Goal: Task Accomplishment & Management: Manage account settings

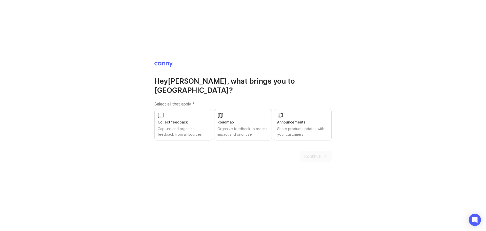
click at [192, 119] on div "Collect feedback" at bounding box center [183, 122] width 51 height 6
click at [231, 126] on div "Organize feedback to assess impact and prioritize" at bounding box center [243, 131] width 51 height 11
click at [312, 153] on span "Continue" at bounding box center [312, 156] width 16 height 6
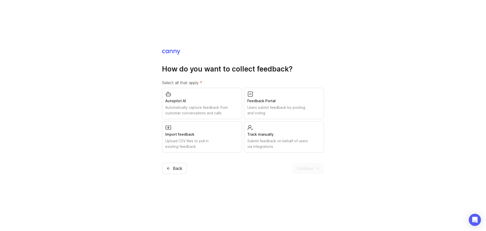
click at [188, 68] on h1 "How do you want to collect feedback?" at bounding box center [243, 68] width 162 height 9
drag, startPoint x: 188, startPoint y: 68, endPoint x: 224, endPoint y: 74, distance: 37.0
click at [197, 70] on h1 "How do you want to collect feedback?" at bounding box center [243, 68] width 162 height 9
click at [181, 83] on label "Select all that apply *" at bounding box center [243, 83] width 162 height 6
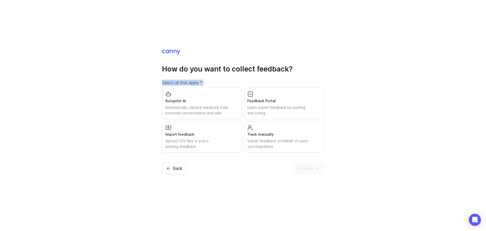
click at [181, 83] on label "Select all that apply *" at bounding box center [243, 83] width 162 height 6
click at [274, 107] on div "Users submit feedback by posting and voting" at bounding box center [283, 110] width 73 height 11
click at [277, 148] on div "Submit feedback on behalf of users via integrations" at bounding box center [283, 143] width 73 height 11
click at [305, 168] on span "Continue" at bounding box center [305, 168] width 16 height 6
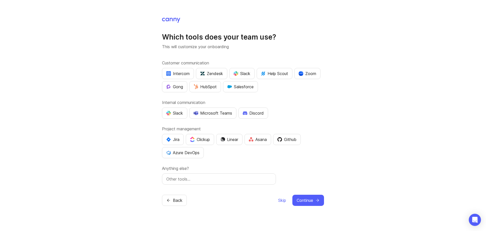
click at [185, 37] on h1 "Which tools does your team use?" at bounding box center [243, 36] width 162 height 9
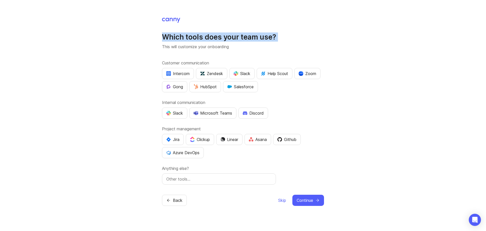
click at [185, 37] on h1 "Which tools does your team use?" at bounding box center [243, 36] width 162 height 9
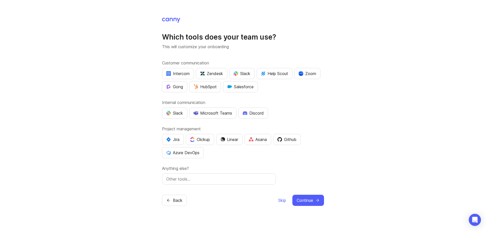
click at [189, 51] on div "Which tools does your team use? This will customize your onboarding Customer co…" at bounding box center [243, 108] width 162 height 152
click at [215, 112] on div "Microsoft Teams" at bounding box center [213, 113] width 38 height 6
click at [217, 158] on div "Jira Clickup Linear Asana Github Azure DevOps" at bounding box center [243, 146] width 162 height 24
click at [189, 181] on input "text" at bounding box center [218, 179] width 105 height 6
type input "G"
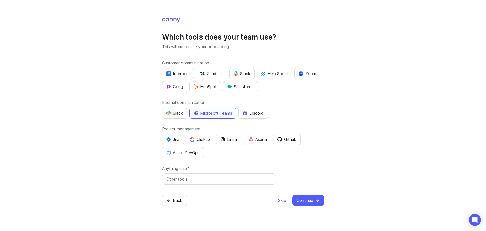
type input "A"
type input "Gitlab"
click at [308, 199] on span "Continue" at bounding box center [305, 200] width 16 height 6
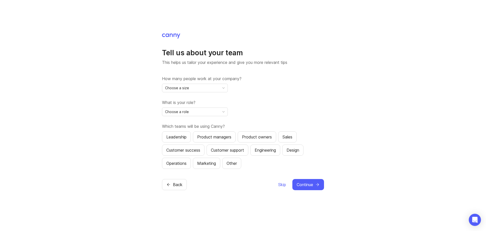
click at [208, 86] on div "Choose a size" at bounding box center [190, 88] width 57 height 8
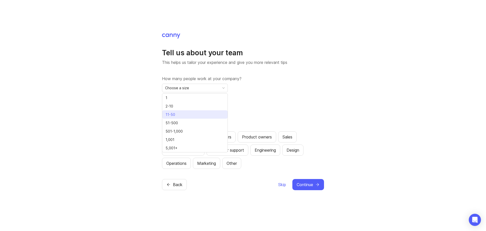
click at [189, 113] on li "11-50" at bounding box center [194, 114] width 65 height 8
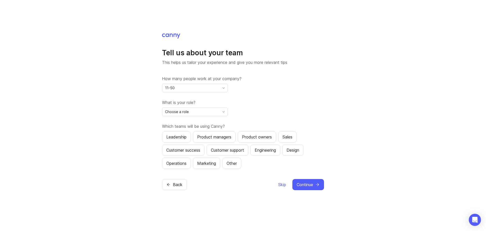
click at [215, 112] on div "Choose a role" at bounding box center [190, 112] width 57 height 8
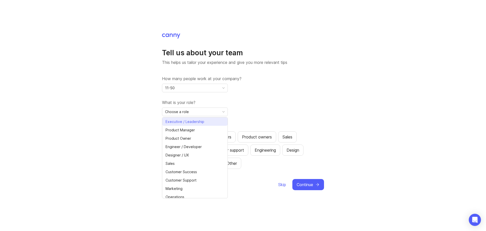
click at [197, 122] on span "Executive / Leadership" at bounding box center [185, 122] width 39 height 6
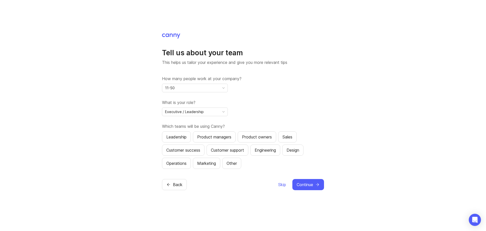
click at [259, 137] on div "Product owners" at bounding box center [257, 137] width 30 height 6
click at [193, 151] on div "Customer success" at bounding box center [183, 150] width 34 height 6
click at [268, 150] on div "Engineering" at bounding box center [265, 150] width 21 height 6
click at [301, 181] on button "Continue" at bounding box center [308, 184] width 32 height 11
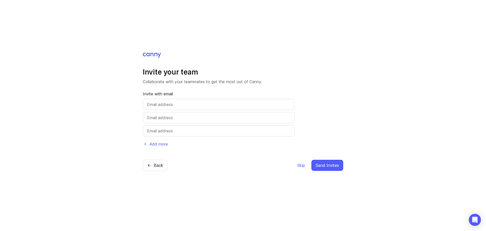
click at [301, 166] on span "Skip" at bounding box center [301, 165] width 8 height 6
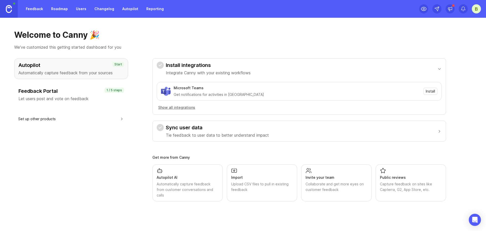
click at [192, 108] on button "Show all integrations" at bounding box center [177, 108] width 40 height 6
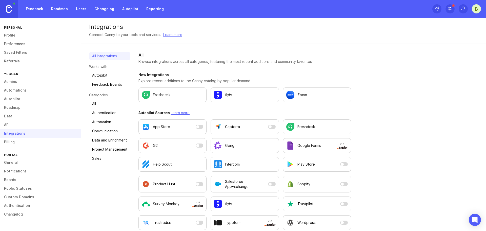
click at [10, 61] on link "Referrals" at bounding box center [40, 61] width 81 height 9
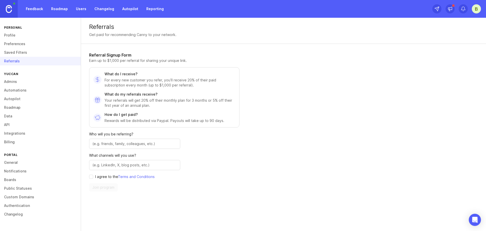
click at [125, 61] on p "Earn up to $1,000 per referral for sharing your unique link." at bounding box center [164, 60] width 150 height 5
click at [120, 81] on p "For every new customer you refer, you’ll receive 20% of their paid subscription…" at bounding box center [170, 82] width 131 height 10
drag, startPoint x: 120, startPoint y: 81, endPoint x: 143, endPoint y: 84, distance: 23.7
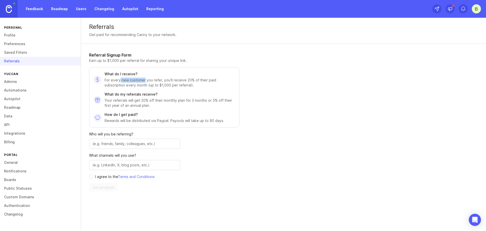
click at [142, 83] on p "For every new customer you refer, you’ll receive 20% of their paid subscription…" at bounding box center [170, 82] width 131 height 10
click at [147, 85] on p "For every new customer you refer, you’ll receive 20% of their paid subscription…" at bounding box center [170, 82] width 131 height 10
click at [116, 101] on p "Your referrals will get 20% off their monthly plan for 3 months or 5% off their…" at bounding box center [170, 103] width 131 height 10
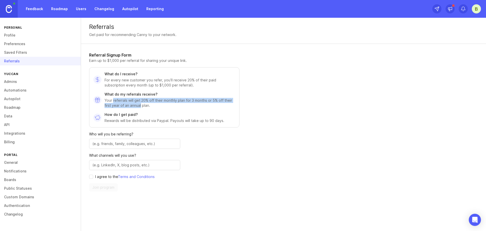
drag, startPoint x: 116, startPoint y: 101, endPoint x: 135, endPoint y: 108, distance: 20.2
click at [135, 107] on p "Your referrals will get 20% off their monthly plan for 3 months or 5% off their…" at bounding box center [170, 103] width 131 height 10
click at [139, 178] on link "Terms and Conditions" at bounding box center [136, 176] width 37 height 4
click at [183, 121] on p "Rewards will be distributed via Paypal. Payouts will take up to 90 days." at bounding box center [165, 120] width 120 height 5
click at [144, 145] on input "text" at bounding box center [134, 144] width 85 height 6
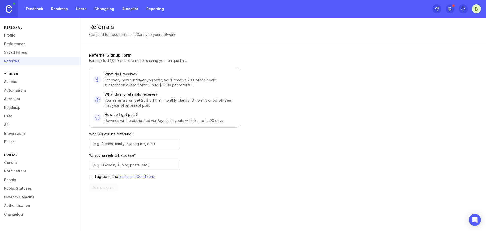
click at [201, 150] on div "Referral Signup Form Earn up to $1,000 per referral for sharing your unique lin…" at bounding box center [164, 121] width 150 height 139
click at [143, 164] on input "text" at bounding box center [134, 165] width 85 height 6
click at [12, 9] on link at bounding box center [9, 9] width 18 height 18
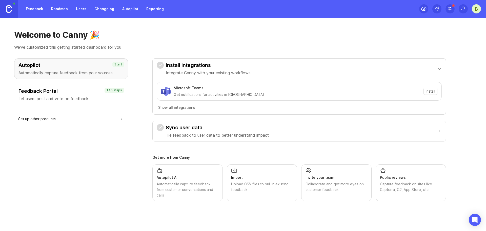
click at [476, 10] on div "B" at bounding box center [476, 8] width 9 height 9
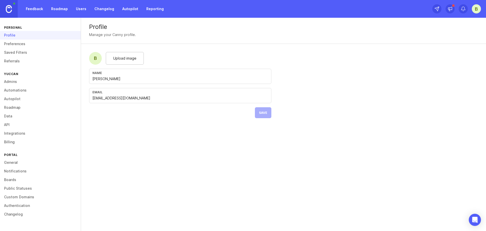
click at [27, 43] on link "Preferences" at bounding box center [40, 44] width 81 height 9
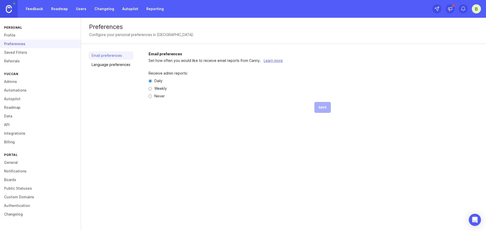
click at [106, 64] on link "Language preferences" at bounding box center [111, 65] width 45 height 8
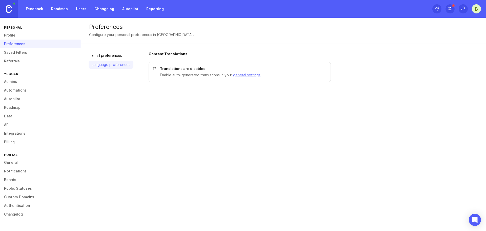
click at [196, 69] on p "Translations are disabled" at bounding box center [242, 68] width 165 height 5
click at [194, 74] on p "Enable auto-generated translations in your general settings ." at bounding box center [242, 75] width 165 height 6
click at [177, 71] on div "Translations are disabled Enable auto-generated translations in your general se…" at bounding box center [240, 72] width 182 height 20
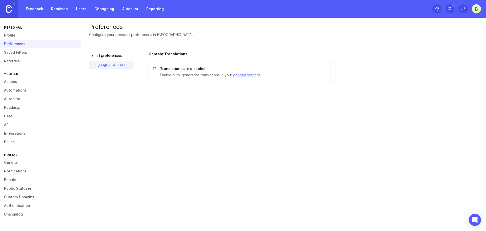
click at [245, 77] on p "Enable auto-generated translations in your general settings ." at bounding box center [242, 75] width 165 height 6
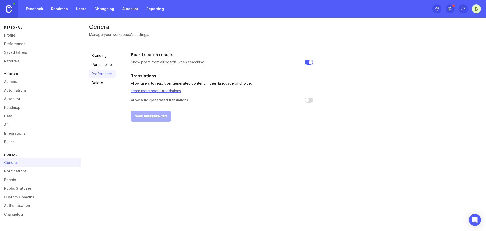
click at [308, 99] on input "checkbox" at bounding box center [309, 99] width 9 height 5
checkbox input "false"
click at [22, 83] on link "Admins" at bounding box center [40, 81] width 81 height 9
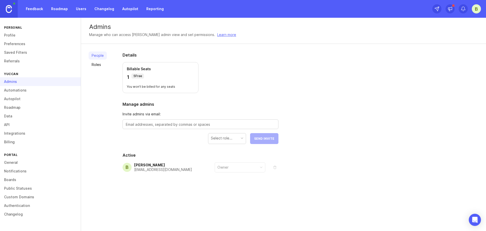
click at [22, 89] on link "Automations" at bounding box center [40, 90] width 81 height 9
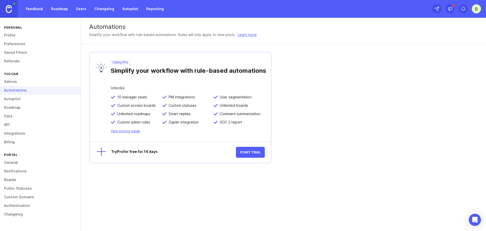
click at [26, 82] on link "Admins" at bounding box center [40, 81] width 81 height 9
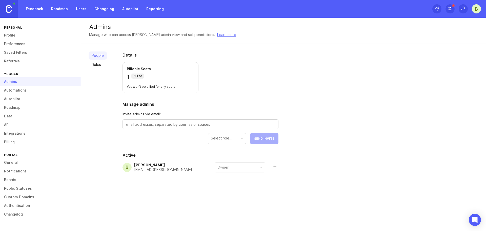
click at [32, 91] on link "Automations" at bounding box center [40, 90] width 81 height 9
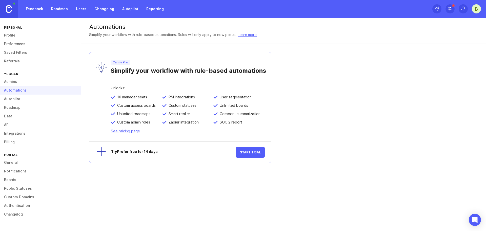
click at [9, 9] on img at bounding box center [9, 9] width 6 height 8
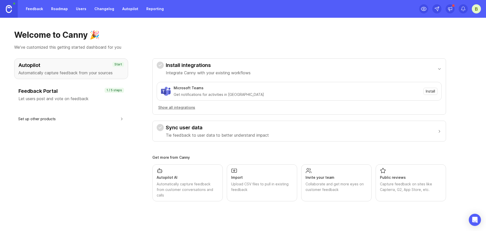
click at [59, 117] on button "Set up other products" at bounding box center [71, 118] width 106 height 11
click at [61, 91] on h3 "Feedback Portal" at bounding box center [70, 90] width 105 height 7
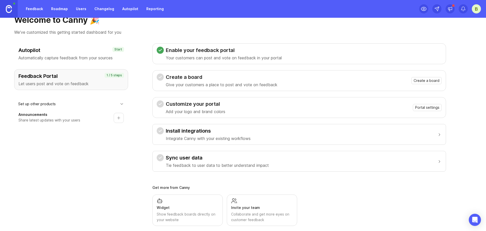
scroll to position [22, 0]
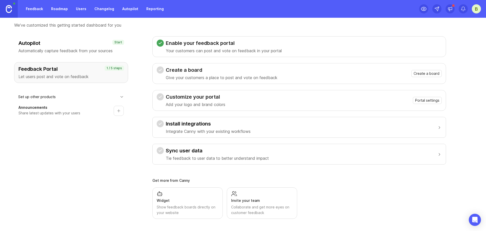
click at [243, 74] on div "Create a board Give your customers a place to post and vote on feedback" at bounding box center [222, 73] width 112 height 14
click at [211, 130] on p "Integrate Canny with your existing workflows" at bounding box center [208, 131] width 85 height 6
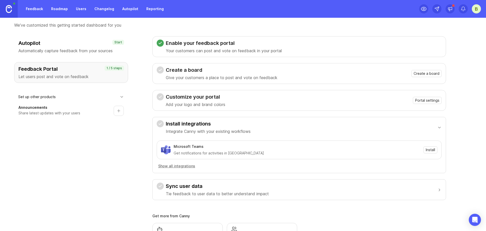
click at [213, 127] on div "Install integrations Integrate Canny with your existing workflows" at bounding box center [208, 127] width 85 height 14
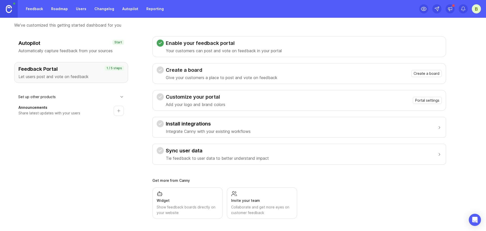
click at [116, 96] on button "Set up other products" at bounding box center [71, 96] width 106 height 11
click at [58, 9] on link "Roadmap" at bounding box center [59, 8] width 23 height 9
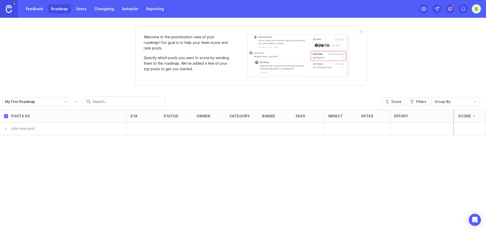
click at [81, 9] on link "Users" at bounding box center [81, 8] width 16 height 9
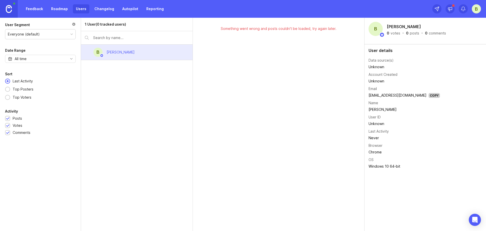
click at [107, 12] on link "Changelog" at bounding box center [104, 8] width 26 height 9
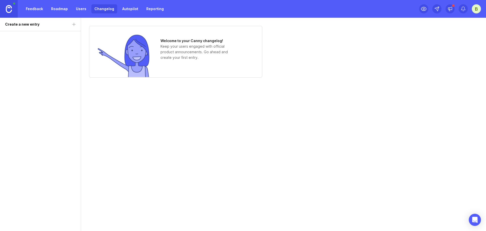
click at [125, 9] on link "Autopilot" at bounding box center [130, 8] width 22 height 9
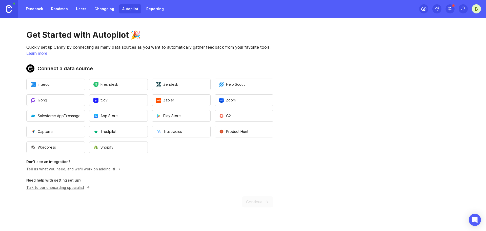
click at [104, 11] on link "Changelog" at bounding box center [104, 8] width 26 height 9
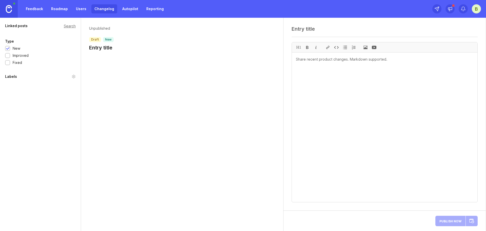
click at [21, 56] on div "Improved" at bounding box center [21, 56] width 16 height 6
click at [18, 62] on div "Fixed" at bounding box center [17, 63] width 9 height 6
click at [18, 56] on div "Improved" at bounding box center [21, 56] width 16 height 6
click at [19, 49] on div "New" at bounding box center [17, 49] width 8 height 6
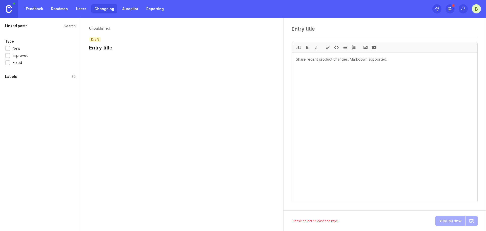
click at [19, 49] on div "New" at bounding box center [17, 49] width 8 height 6
click at [19, 50] on div "New" at bounding box center [17, 49] width 8 height 6
click at [16, 78] on div "Labels" at bounding box center [11, 76] width 12 height 6
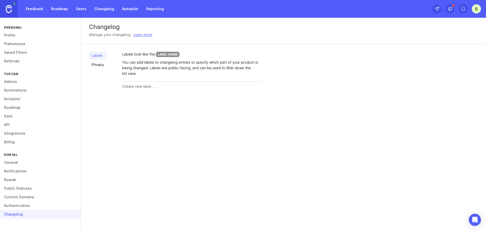
click at [96, 66] on link "Privacy" at bounding box center [98, 65] width 18 height 8
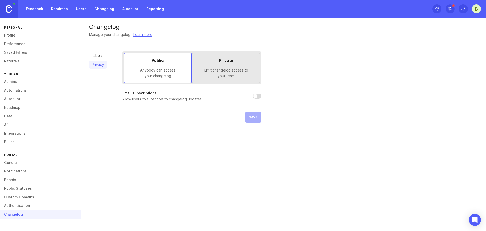
click at [99, 58] on link "Labels" at bounding box center [98, 55] width 18 height 8
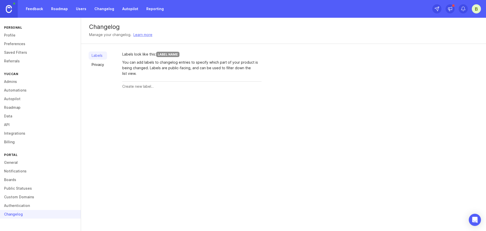
click at [151, 83] on div at bounding box center [191, 87] width 139 height 10
click at [149, 86] on input "text" at bounding box center [191, 87] width 139 height 6
type input "test"
click at [242, 82] on button "Create" at bounding box center [252, 86] width 20 height 9
click at [0, 0] on div "Delete" at bounding box center [0, 0] width 0 height 0
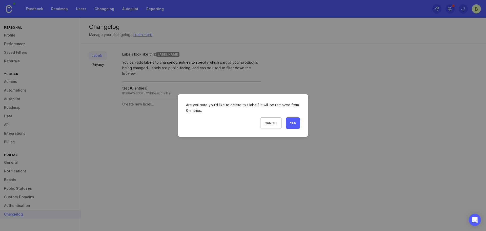
click at [289, 123] on button "Yes" at bounding box center [293, 122] width 14 height 11
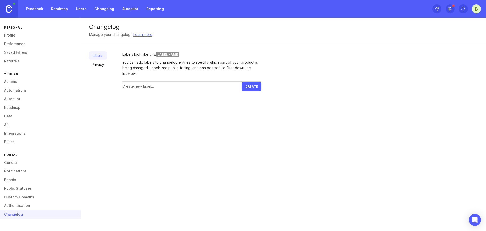
click at [101, 66] on link "Privacy" at bounding box center [98, 65] width 18 height 8
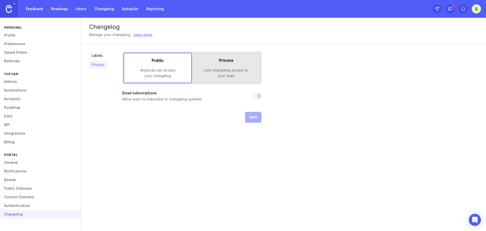
click at [222, 76] on div "Limit changelog access to your team" at bounding box center [225, 72] width 59 height 11
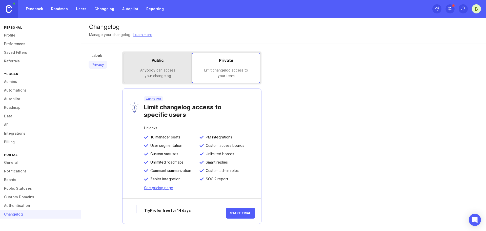
click at [172, 73] on div "Anybody can access your changelog" at bounding box center [157, 72] width 59 height 11
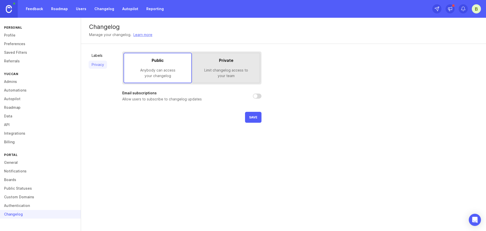
drag, startPoint x: 229, startPoint y: 62, endPoint x: 226, endPoint y: 83, distance: 21.6
click at [229, 62] on div "Private" at bounding box center [225, 60] width 59 height 6
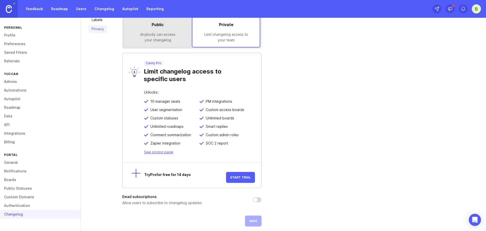
scroll to position [39, 0]
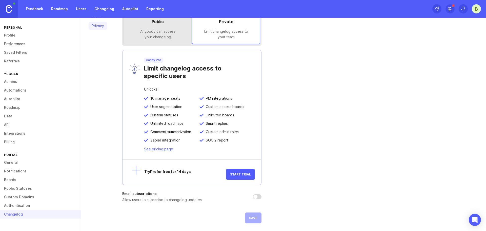
click at [151, 171] on div "Try Pro for free for 14 days" at bounding box center [185, 172] width 82 height 5
click at [135, 170] on div at bounding box center [132, 172] width 17 height 17
click at [259, 197] on input "checkbox" at bounding box center [257, 196] width 9 height 5
checkbox input "false"
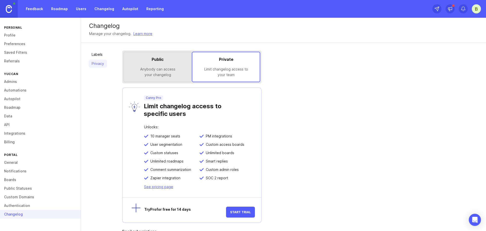
scroll to position [0, 0]
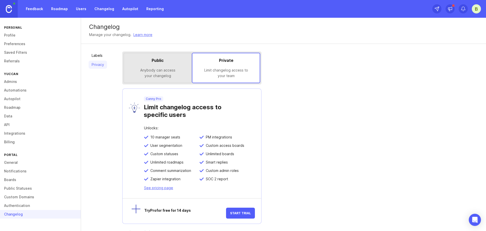
click at [167, 78] on div "Public Anybody can access your changelog" at bounding box center [158, 68] width 68 height 30
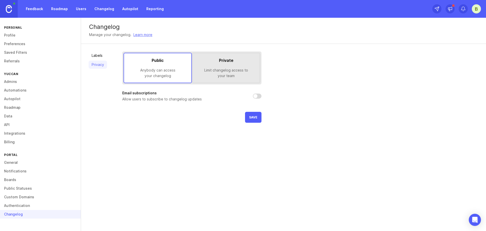
click at [46, 186] on link "Public Statuses" at bounding box center [40, 188] width 81 height 9
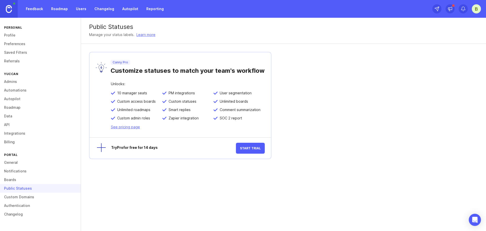
click at [42, 196] on link "Custom Domains" at bounding box center [40, 196] width 81 height 9
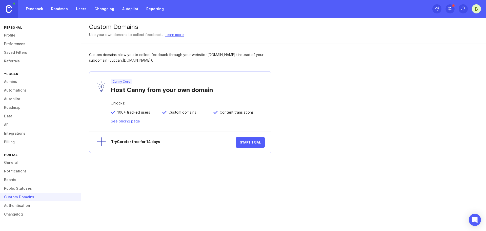
drag, startPoint x: 131, startPoint y: 140, endPoint x: 111, endPoint y: 145, distance: 20.3
click at [130, 141] on div "Try Core for free for 14 days" at bounding box center [173, 142] width 125 height 5
click at [102, 144] on div at bounding box center [99, 142] width 14 height 14
click at [231, 139] on div "Try Core for free for 14 days" at bounding box center [170, 142] width 132 height 11
click at [239, 141] on button "Start Trial" at bounding box center [250, 142] width 29 height 11
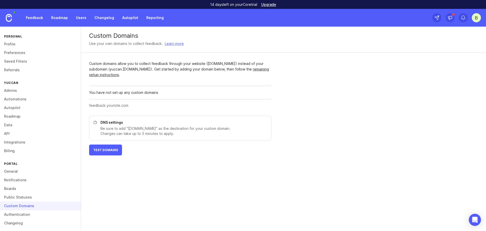
click at [272, 7] on div "14 days left on your Core trial Upgrade" at bounding box center [243, 4] width 486 height 9
click at [273, 4] on link "Upgrade" at bounding box center [268, 5] width 15 height 4
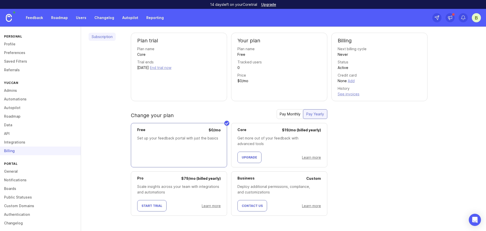
scroll to position [28, 0]
click at [191, 180] on div "$ 79 / mo (billed yearly)" at bounding box center [201, 178] width 40 height 6
click at [193, 188] on div "Scale insights across your team with integrations and automations" at bounding box center [179, 188] width 84 height 11
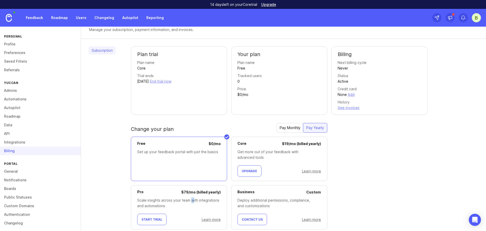
scroll to position [0, 0]
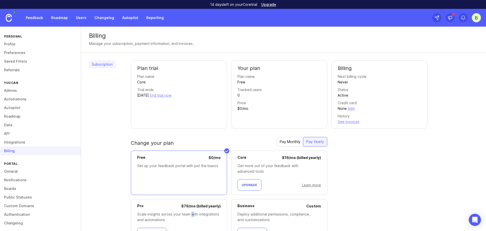
click at [23, 44] on link "Profile" at bounding box center [40, 44] width 81 height 9
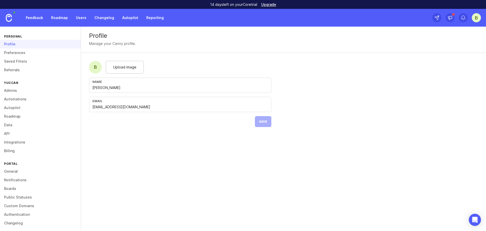
click at [16, 52] on link "Preferences" at bounding box center [40, 52] width 81 height 9
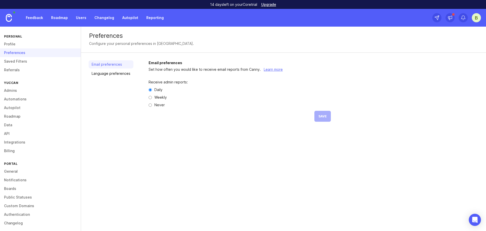
click at [119, 74] on link "Language preferences" at bounding box center [111, 73] width 45 height 8
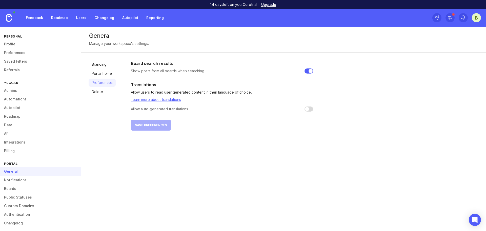
click at [307, 108] on input "checkbox" at bounding box center [309, 108] width 9 height 5
checkbox input "true"
click at [156, 125] on span "Save preferences" at bounding box center [151, 125] width 32 height 4
click at [35, 43] on link "Profile" at bounding box center [40, 44] width 81 height 9
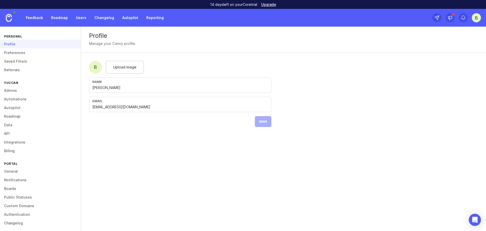
click at [29, 53] on link "Preferences" at bounding box center [40, 52] width 81 height 9
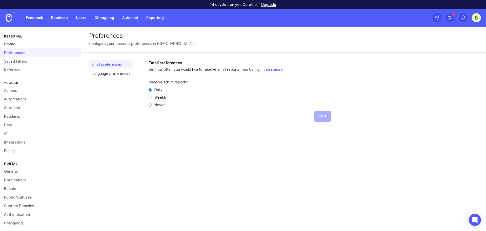
click at [38, 61] on link "Saved Filters" at bounding box center [40, 61] width 81 height 9
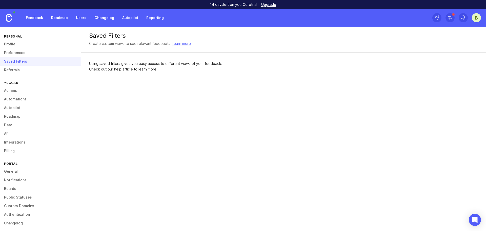
click at [36, 69] on link "Referrals" at bounding box center [40, 70] width 81 height 9
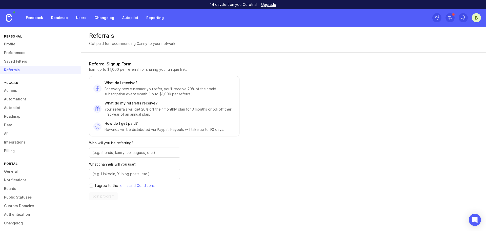
click at [44, 90] on link "Admins" at bounding box center [40, 90] width 81 height 9
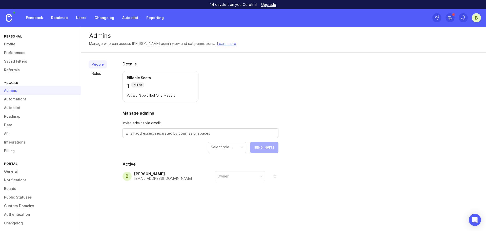
click at [40, 97] on link "Automations" at bounding box center [40, 99] width 81 height 9
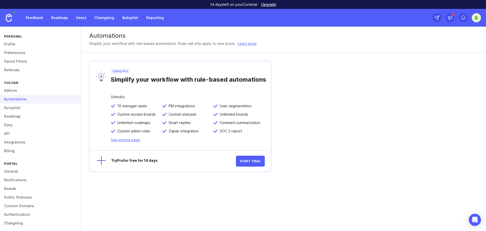
click at [40, 107] on link "Autopilot" at bounding box center [40, 107] width 81 height 9
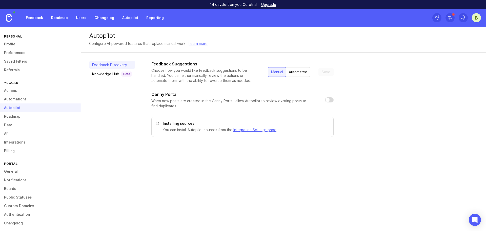
click at [39, 115] on link "Roadmap" at bounding box center [40, 116] width 81 height 9
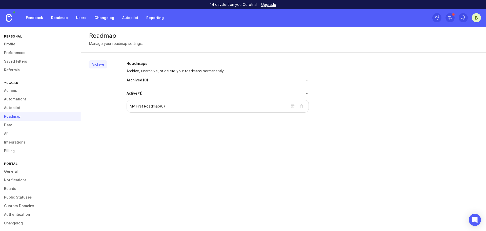
click at [41, 108] on link "Autopilot" at bounding box center [40, 107] width 81 height 9
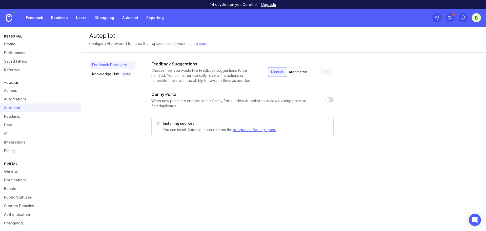
click at [113, 74] on div "Knowledge Hub Beta" at bounding box center [112, 73] width 40 height 5
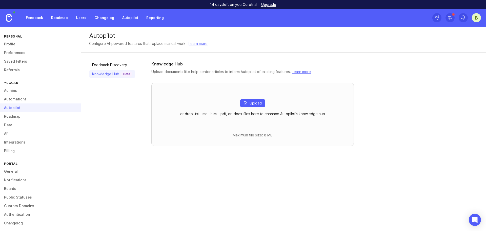
click at [112, 67] on link "Feedback Discovery" at bounding box center [112, 65] width 46 height 8
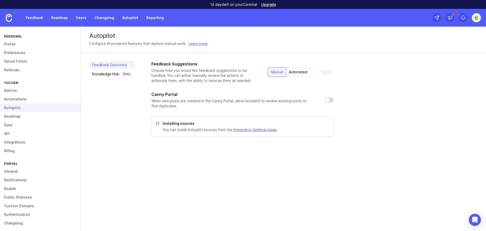
click at [325, 100] on input "checkbox" at bounding box center [329, 99] width 9 height 5
click at [327, 100] on input "checkbox" at bounding box center [329, 99] width 9 height 5
checkbox input "true"
click at [246, 114] on div "Feedback Suggestions Choose how you would like feedback suggestions to be handl…" at bounding box center [242, 99] width 182 height 76
click at [179, 108] on p "When new posts are created in the Canny Portal, allow Autopilot to review exist…" at bounding box center [234, 103] width 166 height 10
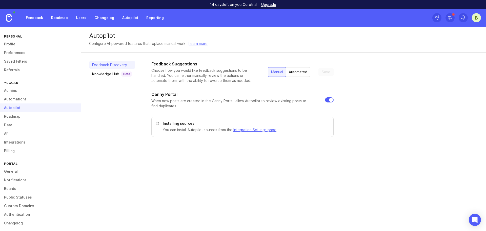
click at [196, 140] on div "Feedback Discovery Knowledge Hub Beta Feedback Suggestions Choose how you would…" at bounding box center [283, 99] width 405 height 92
click at [298, 75] on div "Automated" at bounding box center [298, 71] width 25 height 9
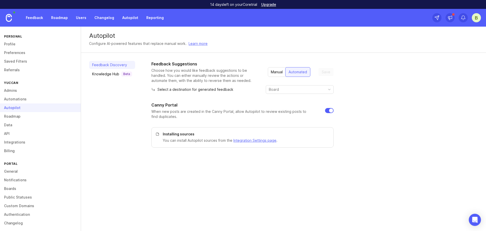
click at [269, 72] on div "Manual" at bounding box center [277, 71] width 18 height 9
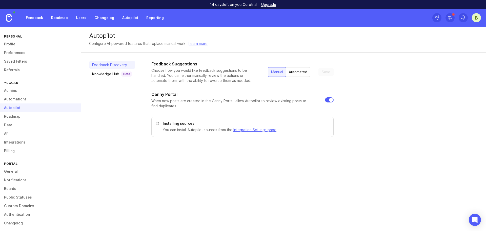
click at [118, 75] on div "Knowledge Hub Beta" at bounding box center [112, 73] width 40 height 5
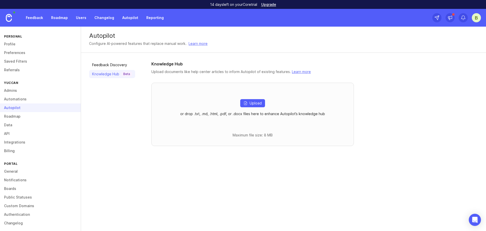
click at [27, 101] on link "Automations" at bounding box center [40, 99] width 81 height 9
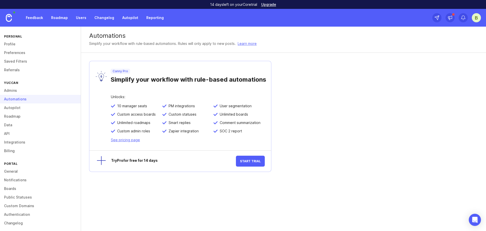
click at [27, 83] on div "Yuccan" at bounding box center [40, 82] width 81 height 7
click at [24, 89] on link "Admins" at bounding box center [40, 90] width 81 height 9
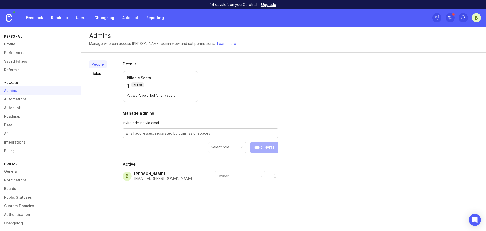
click at [93, 74] on link "Roles" at bounding box center [98, 73] width 18 height 8
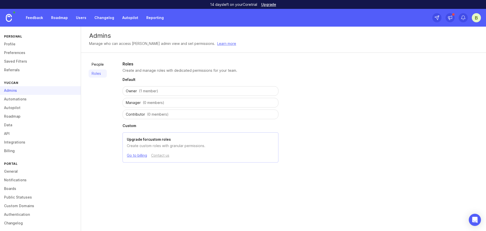
click at [155, 93] on span "(1 member)" at bounding box center [148, 90] width 19 height 5
click at [147, 98] on div "Manager (0 members)" at bounding box center [201, 103] width 156 height 10
click at [144, 104] on span "(0 members)" at bounding box center [154, 102] width 22 height 5
click at [130, 103] on span "Manager" at bounding box center [133, 102] width 15 height 5
click at [131, 91] on span "Owner" at bounding box center [131, 90] width 11 height 5
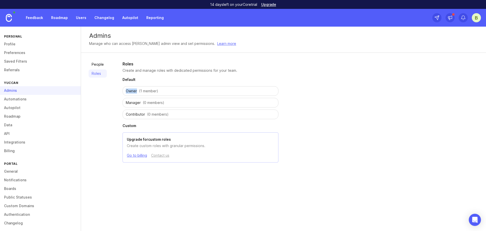
click at [131, 91] on span "Owner" at bounding box center [131, 90] width 11 height 5
click at [144, 77] on h2 "Default" at bounding box center [201, 79] width 156 height 5
click at [104, 67] on link "People" at bounding box center [98, 64] width 18 height 8
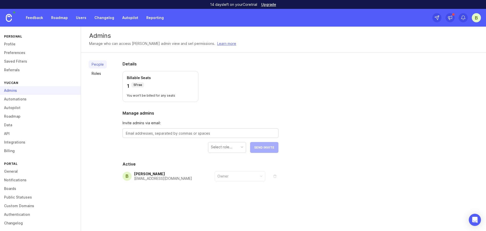
click at [227, 177] on div "Owner" at bounding box center [223, 176] width 11 height 6
click at [17, 96] on link "Automations" at bounding box center [40, 99] width 81 height 9
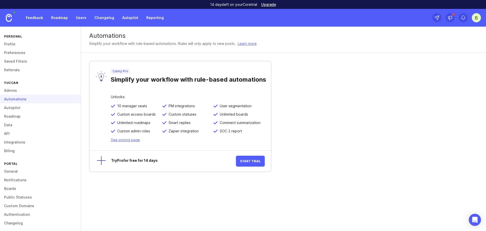
click at [20, 110] on link "Autopilot" at bounding box center [40, 107] width 81 height 9
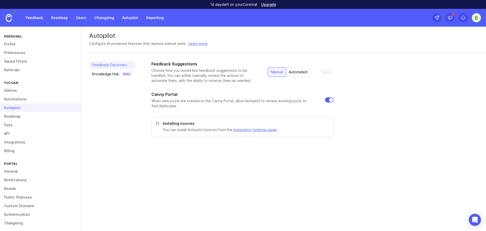
click at [12, 83] on div "Yuccan" at bounding box center [40, 82] width 81 height 7
click at [14, 116] on link "Roadmap" at bounding box center [40, 116] width 81 height 9
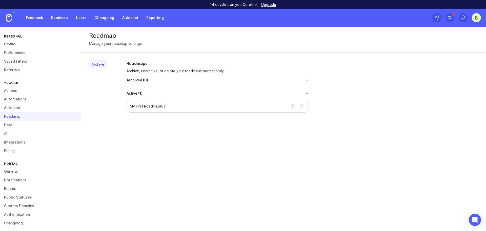
click at [13, 123] on link "Data" at bounding box center [40, 125] width 81 height 9
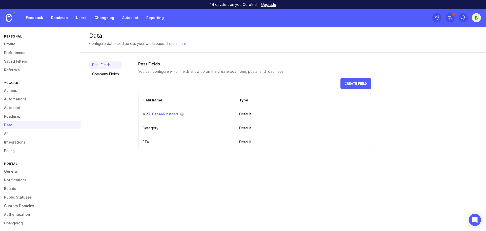
click at [107, 75] on link "Company Fields" at bounding box center [105, 74] width 33 height 8
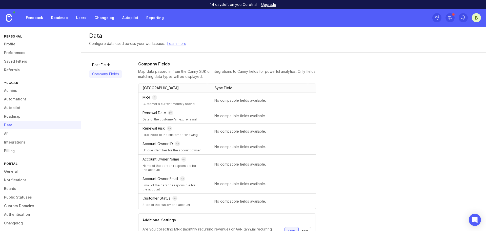
click at [104, 65] on link "Post Fields" at bounding box center [105, 65] width 33 height 8
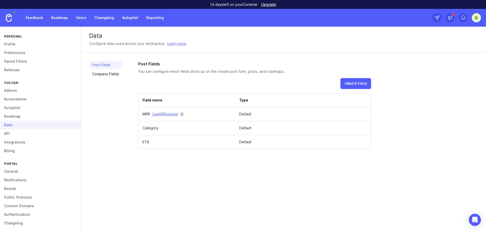
click at [109, 73] on link "Company Fields" at bounding box center [105, 74] width 33 height 8
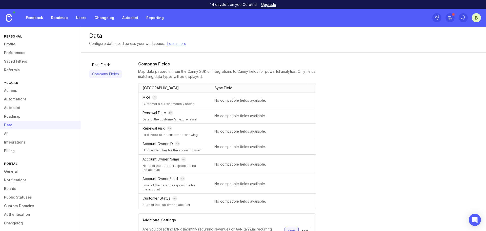
click at [102, 67] on link "Post Fields" at bounding box center [105, 65] width 33 height 8
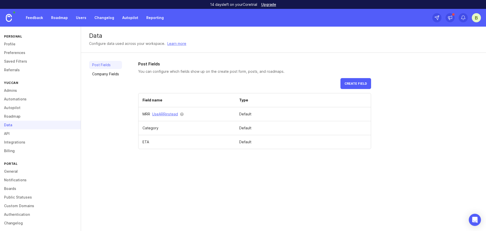
click at [153, 127] on td "Category" at bounding box center [187, 128] width 97 height 14
drag, startPoint x: 153, startPoint y: 127, endPoint x: 236, endPoint y: 130, distance: 82.6
click at [159, 127] on td "Category" at bounding box center [187, 128] width 97 height 14
click at [236, 130] on td "Default" at bounding box center [303, 128] width 136 height 14
click at [253, 133] on td "Default" at bounding box center [303, 128] width 136 height 14
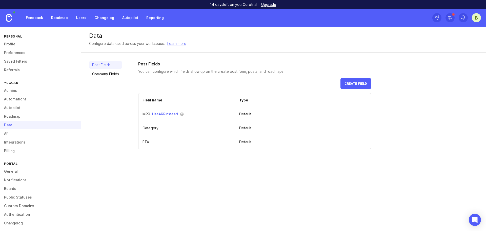
click at [117, 76] on link "Company Fields" at bounding box center [105, 74] width 33 height 8
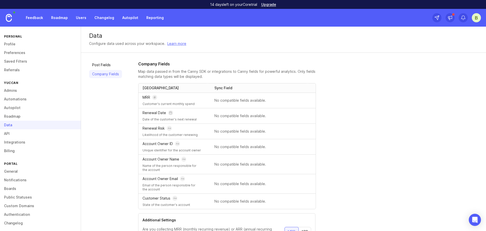
click at [18, 136] on link "API" at bounding box center [40, 133] width 81 height 9
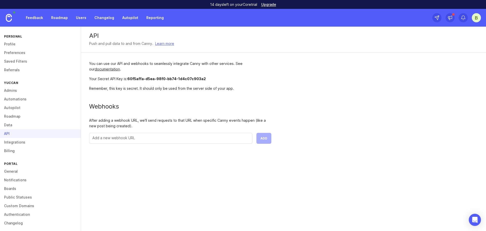
click at [28, 144] on link "Integrations" at bounding box center [40, 142] width 81 height 9
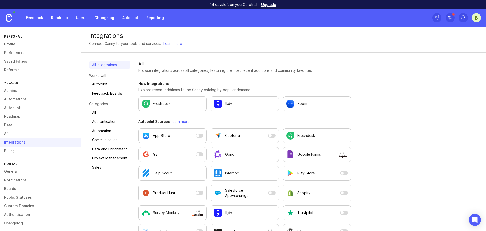
click at [20, 150] on link "Billing" at bounding box center [40, 150] width 81 height 9
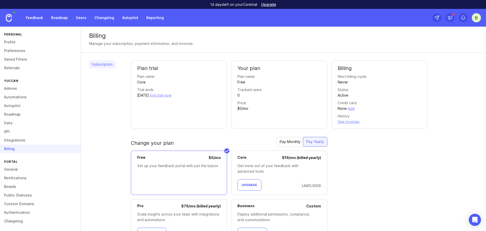
scroll to position [3, 0]
click at [30, 170] on link "General" at bounding box center [40, 168] width 81 height 9
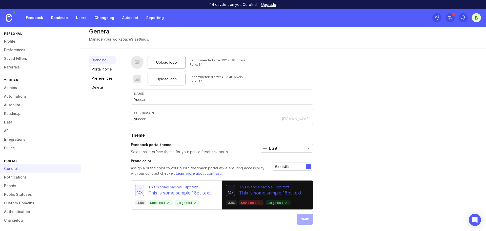
scroll to position [6, 0]
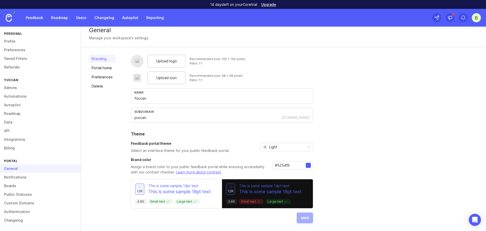
click at [21, 177] on link "Notifications" at bounding box center [40, 177] width 81 height 9
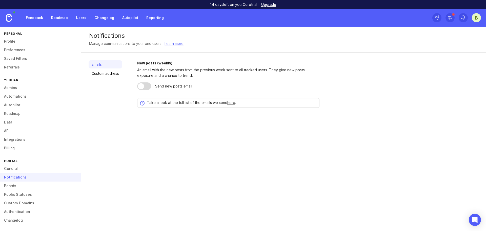
click at [21, 186] on link "Boards" at bounding box center [40, 185] width 81 height 9
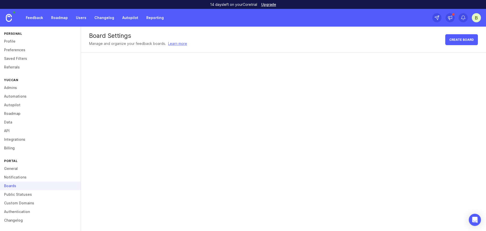
click at [32, 196] on link "Public Statuses" at bounding box center [40, 194] width 81 height 9
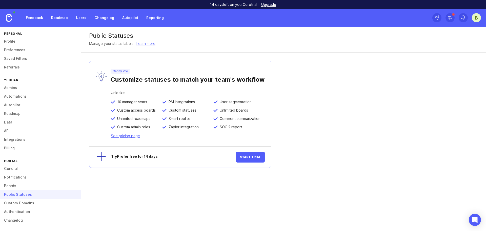
click at [33, 200] on link "Custom Domains" at bounding box center [40, 203] width 81 height 9
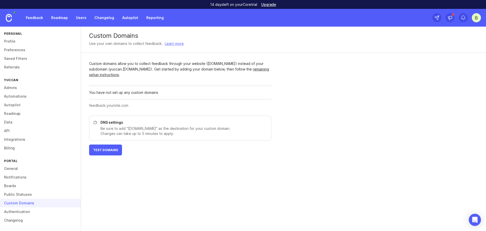
click at [32, 210] on link "Authentication" at bounding box center [40, 211] width 81 height 9
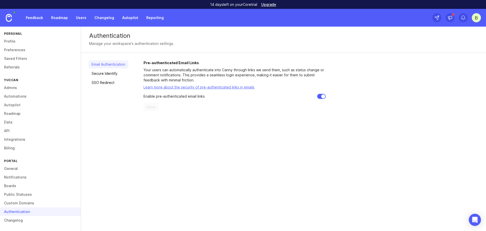
click at [26, 222] on link "Changelog" at bounding box center [40, 220] width 81 height 9
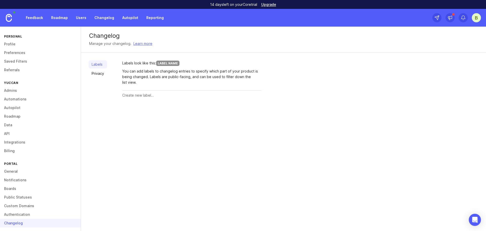
click at [24, 19] on link "Feedback" at bounding box center [34, 17] width 23 height 9
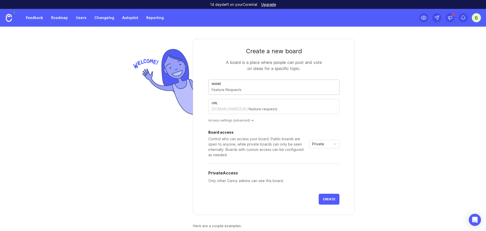
click at [13, 23] on link at bounding box center [9, 18] width 18 height 18
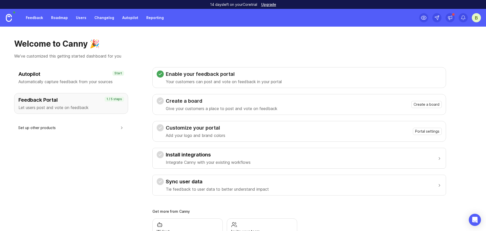
click at [36, 19] on link "Feedback" at bounding box center [34, 17] width 23 height 9
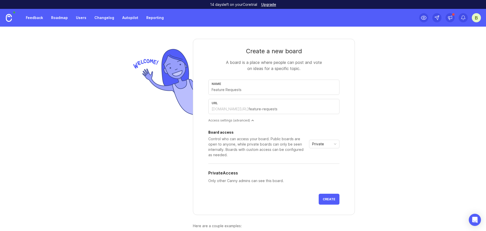
click at [55, 18] on link "Roadmap" at bounding box center [59, 17] width 23 height 9
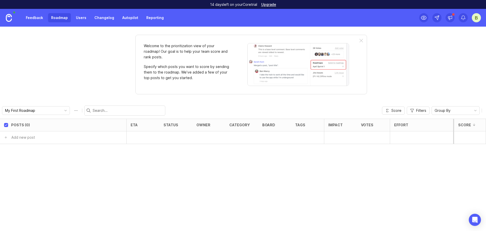
click at [44, 18] on link "Feedback" at bounding box center [34, 17] width 23 height 9
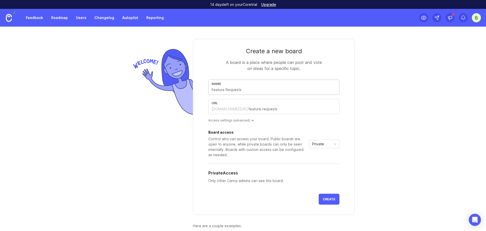
click at [67, 17] on link "Roadmap" at bounding box center [59, 17] width 23 height 9
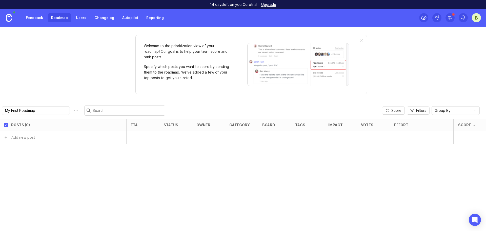
click at [30, 17] on link "Feedback" at bounding box center [34, 17] width 23 height 9
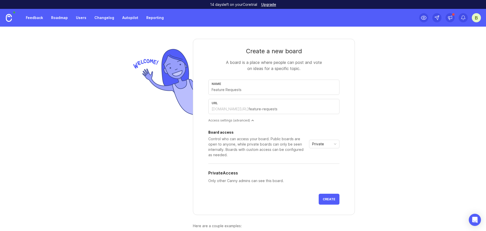
click at [247, 119] on div "Access settings (advanced)" at bounding box center [273, 120] width 131 height 4
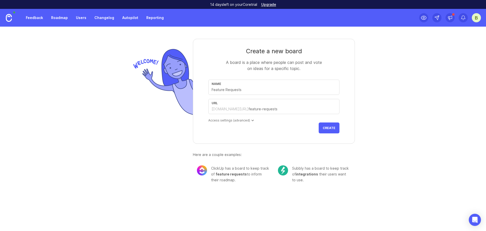
click at [247, 119] on div "Access settings (advanced)" at bounding box center [273, 120] width 131 height 4
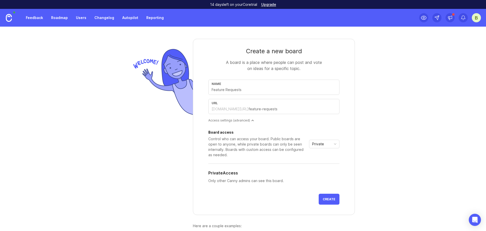
click at [323, 144] on div "Private" at bounding box center [320, 144] width 22 height 8
click at [322, 168] on span "Custom" at bounding box center [317, 171] width 13 height 6
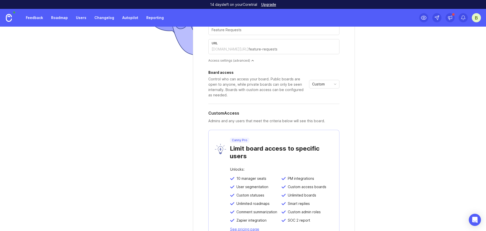
scroll to position [51, 0]
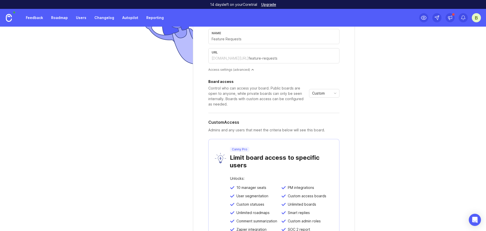
click at [321, 94] on span "Custom" at bounding box center [318, 93] width 13 height 6
click at [320, 104] on span "Private" at bounding box center [317, 103] width 12 height 6
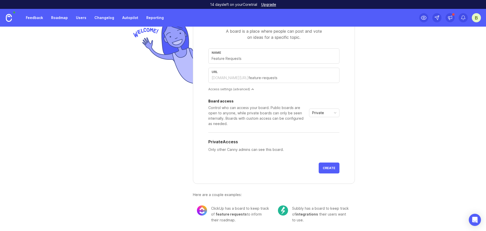
click at [328, 114] on div "Private" at bounding box center [320, 113] width 22 height 8
click at [324, 129] on li "Public" at bounding box center [323, 131] width 30 height 8
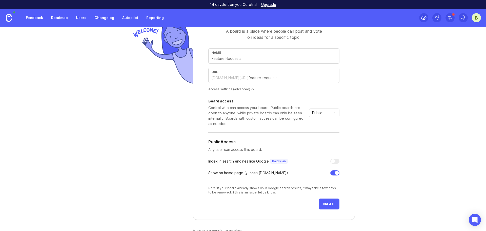
scroll to position [51, 0]
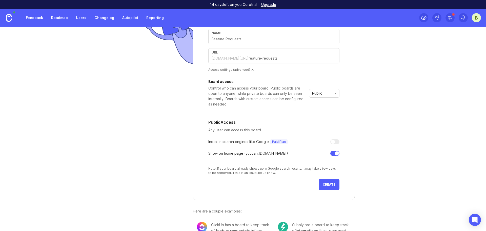
click at [323, 95] on div "Public" at bounding box center [320, 93] width 22 height 8
click at [322, 103] on span "Private" at bounding box center [317, 103] width 12 height 6
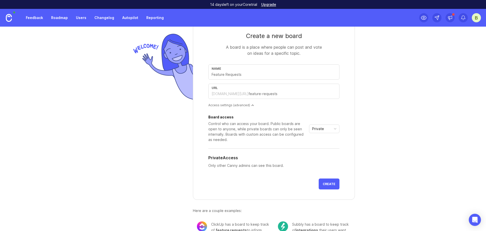
scroll to position [0, 0]
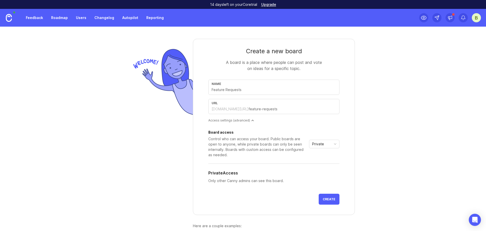
click at [258, 95] on div "Name url yuccan.canny.io/" at bounding box center [273, 99] width 131 height 38
click at [260, 89] on input "text" at bounding box center [274, 90] width 125 height 6
type input "E"
type input "e"
type input "R"
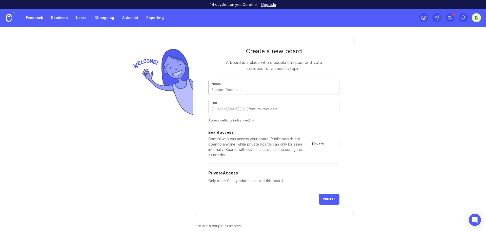
type input "r"
type input "Re"
type input "re"
type input "Rem"
type input "rem"
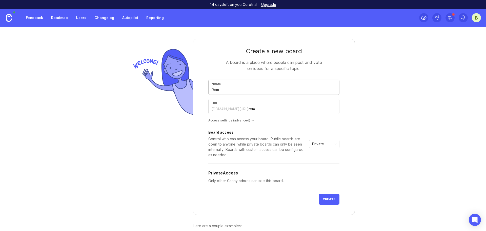
type input "Remo"
type input "remo"
type input "Remont"
type input "remont"
type input "Remonté"
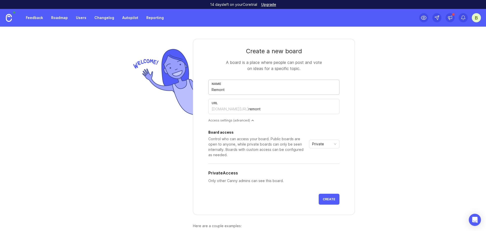
type input "remonte"
type input "Remontée"
type input "remontee"
type input "Remontées"
type input "remontees"
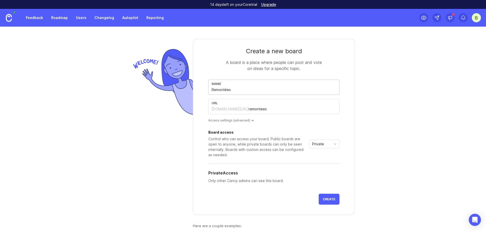
type input "Remontées C"
type input "remontees-c"
type input "Remontées Cl"
type input "remontees-cl"
type input "Remontées Cli"
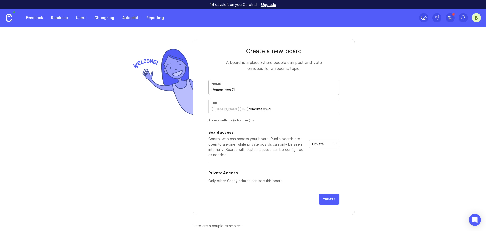
type input "remontees-cli"
type input "Remontées Clie"
type input "remontees-clie"
type input "Remontées Clien"
type input "remontees-clien"
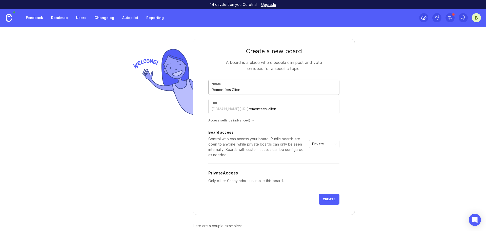
type input "Remontées Client"
type input "remontees-client"
type input "Remontées Clients"
type input "remontees-clients"
type input "R"
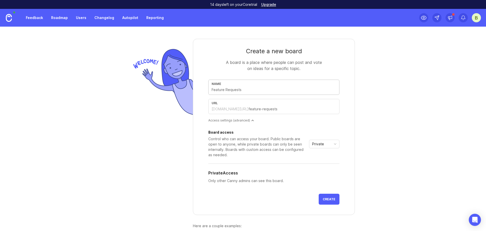
type input "r"
type input "Re"
type input "re"
type input "Rem"
type input "rem"
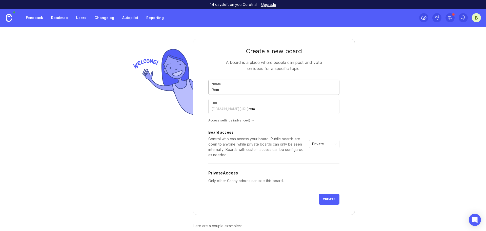
type input "Remo"
type input "remo"
type input "Remon"
type input "remon"
type input "Remont"
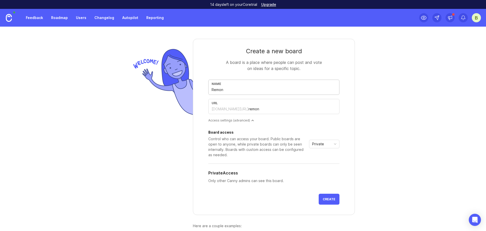
type input "remont"
type input "Remonté"
type input "remonte"
type input "Remontée"
type input "remontee"
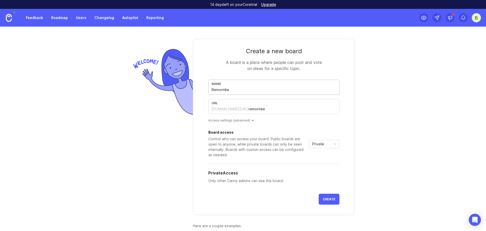
type input "Remontées"
type input "remontees"
type input "Remontée"
type input "remontee"
type input "Remonté"
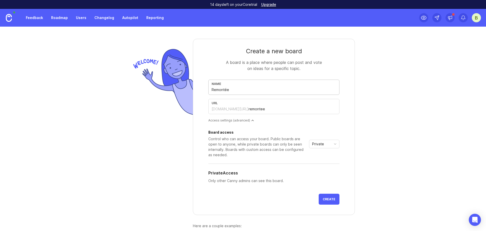
type input "remonte"
type input "Remont"
type input "remont"
type input "Remon"
type input "remon"
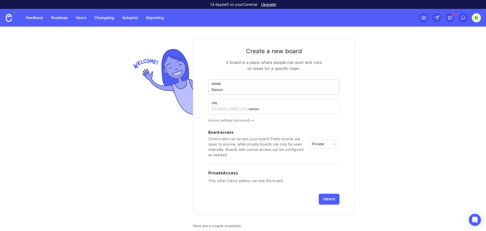
type input "Remo"
type input "remo"
type input "Rem"
type input "rem"
type input "Re"
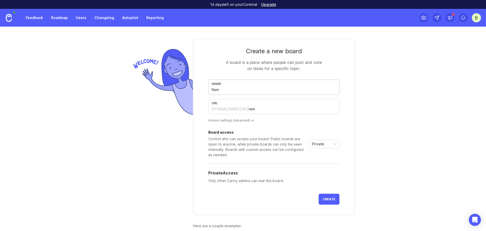
type input "re"
type input "R"
type input "r"
type input "F"
type input "f"
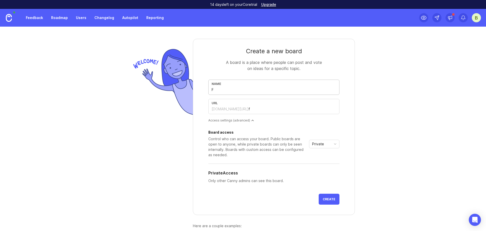
type input "Fe"
type input "fe"
type input "Fee"
type input "fee"
type input "Feed"
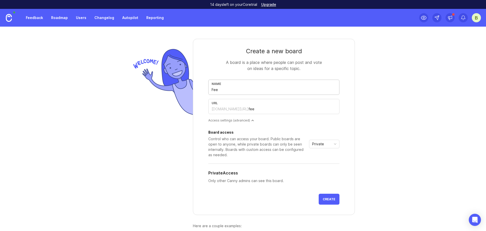
type input "feed"
type input "Feedb"
type input "feedb"
type input "Feedba"
type input "feedba"
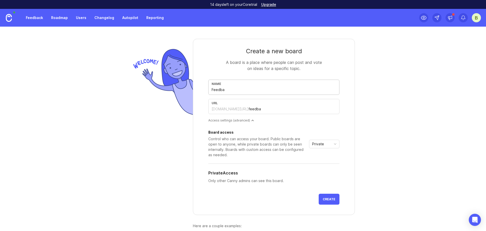
type input "Feedbac"
type input "feedbac"
type input "Feedback"
type input "feedback"
type input "Feedback C"
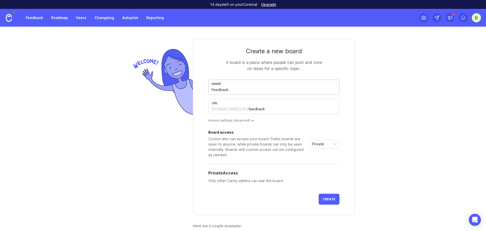
type input "feedback-c"
type input "Feedback Cl"
type input "feedback-cl"
type input "Feedback Cli"
type input "feedback-cli"
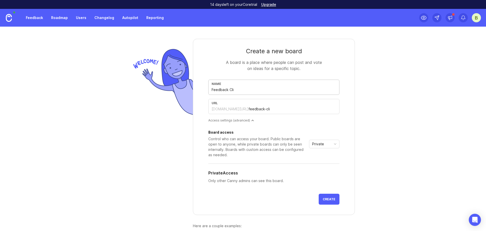
type input "Feedback Clie"
type input "feedback-clie"
type input "Feedback Clien"
type input "feedback-clien"
type input "Feedback Client"
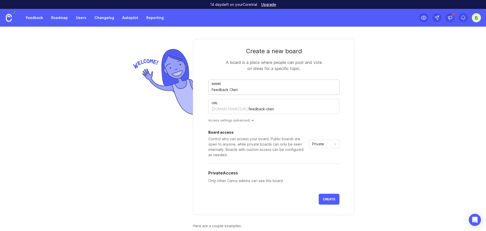
type input "feedback-client"
type input "Feedback Clients"
type input "feedback-clients"
type input "Feedback Clients"
type input "customer-feedback"
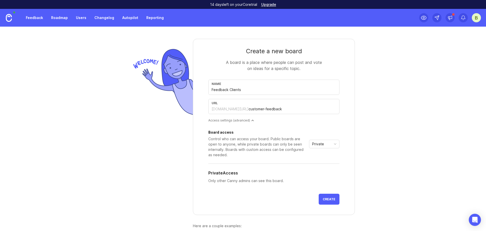
click at [256, 85] on div "Name" at bounding box center [274, 84] width 125 height 4
click at [216, 91] on input "Feedback Clients" at bounding box center [274, 90] width 125 height 6
type input "RClients"
type input "rclients"
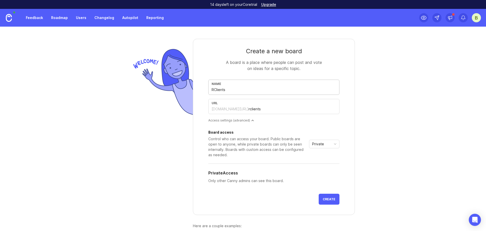
type input "ReClients"
type input "reclients"
type input "RetClients"
type input "retclients"
type input "RetoClients"
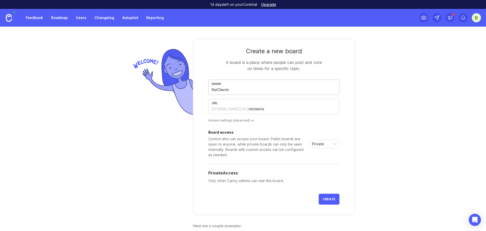
type input "retoclients"
type input "RetouClients"
type input "retouclients"
type input "RetourClients"
type input "retourclients"
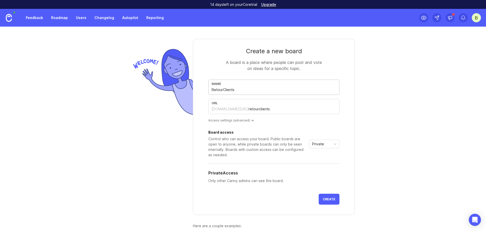
type input "RetoursClients"
type input "retoursclients"
type input "Retours Clients"
type input "retours-clients"
type input "Retours Clients"
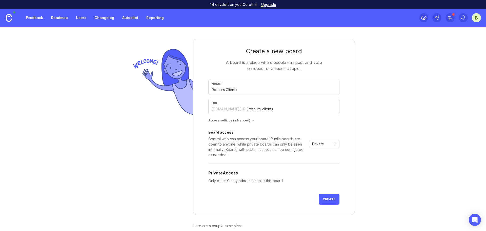
click at [208, 105] on div "url yuccan.canny.io/ retours-clients" at bounding box center [273, 106] width 131 height 15
click at [249, 108] on input "retours-clients" at bounding box center [293, 109] width 88 height 6
drag, startPoint x: 241, startPoint y: 108, endPoint x: 275, endPoint y: 106, distance: 34.3
click at [275, 106] on div "url yuccan.canny.io/ retours-clients" at bounding box center [273, 106] width 131 height 15
type input "customers-feedback"
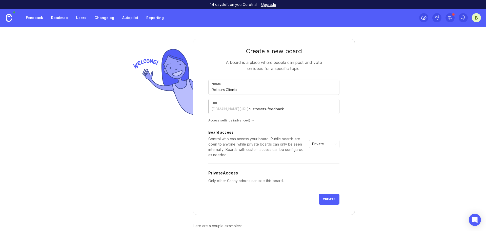
click at [265, 97] on div "Name Retours Clients url yuccan.canny.io/ customers-feedback" at bounding box center [273, 99] width 131 height 38
click at [254, 109] on input "customers-feedback" at bounding box center [293, 109] width 88 height 6
click at [256, 93] on div "Name Retours Clients" at bounding box center [273, 87] width 131 height 15
click at [201, 126] on form "Create a new board A board is a place where people can post and vote on ideas f…" at bounding box center [274, 127] width 162 height 176
click at [241, 90] on input "Retours Clients" at bounding box center [274, 90] width 125 height 6
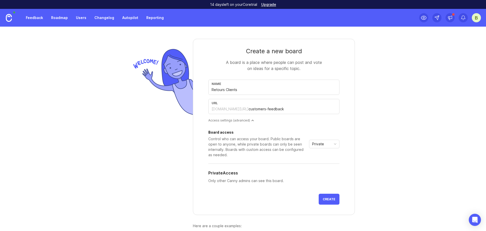
click at [322, 201] on button "Create" at bounding box center [329, 198] width 21 height 11
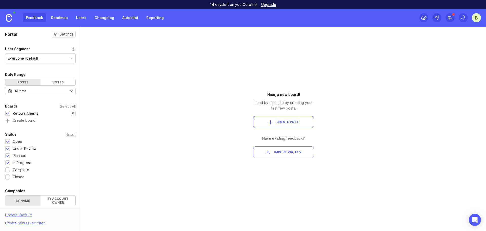
click at [32, 18] on div "Feedback Roadmap Users Changelog Autopilot Reporting" at bounding box center [95, 17] width 144 height 9
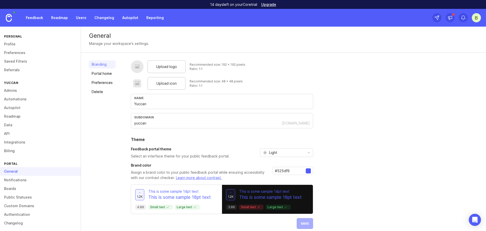
click at [28, 18] on link "Feedback" at bounding box center [34, 17] width 23 height 9
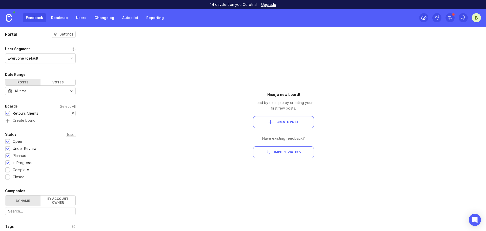
click at [7, 20] on img at bounding box center [9, 18] width 6 height 8
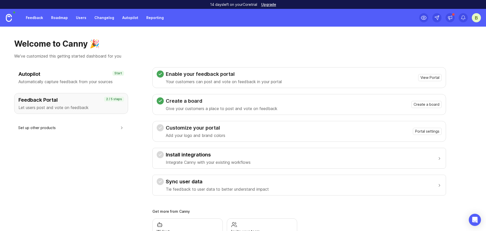
click at [193, 101] on h3 "Create a board" at bounding box center [222, 100] width 112 height 7
click at [426, 105] on span "Create a board" at bounding box center [427, 104] width 26 height 5
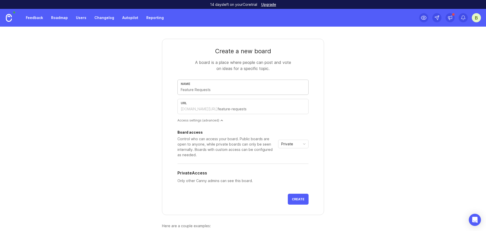
click at [200, 93] on div "Name" at bounding box center [243, 87] width 131 height 15
type input "I"
type input "i"
type input "In"
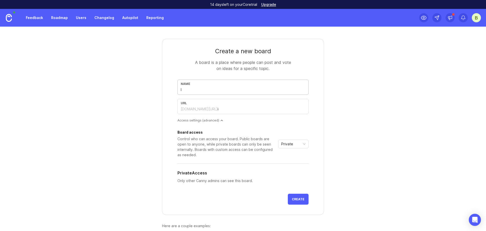
type input "in"
type input "Int"
type input "int"
type input "Inté"
type input "inte"
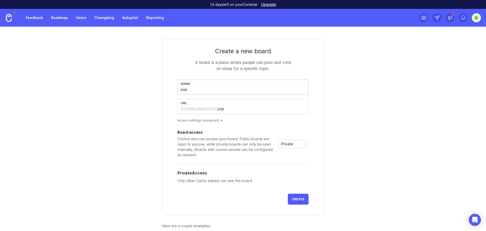
type input "Intég"
type input "integ"
type input "Intégr"
type input "integr"
type input "Intégra"
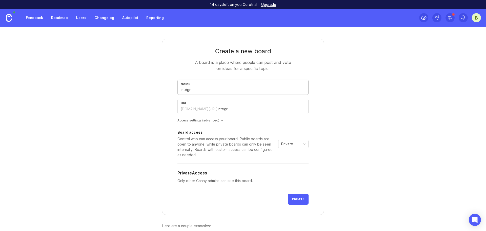
type input "integra"
type input "Intégrat"
type input "integrat"
type input "Intégrati"
type input "integrati"
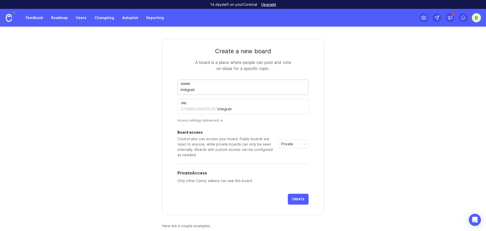
type input "Intégratio"
type input "integratio"
type input "Intégration"
type input "integration"
type input "Intégrations"
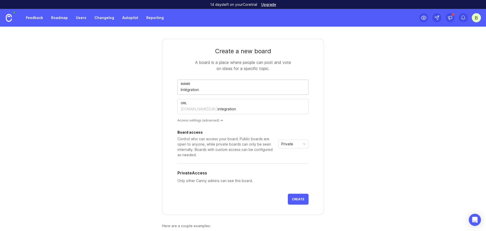
type input "integrations"
type input "Intégrations"
click at [299, 198] on button "Create" at bounding box center [298, 198] width 21 height 11
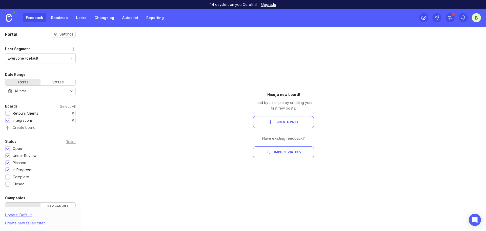
click at [53, 59] on div "Everyone (default)" at bounding box center [40, 58] width 70 height 10
click at [53, 58] on div "Everyone (default)" at bounding box center [40, 58] width 70 height 10
click at [32, 20] on div "Feedback Roadmap Users Changelog Autopilot Reporting" at bounding box center [95, 17] width 144 height 9
click at [32, 18] on div "Feedback Roadmap Users Changelog Autopilot Reporting" at bounding box center [95, 17] width 144 height 9
click at [62, 18] on link "Roadmap" at bounding box center [59, 17] width 23 height 9
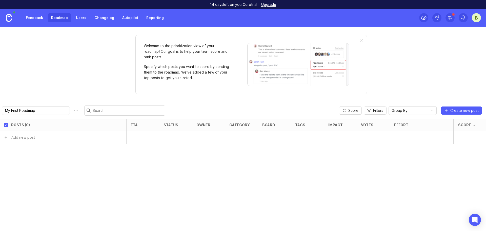
click at [36, 19] on link "Feedback" at bounding box center [34, 17] width 23 height 9
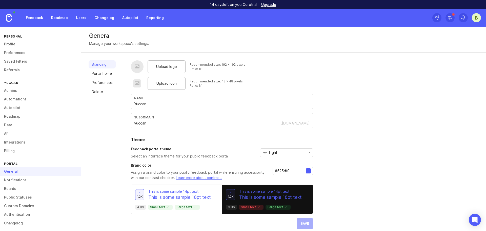
click at [6, 20] on img at bounding box center [9, 18] width 6 height 8
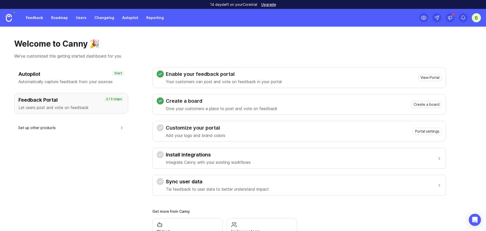
click at [34, 20] on link "Feedback" at bounding box center [34, 17] width 23 height 9
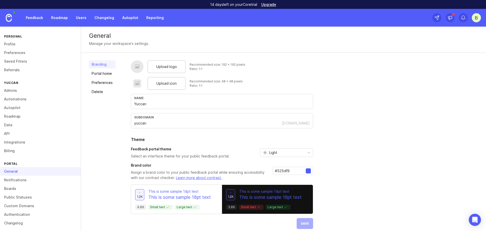
click at [135, 85] on div at bounding box center [137, 84] width 5 height 6
click at [170, 84] on span "Upload icon" at bounding box center [166, 84] width 20 height 6
click at [157, 67] on span "Upload logo" at bounding box center [166, 67] width 21 height 6
click at [159, 83] on span "Upload icon" at bounding box center [166, 84] width 20 height 6
click at [208, 82] on div "Recommended size: 48 x 48 pixels" at bounding box center [216, 81] width 53 height 4
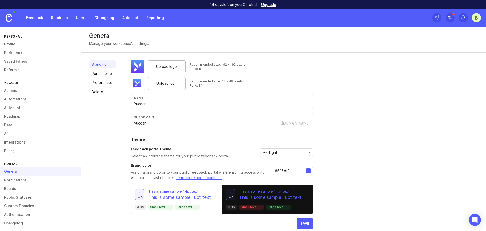
click at [156, 103] on input "Yuccan" at bounding box center [222, 104] width 176 height 6
click at [159, 120] on div "subdomain yuccan .canny.io" at bounding box center [222, 120] width 182 height 15
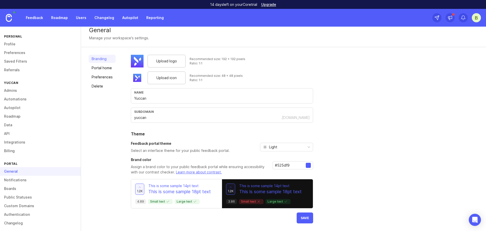
click at [282, 147] on div "Light" at bounding box center [282, 147] width 45 height 8
click at [281, 171] on li "Dark" at bounding box center [286, 173] width 53 height 8
click at [259, 159] on h3 "Brand color" at bounding box center [200, 159] width 138 height 5
click at [289, 146] on div "Dark" at bounding box center [282, 147] width 45 height 8
click at [284, 156] on span "System preference" at bounding box center [285, 157] width 33 height 6
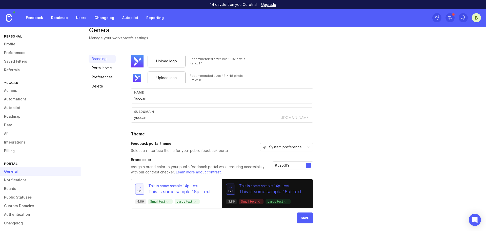
click at [284, 148] on span "System preference" at bounding box center [285, 147] width 33 height 6
click at [284, 164] on li "Light" at bounding box center [286, 165] width 53 height 8
click at [286, 149] on div "Light" at bounding box center [282, 147] width 45 height 8
click at [280, 173] on li "Dark" at bounding box center [286, 173] width 53 height 8
click at [150, 162] on div "Brand color Assign a brand color to your public feedback portal while ensuring …" at bounding box center [200, 166] width 138 height 18
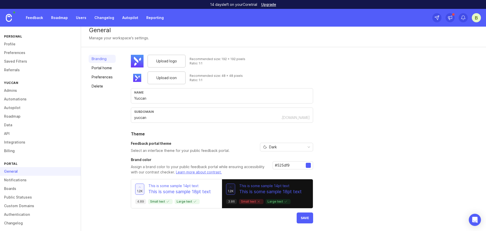
click at [308, 164] on div at bounding box center [308, 165] width 5 height 5
click at [303, 166] on input "#525df9" at bounding box center [290, 165] width 31 height 6
click at [309, 165] on div at bounding box center [308, 165] width 5 height 5
click at [307, 165] on div at bounding box center [308, 165] width 5 height 5
click at [294, 166] on input "#525df9" at bounding box center [290, 165] width 31 height 6
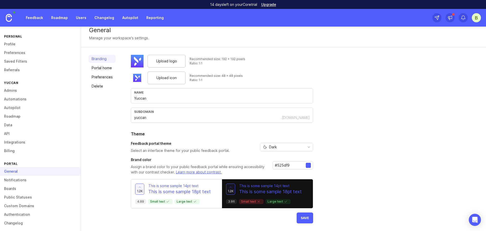
click at [294, 166] on input "#525df9" at bounding box center [290, 165] width 31 height 6
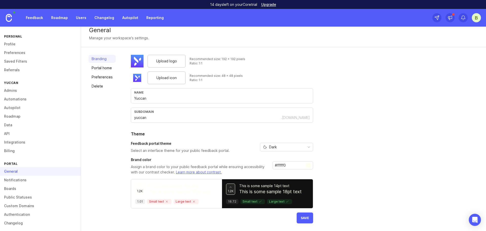
type input "#fffff0"
click at [340, 175] on div "Upload logo Recommended size: 192 x 192 pixels Ratio: 1:1 Upload icon Recommend…" at bounding box center [305, 139] width 348 height 168
click at [305, 219] on span "Save" at bounding box center [305, 218] width 8 height 4
click at [102, 68] on link "Portal home" at bounding box center [102, 68] width 27 height 8
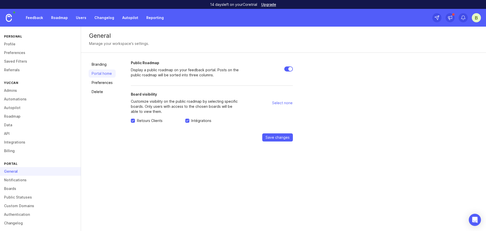
click at [285, 70] on input "Public Roadmap" at bounding box center [288, 68] width 9 height 5
checkbox input "false"
click at [270, 139] on span "Save changes" at bounding box center [278, 137] width 24 height 5
click at [99, 83] on link "Preferences" at bounding box center [102, 82] width 27 height 8
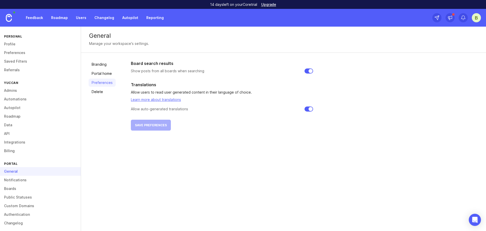
click at [104, 90] on link "Delete" at bounding box center [102, 92] width 27 height 8
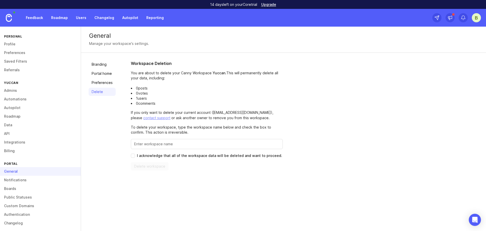
click at [107, 85] on link "Preferences" at bounding box center [102, 82] width 27 height 8
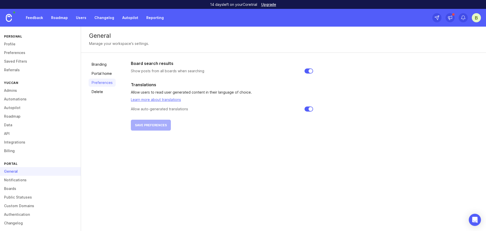
click at [152, 100] on link "Learn more about translations" at bounding box center [156, 99] width 50 height 4
click at [105, 89] on link "Delete" at bounding box center [102, 92] width 27 height 8
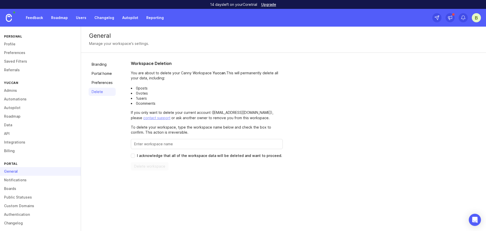
click at [150, 72] on p "You are about to delete your Canny Workspace Yuccan . This will permanently del…" at bounding box center [207, 87] width 152 height 35
click at [103, 86] on link "Preferences" at bounding box center [102, 82] width 27 height 8
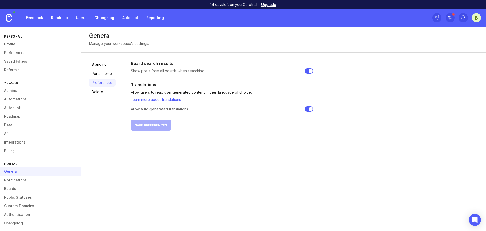
click at [108, 76] on link "Portal home" at bounding box center [102, 73] width 27 height 8
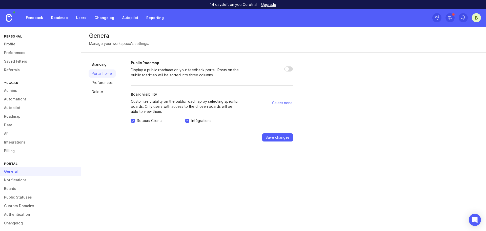
click at [108, 65] on link "Branding" at bounding box center [102, 64] width 27 height 8
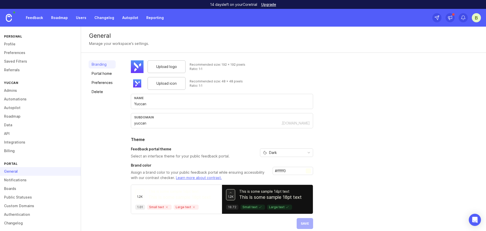
click at [108, 72] on link "Portal home" at bounding box center [102, 73] width 27 height 8
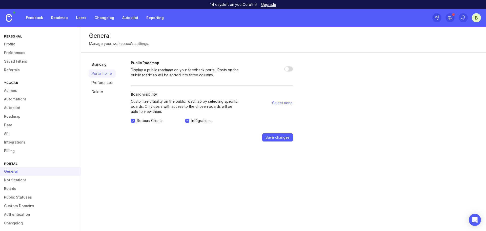
click at [24, 16] on link "Feedback" at bounding box center [34, 17] width 23 height 9
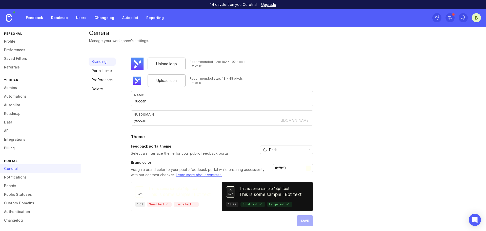
scroll to position [6, 0]
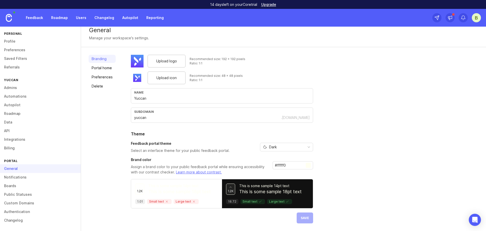
click at [278, 146] on div "Dark" at bounding box center [282, 147] width 45 height 8
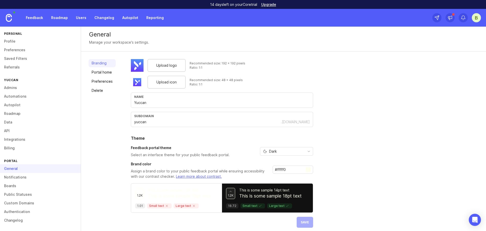
scroll to position [0, 0]
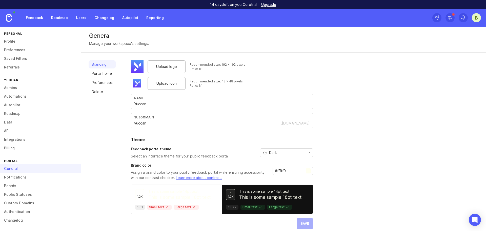
click at [278, 154] on div "Dark" at bounding box center [282, 152] width 45 height 8
click at [281, 167] on li "Light" at bounding box center [286, 170] width 53 height 8
click at [304, 223] on span "Save" at bounding box center [305, 223] width 8 height 4
click at [301, 171] on input "#fffff0" at bounding box center [290, 171] width 31 height 6
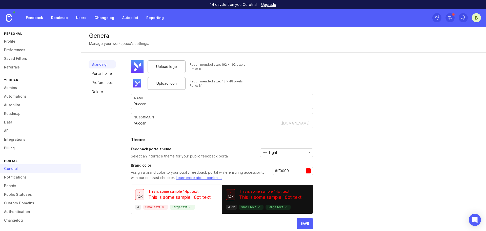
click at [302, 223] on span "Save" at bounding box center [305, 223] width 8 height 4
click at [358, 154] on div "Upload logo Recommended size: 192 x 192 pixels Ratio: 1:1 Upload icon Recommend…" at bounding box center [305, 144] width 348 height 168
click at [281, 171] on input "#ff0000" at bounding box center [290, 171] width 31 height 6
paste input "4daaf7"
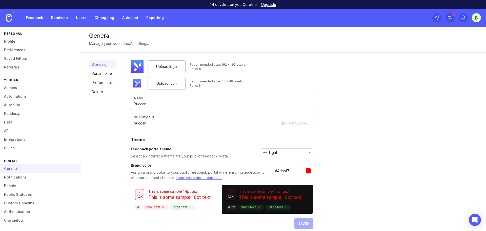
type input "#4daaf7"
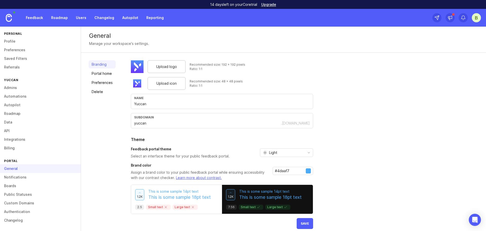
click at [330, 171] on div "Upload logo Recommended size: 192 x 192 pixels Ratio: 1:1 Upload icon Recommend…" at bounding box center [305, 144] width 348 height 168
click at [305, 221] on button "Save" at bounding box center [305, 223] width 16 height 11
click at [286, 152] on div "Light" at bounding box center [282, 152] width 45 height 8
click at [282, 177] on li "Dark" at bounding box center [286, 179] width 53 height 8
click at [302, 222] on span "Save" at bounding box center [305, 223] width 8 height 4
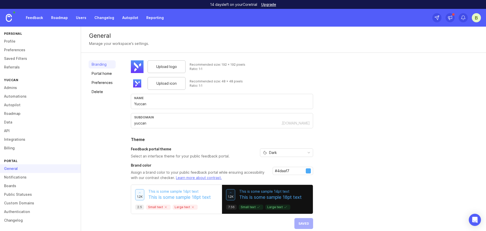
click at [111, 75] on link "Portal home" at bounding box center [102, 73] width 27 height 8
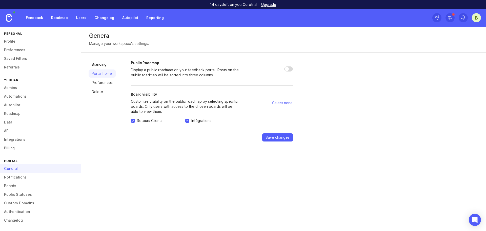
click at [107, 66] on link "Branding" at bounding box center [102, 64] width 27 height 8
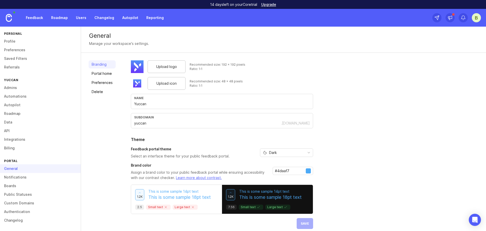
click at [155, 67] on div "Upload logo" at bounding box center [167, 66] width 38 height 13
click at [307, 221] on button "Save" at bounding box center [305, 223] width 16 height 11
click at [177, 104] on input "Yuccan" at bounding box center [222, 104] width 176 height 6
type input "Yuccan Tech Portal"
click at [308, 222] on span "Save" at bounding box center [305, 223] width 8 height 4
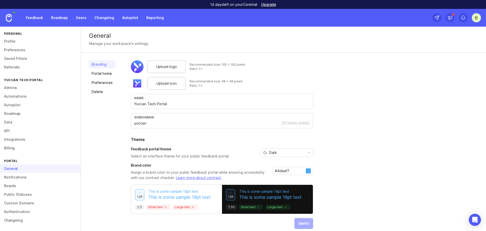
click at [105, 74] on link "Portal home" at bounding box center [102, 73] width 27 height 8
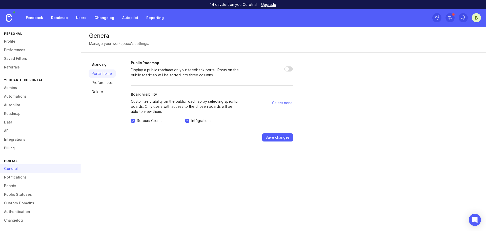
click at [103, 82] on link "Preferences" at bounding box center [102, 82] width 27 height 8
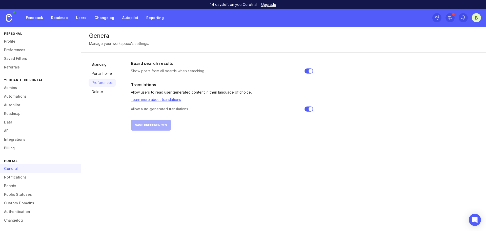
click at [32, 181] on link "Notifications" at bounding box center [40, 177] width 81 height 9
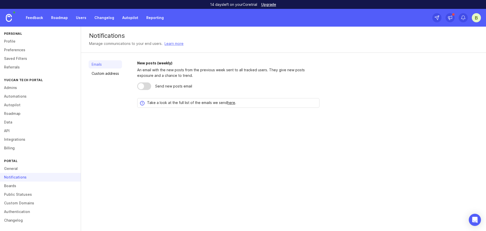
click at [115, 74] on link "Custom address" at bounding box center [105, 73] width 33 height 8
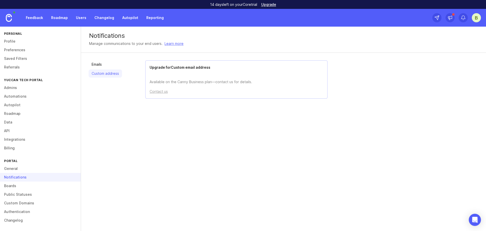
click at [110, 65] on link "Emails" at bounding box center [105, 64] width 33 height 8
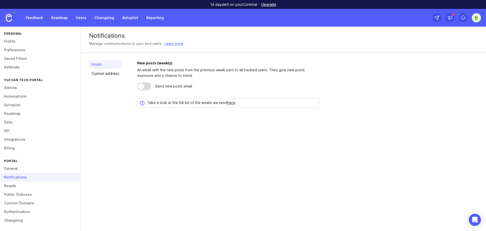
click at [34, 186] on link "Boards" at bounding box center [40, 185] width 81 height 9
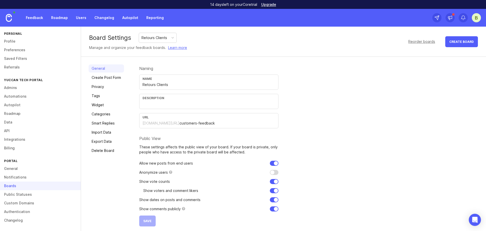
click at [157, 40] on div "Retours Clients" at bounding box center [155, 38] width 26 height 6
click at [159, 41] on div "Intégrations" at bounding box center [157, 38] width 37 height 10
click at [166, 83] on input "Retours Clients" at bounding box center [209, 85] width 133 height 6
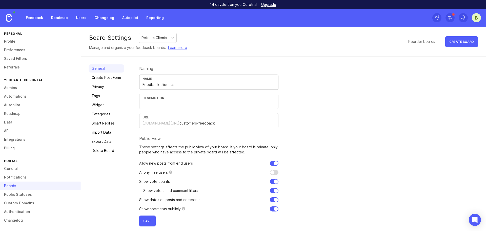
click at [164, 83] on input "Feedback clioents" at bounding box center [209, 85] width 133 height 6
type input "Feedback clients"
click at [180, 107] on div "Description" at bounding box center [208, 101] width 139 height 15
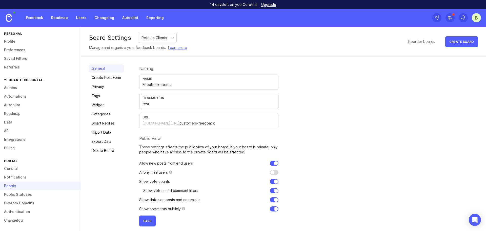
click at [148, 226] on div "General Create Post Form Privacy Tags Widget Categories Smart Replies Import Da…" at bounding box center [283, 145] width 405 height 177
drag, startPoint x: 144, startPoint y: 221, endPoint x: 143, endPoint y: 217, distance: 4.1
click at [143, 221] on span "Save" at bounding box center [147, 221] width 8 height 4
click at [157, 106] on input "test" at bounding box center [209, 104] width 133 height 6
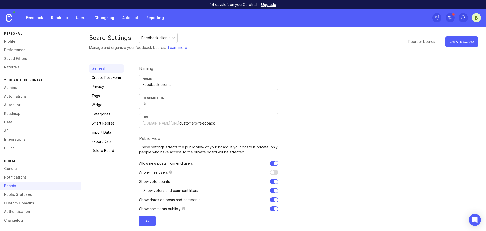
type input "U"
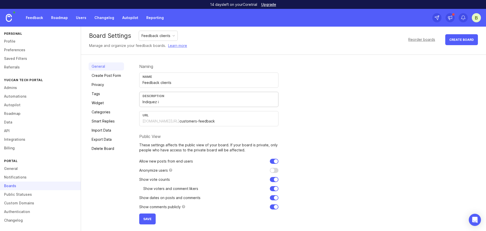
scroll to position [3, 0]
paste input "Partage ici les retours de tes clients : idées, améliorations, ou bugs rencontr…"
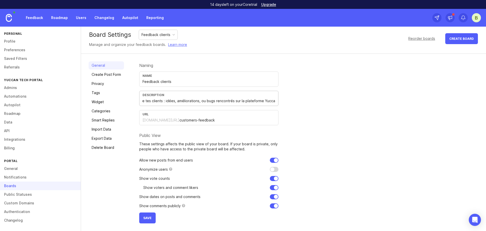
scroll to position [0, 0]
drag, startPoint x: 158, startPoint y: 100, endPoint x: 115, endPoint y: 102, distance: 42.6
click at [115, 102] on div "General Create Post Form Privacy Tags Widget Categories Smart Replies Import Da…" at bounding box center [283, 142] width 405 height 177
click at [181, 102] on input "Partage ici les retours de tes clients : idées, améliorations, ou bugs rencontr…" at bounding box center [209, 101] width 133 height 6
click at [187, 99] on input "Partage ici les retours de tes clients : idées, améliorations, ou bugs rencontr…" at bounding box center [209, 101] width 133 height 6
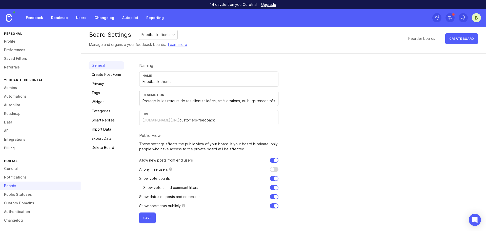
click at [187, 99] on input "Partage ici les retours de tes clients : idées, améliorations, ou bugs rencontr…" at bounding box center [209, 101] width 133 height 6
click at [155, 101] on input "Partage ici les retours de vos clients : idées, améliorations, ou bugs rencontr…" at bounding box center [209, 101] width 133 height 6
drag, startPoint x: 206, startPoint y: 101, endPoint x: 216, endPoint y: 101, distance: 10.1
click at [214, 101] on input "Partagez ici les retours de vos clients : idées, améliorations, ou bugs rencont…" at bounding box center [209, 101] width 133 height 6
click at [218, 101] on input "Partagez ici les retours de vos clients : idées, améliorations, ou bugs rencont…" at bounding box center [209, 101] width 133 height 6
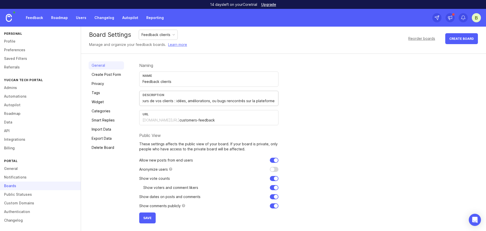
scroll to position [0, 43]
drag, startPoint x: 218, startPoint y: 101, endPoint x: 286, endPoint y: 101, distance: 68.1
click at [286, 101] on div "Naming Name Feedback clients Description Partagez ici les retours de vos client…" at bounding box center [308, 142] width 339 height 162
click at [259, 101] on input "Partagez ici les retours de vos clients : idées, améliorations, ou bugs rencont…" at bounding box center [209, 101] width 133 height 6
click at [266, 101] on input "Partagez ici les retours de vos clients : idées, améliorations, ou bugs rencont…" at bounding box center [209, 101] width 133 height 6
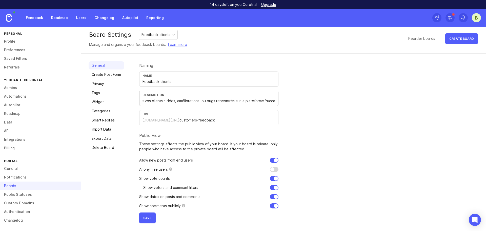
click at [276, 102] on div "Description Partagez ici les retours de vos clients : idées, améliorations, ou …" at bounding box center [208, 98] width 139 height 15
type input "Partagez ici les retours de vos clients : idées, améliorations, ou bugs rencont…"
click at [323, 107] on div "Naming Name Feedback clients Description Partagez ici les retours de vos client…" at bounding box center [308, 142] width 339 height 162
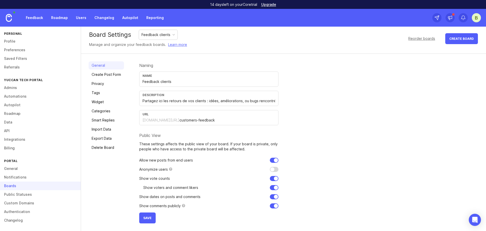
click at [147, 220] on button "Save" at bounding box center [147, 217] width 16 height 11
click at [115, 74] on link "Create Post Form" at bounding box center [106, 74] width 35 height 8
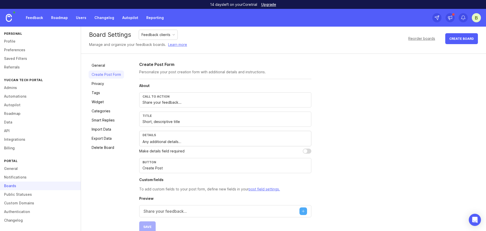
click at [174, 102] on input "Share your feedback..." at bounding box center [226, 103] width 166 height 6
click at [167, 105] on input "Share your feedback..." at bounding box center [226, 103] width 166 height 6
click at [167, 121] on input "Short, descriptive title" at bounding box center [226, 122] width 166 height 6
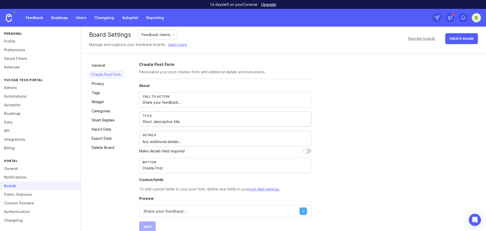
click at [166, 121] on input "Short, descriptive title" at bounding box center [226, 122] width 166 height 6
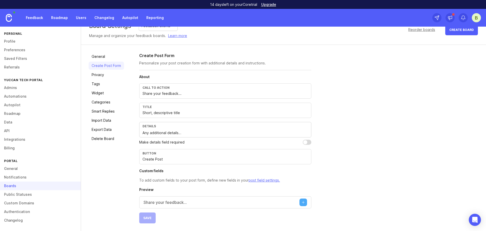
click at [173, 203] on p "Share your feedback..." at bounding box center [165, 202] width 43 height 6
click at [176, 187] on h4 "Preview" at bounding box center [225, 189] width 172 height 5
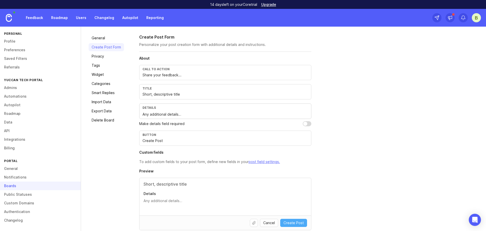
scroll to position [52, 0]
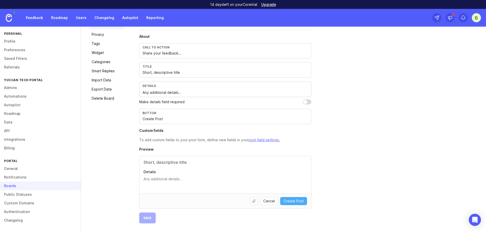
click at [168, 183] on div "Details" at bounding box center [226, 174] width 172 height 37
click at [154, 168] on div "Details" at bounding box center [226, 174] width 172 height 37
drag, startPoint x: 293, startPoint y: 200, endPoint x: 283, endPoint y: 201, distance: 9.7
click at [292, 200] on span "Create Post" at bounding box center [294, 200] width 20 height 5
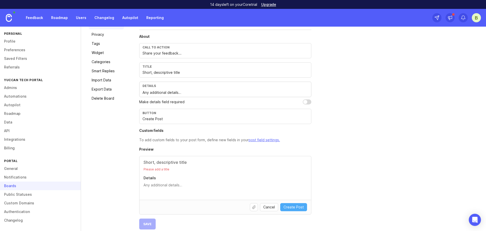
click at [271, 205] on span "Cancel" at bounding box center [269, 206] width 12 height 5
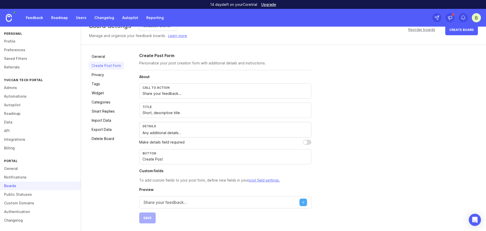
click at [101, 72] on link "Privacy" at bounding box center [106, 75] width 35 height 8
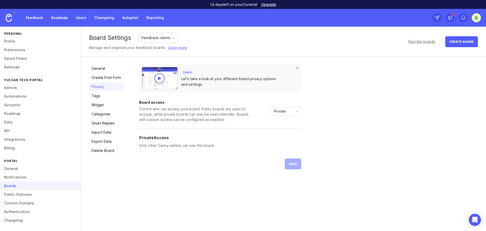
click at [285, 111] on span "Private" at bounding box center [280, 111] width 12 height 6
drag, startPoint x: 182, startPoint y: 117, endPoint x: 177, endPoint y: 125, distance: 9.6
click at [182, 117] on div "Control who can access your board. Public boards are open to anyone, while priv…" at bounding box center [194, 114] width 111 height 16
click at [171, 143] on p "Only other Canny admins can see this board." at bounding box center [220, 146] width 162 height 6
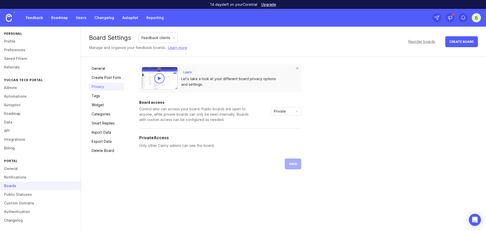
click at [101, 94] on link "Tags" at bounding box center [106, 96] width 35 height 8
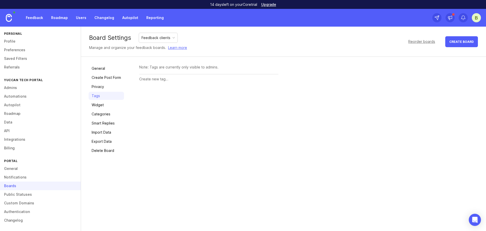
click at [105, 107] on link "Widget" at bounding box center [106, 105] width 35 height 8
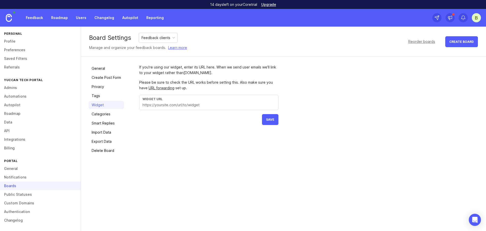
click at [106, 113] on link "Categories" at bounding box center [106, 114] width 35 height 8
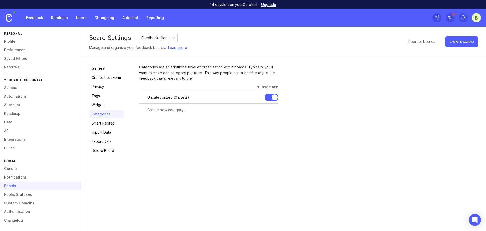
click at [165, 110] on input "text" at bounding box center [211, 110] width 128 height 6
drag, startPoint x: 196, startPoint y: 136, endPoint x: 175, endPoint y: 132, distance: 20.8
click at [196, 136] on div "Categories are an additional level of organization within boards. Typically you…" at bounding box center [308, 109] width 339 height 90
click at [97, 125] on link "Smart Replies" at bounding box center [106, 123] width 35 height 8
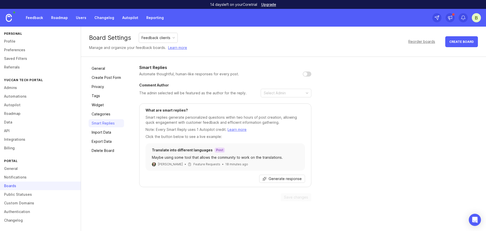
click at [103, 117] on link "Categories" at bounding box center [106, 114] width 35 height 8
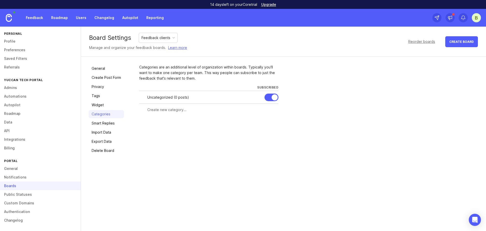
click at [171, 111] on input "text" at bounding box center [211, 110] width 128 height 6
type input "Bug"
click at [259, 114] on button "Create" at bounding box center [269, 118] width 20 height 9
click at [274, 98] on div at bounding box center [275, 97] width 6 height 6
click at [273, 95] on div at bounding box center [275, 97] width 6 height 6
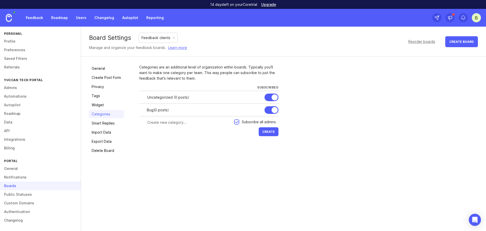
click at [269, 97] on div at bounding box center [272, 97] width 14 height 8
click at [243, 141] on div "Categories are an additional level of organization within boards. Typically you…" at bounding box center [308, 109] width 339 height 90
click at [0, 0] on div at bounding box center [0, 0] width 0 height 0
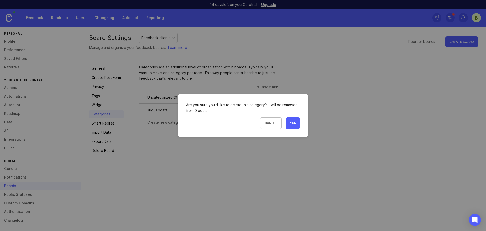
click at [297, 123] on button "Yes" at bounding box center [293, 122] width 14 height 11
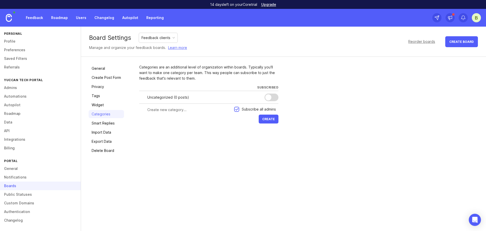
click at [239, 97] on div "Uncategorized ( 0 posts )" at bounding box center [203, 97] width 113 height 6
click at [269, 100] on div at bounding box center [268, 97] width 6 height 6
click at [108, 125] on link "Smart Replies" at bounding box center [106, 123] width 35 height 8
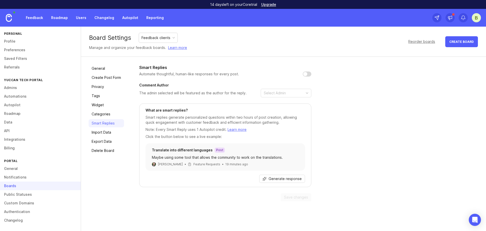
click at [303, 73] on input "checkbox" at bounding box center [307, 73] width 9 height 5
checkbox input "false"
click at [307, 93] on icon "toggle icon" at bounding box center [307, 92] width 2 height 1
click at [160, 158] on div "Maybe using some tool that allows the community to work on the translations." at bounding box center [225, 157] width 147 height 6
drag, startPoint x: 160, startPoint y: 158, endPoint x: 234, endPoint y: 159, distance: 74.2
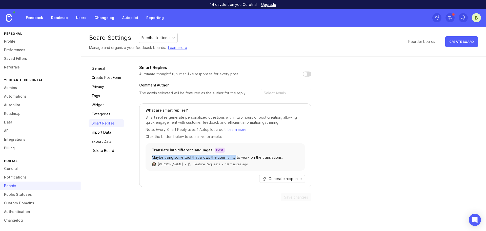
click at [232, 159] on div "Maybe using some tool that allows the community to work on the translations." at bounding box center [225, 157] width 147 height 6
click at [238, 185] on div "What are smart replies? Smart replies generate personalized questions within tw…" at bounding box center [225, 145] width 172 height 84
click at [286, 181] on span "Generate response" at bounding box center [285, 178] width 33 height 5
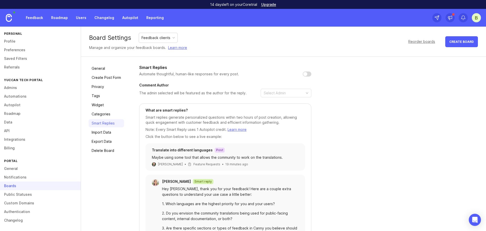
click at [110, 132] on link "Import Data" at bounding box center [106, 132] width 35 height 8
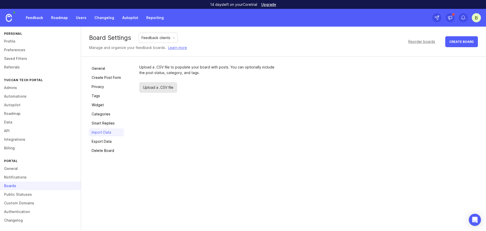
click at [109, 124] on link "Smart Replies" at bounding box center [106, 123] width 35 height 8
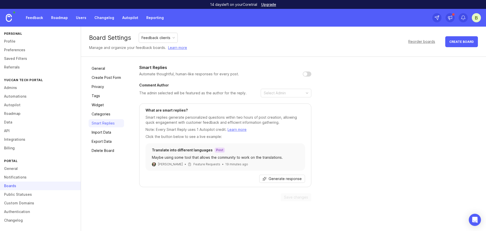
click at [281, 178] on span "Generate response" at bounding box center [285, 178] width 33 height 5
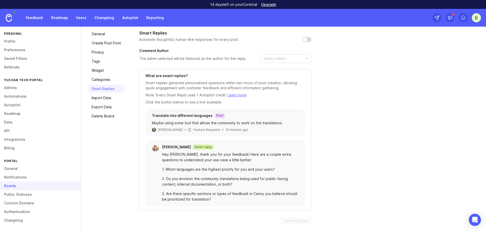
scroll to position [36, 0]
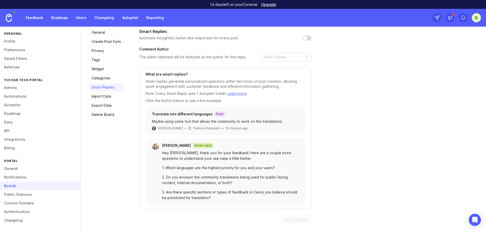
click at [104, 98] on link "Import Data" at bounding box center [106, 96] width 35 height 8
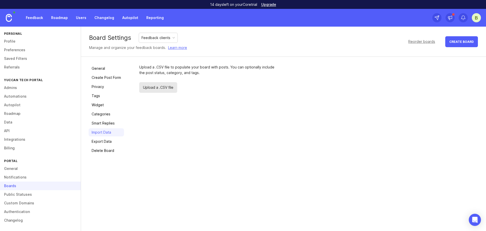
click at [115, 143] on link "Export Data" at bounding box center [106, 141] width 35 height 8
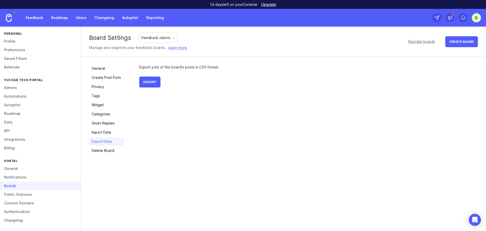
click at [110, 153] on link "Delete Board" at bounding box center [106, 150] width 35 height 8
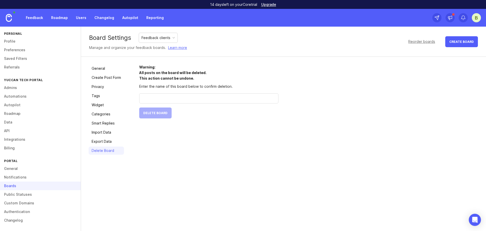
click at [168, 145] on div "Warning: All posts on the board will be deleted. This action cannot be undone. …" at bounding box center [308, 109] width 339 height 90
click at [31, 197] on link "Public Statuses" at bounding box center [40, 194] width 81 height 9
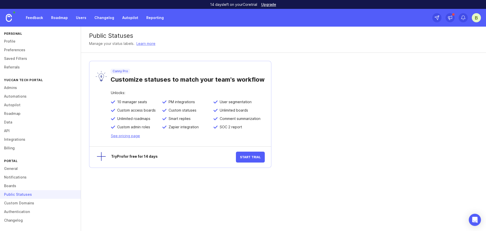
click at [28, 203] on link "Custom Domains" at bounding box center [40, 203] width 81 height 9
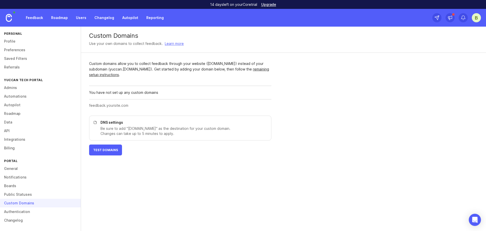
click at [28, 212] on link "Authentication" at bounding box center [40, 211] width 81 height 9
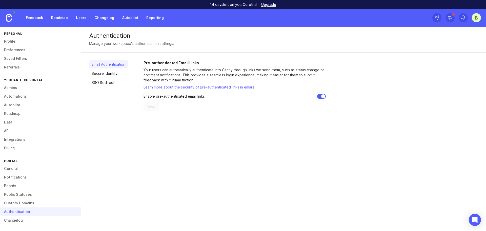
click at [36, 203] on link "Custom Domains" at bounding box center [40, 203] width 81 height 9
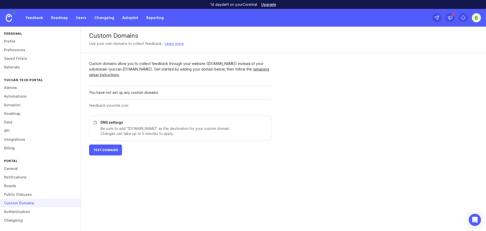
click at [26, 220] on link "Changelog" at bounding box center [40, 220] width 81 height 9
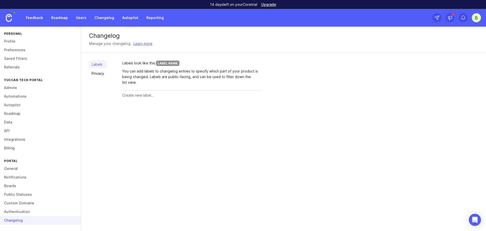
click at [30, 211] on link "Authentication" at bounding box center [40, 211] width 81 height 9
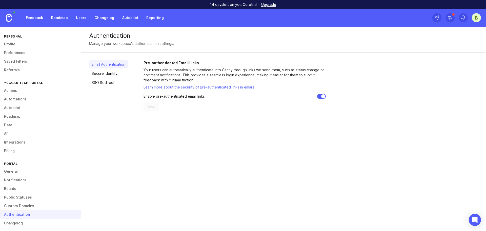
click at [34, 19] on link "Feedback" at bounding box center [34, 17] width 23 height 9
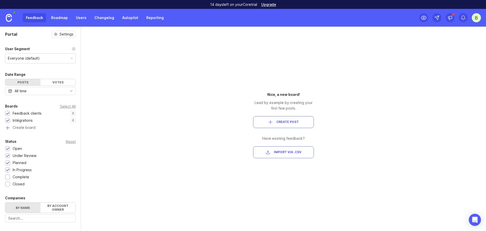
click at [289, 91] on div "Nice, a new board! Lead by example by creating your first few posts. Create Pos…" at bounding box center [283, 129] width 91 height 204
click at [125, 86] on div "Portal Settings User Segment Everyone (default) Date Range Posts Votes All time…" at bounding box center [243, 129] width 486 height 204
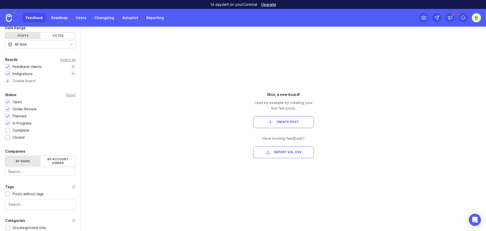
scroll to position [51, 0]
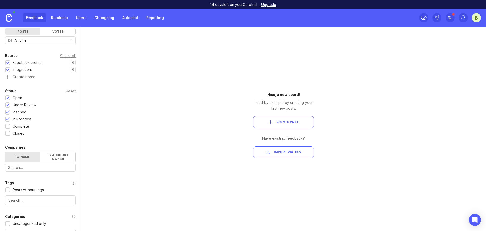
click at [20, 124] on div "Complete" at bounding box center [21, 126] width 16 height 6
click at [21, 127] on div "Complete" at bounding box center [21, 126] width 16 height 6
click at [20, 134] on div "Closed" at bounding box center [19, 133] width 12 height 6
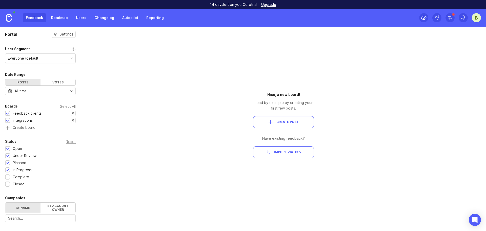
click at [47, 56] on div "Everyone (default)" at bounding box center [40, 58] width 70 height 10
click at [48, 57] on div "Everyone (default)" at bounding box center [40, 58] width 70 height 10
click at [20, 176] on div "Complete" at bounding box center [21, 177] width 16 height 6
click at [0, 0] on div "1" at bounding box center [0, 0] width 0 height 0
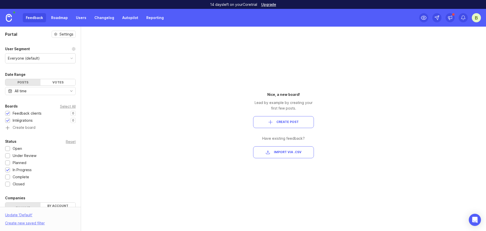
click at [0, 0] on div "1" at bounding box center [0, 0] width 0 height 0
click at [37, 163] on div "Planned 1" at bounding box center [40, 163] width 71 height 6
click at [22, 159] on div "Status Reset Open 1 Under Review 1 Planned 1 In Progress 1 Complete 1 Closed 1" at bounding box center [40, 162] width 81 height 48
drag, startPoint x: 19, startPoint y: 148, endPoint x: 18, endPoint y: 151, distance: 3.0
click at [18, 148] on div "Open" at bounding box center [17, 149] width 9 height 6
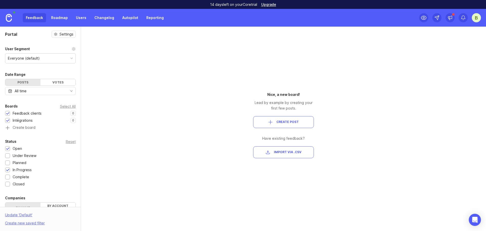
click at [17, 154] on div "Under Review" at bounding box center [25, 156] width 24 height 6
click at [17, 164] on div "Planned" at bounding box center [20, 163] width 14 height 6
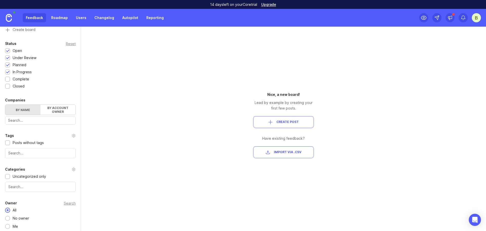
scroll to position [100, 0]
click at [50, 105] on label "By account owner" at bounding box center [58, 107] width 35 height 10
click at [5, 102] on input "By account owner" at bounding box center [5, 102] width 0 height 0
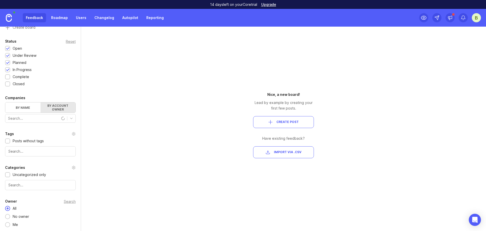
click at [28, 108] on label "By name" at bounding box center [22, 107] width 35 height 10
click at [5, 102] on input "By name" at bounding box center [5, 102] width 0 height 0
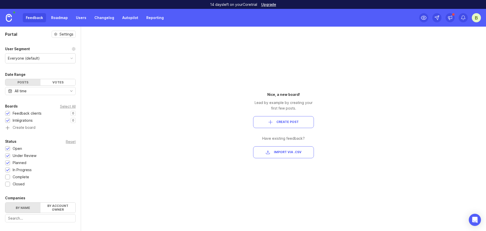
click at [58, 18] on link "Roadmap" at bounding box center [59, 17] width 23 height 9
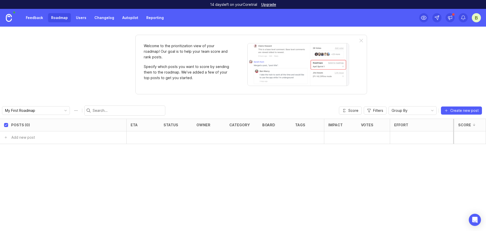
click at [28, 15] on link "Feedback" at bounding box center [34, 17] width 23 height 9
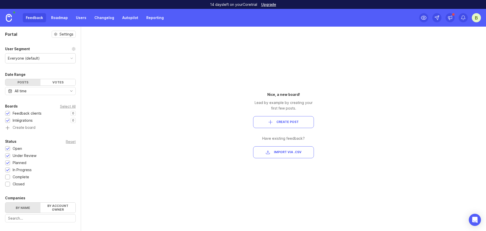
click at [73, 17] on link "Users" at bounding box center [81, 17] width 16 height 9
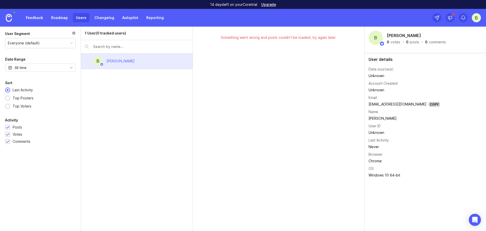
click at [99, 16] on link "Changelog" at bounding box center [104, 17] width 26 height 9
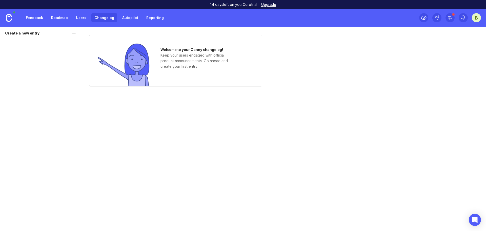
click at [148, 17] on link "Reporting" at bounding box center [155, 17] width 24 height 9
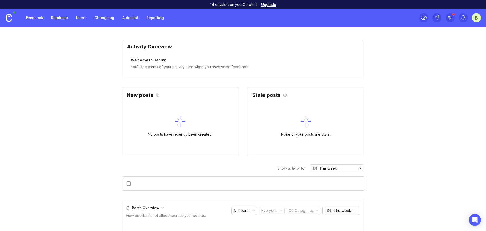
click at [131, 18] on link "Autopilot" at bounding box center [130, 17] width 22 height 9
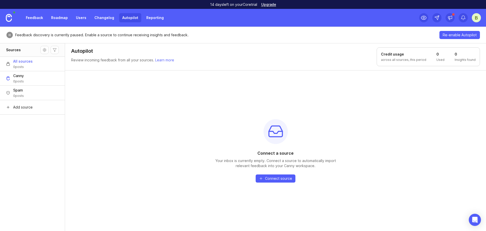
click at [19, 36] on p "Feedback discovery is currently paused. Enable a source to continue receiving i…" at bounding box center [101, 34] width 173 height 5
drag, startPoint x: 10, startPoint y: 35, endPoint x: 38, endPoint y: 35, distance: 28.1
click at [13, 35] on icon at bounding box center [9, 34] width 7 height 7
click at [108, 37] on p "Feedback discovery is currently paused. Enable a source to continue receiving i…" at bounding box center [101, 34] width 173 height 5
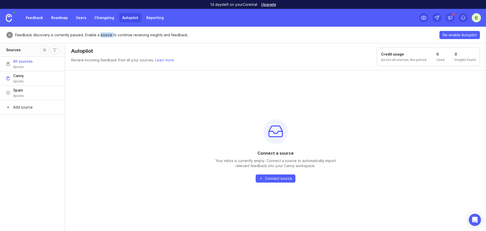
click at [108, 37] on p "Feedback discovery is currently paused. Enable a source to continue receiving i…" at bounding box center [101, 34] width 173 height 5
click at [393, 55] on h1 "Credit usage" at bounding box center [403, 54] width 45 height 5
drag, startPoint x: 393, startPoint y: 55, endPoint x: 468, endPoint y: 59, distance: 74.8
click at [465, 59] on div "Credit usage across all sources, this period 0 Used 0 Insights found" at bounding box center [428, 56] width 103 height 19
click at [468, 59] on p "Insights found" at bounding box center [465, 60] width 21 height 4
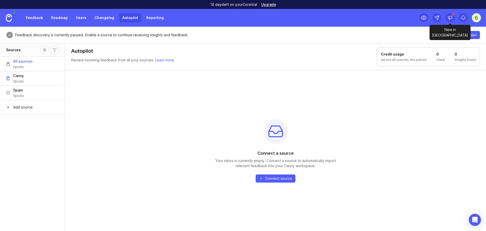
click at [450, 15] on icon at bounding box center [450, 17] width 5 height 5
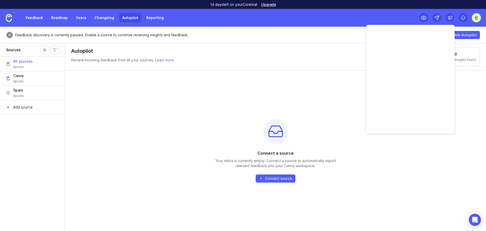
drag, startPoint x: 360, startPoint y: 57, endPoint x: 395, endPoint y: 32, distance: 43.6
click at [360, 54] on header "Autopilot Review incoming feedback from all your sources. Learn more Credit usa…" at bounding box center [275, 56] width 421 height 27
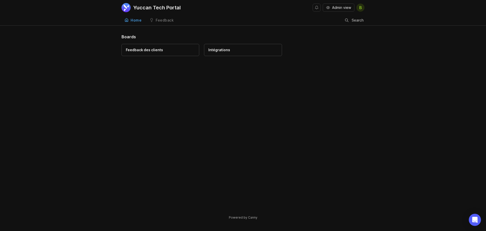
click at [178, 46] on link "Feedback des clients" at bounding box center [161, 50] width 78 height 12
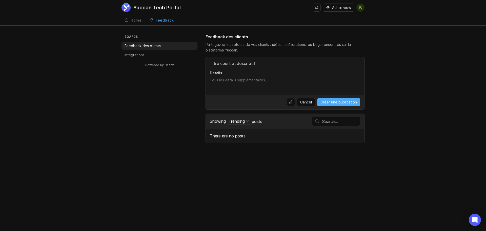
click at [130, 17] on link "Home" at bounding box center [133, 20] width 23 height 10
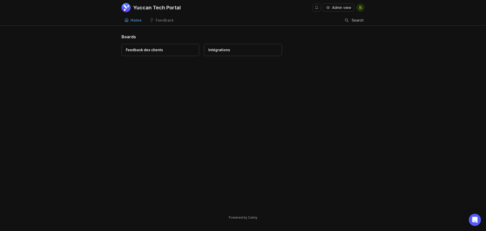
click at [130, 40] on h1 "Boards" at bounding box center [243, 37] width 243 height 6
click at [130, 40] on div "Boards Feedback des clients Intégrations" at bounding box center [243, 47] width 243 height 27
click at [161, 34] on h1 "Boards" at bounding box center [243, 37] width 243 height 6
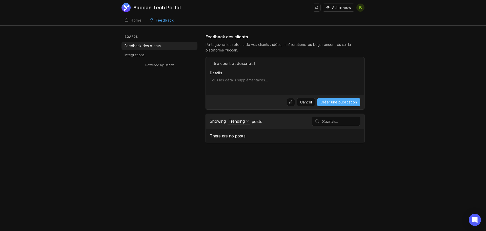
click at [241, 146] on div "Yuccan Tech Portal Admin view B Create Home Feedback Feedback clients 0 Boards …" at bounding box center [243, 115] width 486 height 231
click at [144, 52] on li "Intégrations" at bounding box center [160, 55] width 76 height 8
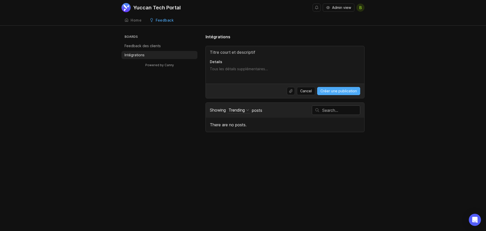
click at [146, 53] on li "Intégrations" at bounding box center [160, 55] width 76 height 8
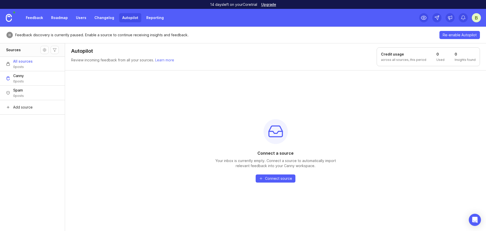
click at [7, 19] on img at bounding box center [9, 18] width 6 height 8
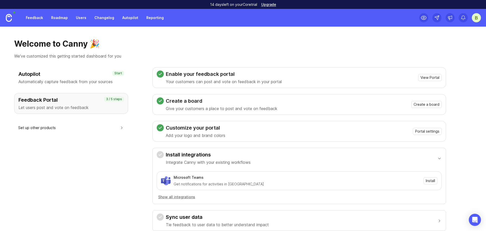
click at [36, 20] on link "Feedback" at bounding box center [34, 17] width 23 height 9
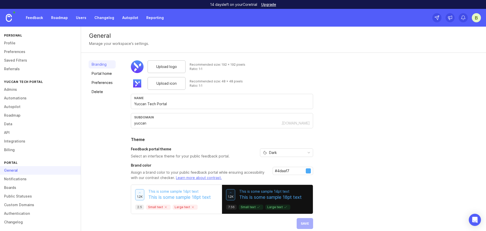
scroll to position [3, 0]
click at [13, 187] on link "Boards" at bounding box center [40, 185] width 81 height 9
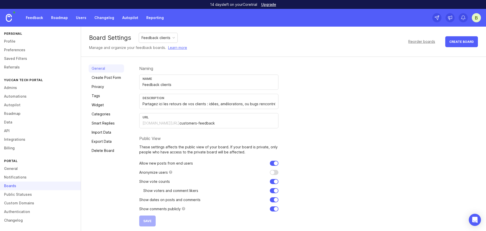
click at [170, 37] on div "Feedback clients" at bounding box center [156, 38] width 29 height 6
click at [177, 106] on input "text" at bounding box center [209, 104] width 133 height 6
paste input "Ce board est dédié aux demandes d’intégrations techniques (API, Zapier, CRM, ER…"
type input "Ce board est dédié aux demandes d’intégrations techniques (API, Zapier, CRM, ER…"
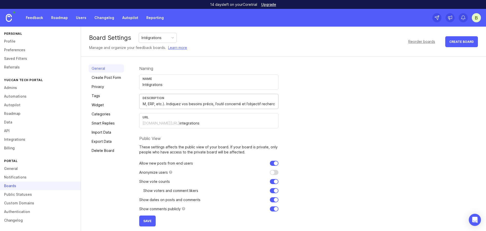
click at [146, 220] on span "Save" at bounding box center [147, 221] width 8 height 4
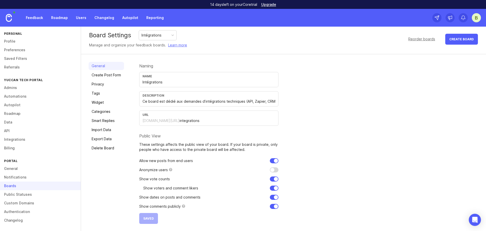
scroll to position [3, 0]
click at [116, 77] on link "Create Post Form" at bounding box center [106, 74] width 35 height 8
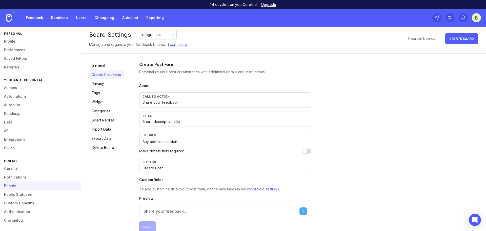
scroll to position [12, 0]
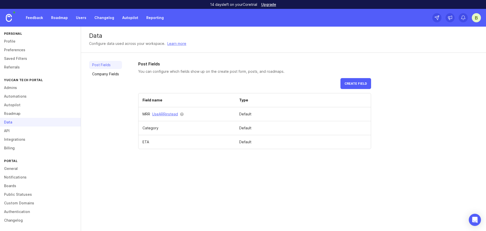
click at [99, 70] on link "Company Fields" at bounding box center [105, 74] width 33 height 8
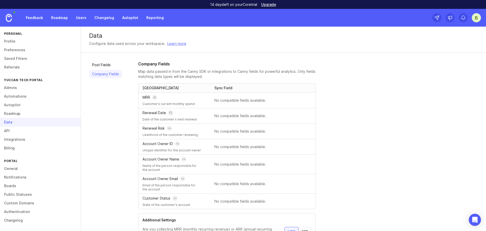
click at [111, 67] on link "Post Fields" at bounding box center [105, 65] width 33 height 8
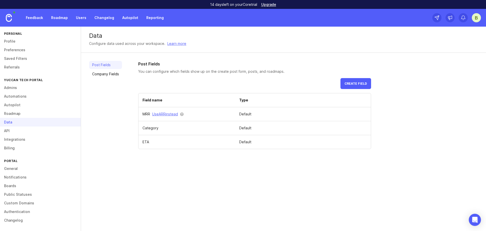
click at [41, 130] on link "API" at bounding box center [40, 130] width 81 height 9
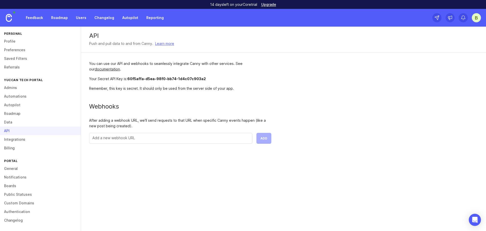
click at [45, 122] on link "Data" at bounding box center [40, 122] width 81 height 9
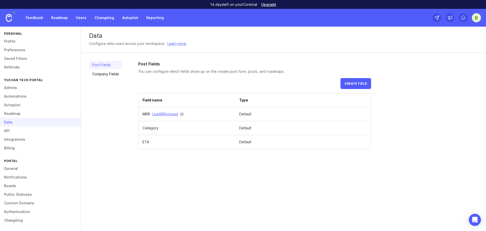
click at [41, 137] on link "Integrations" at bounding box center [40, 139] width 81 height 9
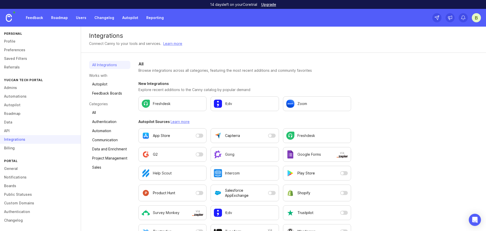
click at [41, 120] on link "Data" at bounding box center [40, 122] width 81 height 9
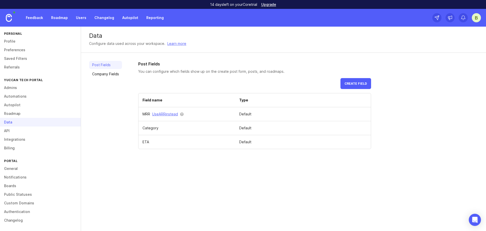
click at [34, 17] on link "Feedback" at bounding box center [34, 17] width 23 height 9
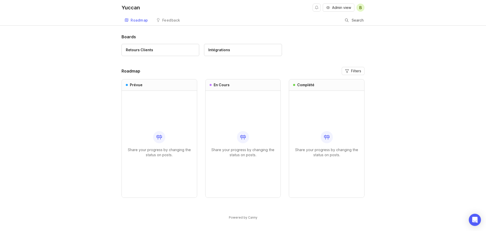
click at [189, 33] on div "Yuccan Admin view B Roadmap Feedback Feedback Search Boards Retours Clients Int…" at bounding box center [243, 115] width 486 height 231
click at [166, 24] on link "Feedback" at bounding box center [168, 20] width 30 height 10
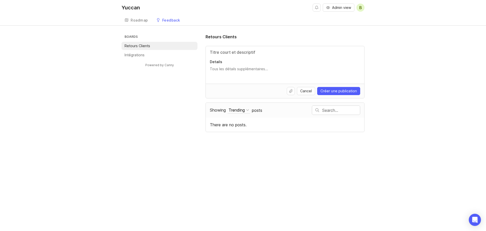
click at [142, 22] on div "Roadmap" at bounding box center [139, 20] width 17 height 4
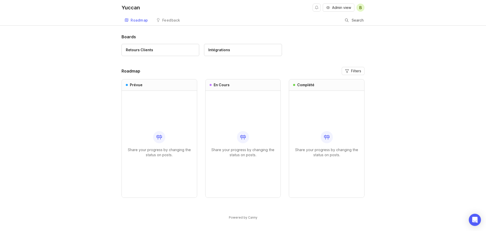
click at [175, 23] on link "Feedback" at bounding box center [168, 20] width 30 height 10
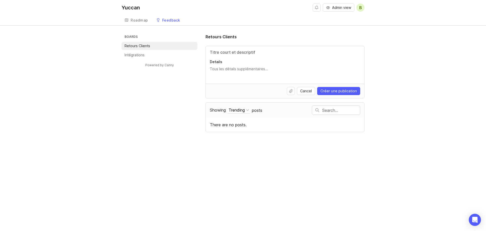
click at [145, 21] on div "Roadmap" at bounding box center [139, 20] width 17 height 4
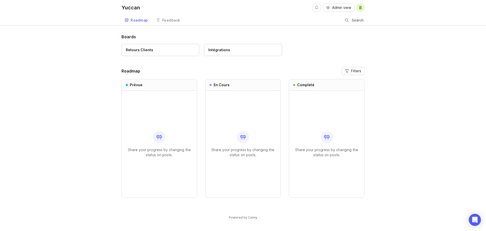
click at [176, 21] on div "Feedback" at bounding box center [171, 20] width 18 height 4
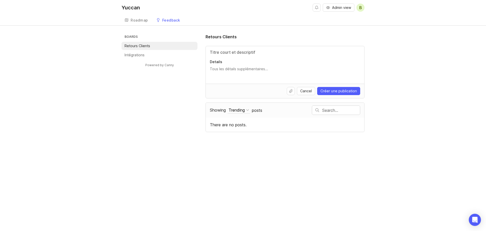
click at [147, 56] on li "Intégrations" at bounding box center [160, 55] width 76 height 8
click at [138, 22] on link "Roadmap" at bounding box center [137, 20] width 30 height 10
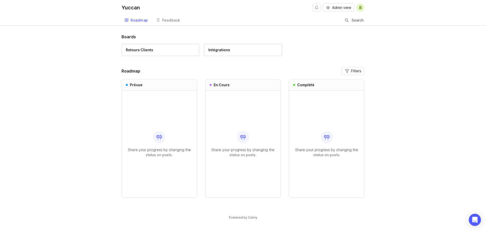
click at [164, 21] on div "Feedback" at bounding box center [171, 20] width 18 height 4
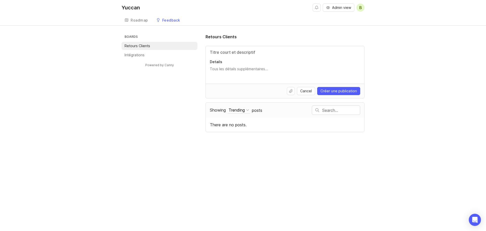
click at [141, 24] on link "Roadmap" at bounding box center [137, 20] width 30 height 10
click at [131, 21] on div "Roadmap" at bounding box center [139, 20] width 17 height 4
click at [142, 19] on div "Roadmap" at bounding box center [139, 20] width 17 height 4
click at [137, 20] on div "Roadmap" at bounding box center [139, 20] width 17 height 4
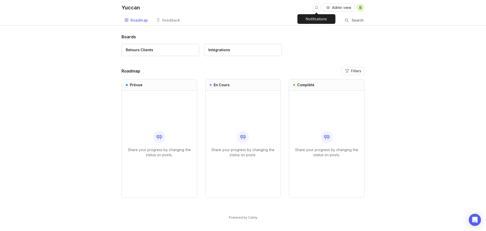
click at [317, 8] on button "Notifications" at bounding box center [317, 8] width 8 height 8
click at [358, 20] on input "Search" at bounding box center [357, 20] width 13 height 6
click at [236, 23] on div "Roadmap Feedback Feedback Search" at bounding box center [243, 20] width 243 height 10
click at [178, 22] on link "Feedback" at bounding box center [168, 20] width 30 height 10
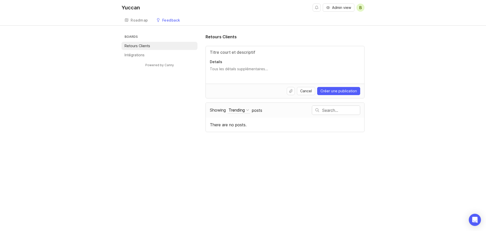
click at [142, 39] on h3 "Boards" at bounding box center [161, 37] width 74 height 7
click at [139, 50] on ul "Boards Retours Clients Intégrations" at bounding box center [160, 46] width 76 height 25
click at [144, 23] on link "Roadmap" at bounding box center [137, 20] width 30 height 10
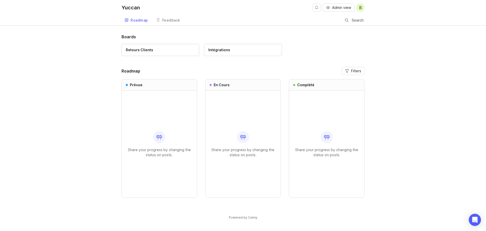
click at [395, 122] on div "Boards Retours Clients Intégrations Roadmap Filters Prévue Share your progress …" at bounding box center [243, 131] width 486 height 194
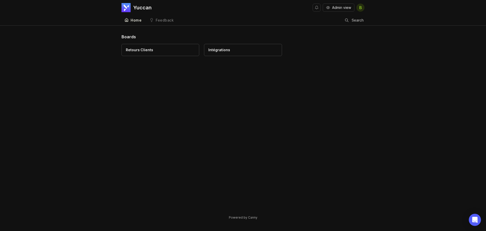
click at [313, 113] on div "Boards Retours Clients Intégrations" at bounding box center [243, 123] width 243 height 178
click at [155, 17] on link "Feedback" at bounding box center [162, 20] width 30 height 10
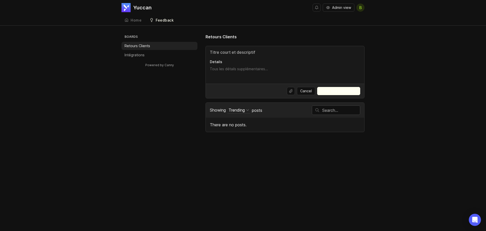
click at [136, 21] on div "Home" at bounding box center [136, 20] width 11 height 4
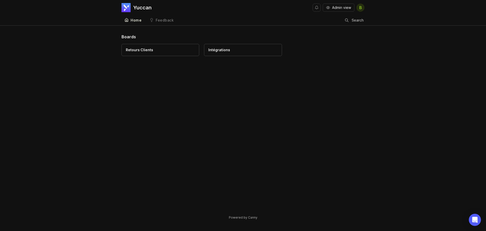
click at [164, 24] on link "Feedback" at bounding box center [162, 20] width 30 height 10
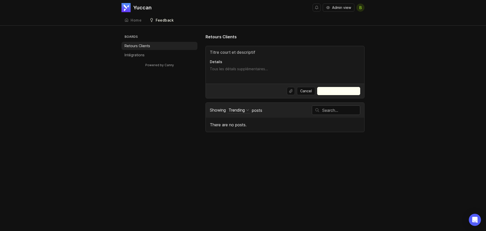
click at [139, 24] on link "Home" at bounding box center [133, 20] width 23 height 10
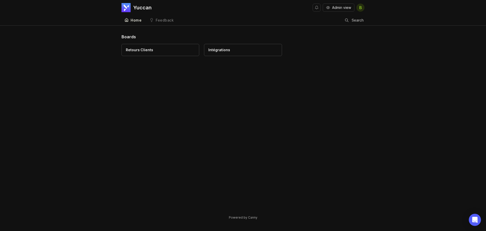
click at [152, 22] on span at bounding box center [152, 20] width 4 height 5
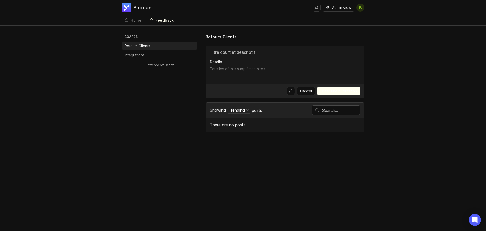
click at [137, 21] on div "Home" at bounding box center [136, 20] width 11 height 4
click at [137, 18] on link "Home" at bounding box center [133, 20] width 23 height 10
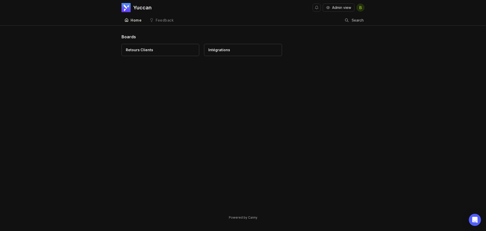
drag, startPoint x: 405, startPoint y: 137, endPoint x: 406, endPoint y: 134, distance: 3.5
click at [406, 135] on div "Boards Retours Clients Intégrations Powered by Canny" at bounding box center [243, 131] width 486 height 194
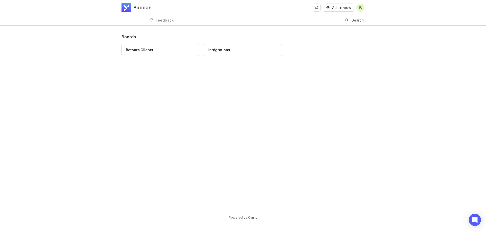
click at [162, 21] on div "Feedback" at bounding box center [165, 20] width 18 height 4
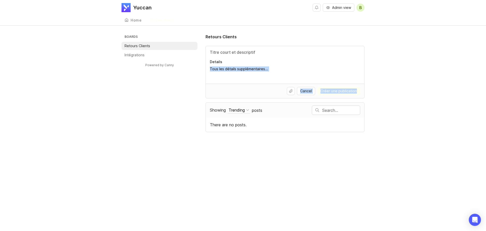
drag, startPoint x: 322, startPoint y: 77, endPoint x: 368, endPoint y: 98, distance: 50.6
click at [368, 98] on div "Boards Retours Clients Intégrations Powered by Canny Retours Clients Details Ca…" at bounding box center [243, 83] width 486 height 98
click at [311, 144] on div "Yuccan Admin view B Create Home Feedback Retours Clients 0 Boards Retours Clien…" at bounding box center [243, 115] width 486 height 231
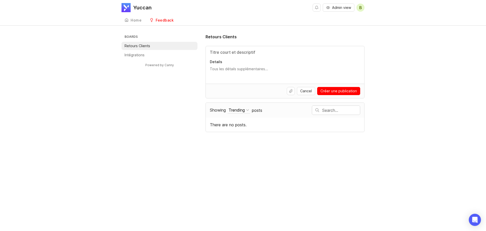
click at [144, 56] on p "Intégrations" at bounding box center [135, 54] width 20 height 5
click at [150, 51] on ul "Boards Retours Clients Intégrations" at bounding box center [160, 46] width 76 height 25
click at [131, 21] on div "Home" at bounding box center [136, 20] width 11 height 4
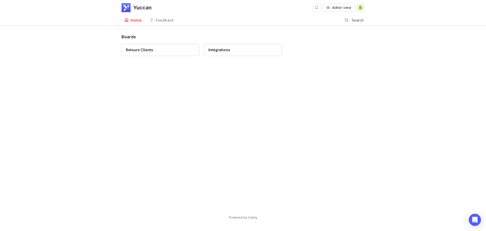
click at [156, 21] on div "Feedback" at bounding box center [165, 20] width 18 height 4
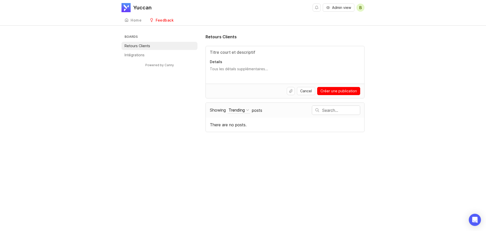
click at [141, 21] on div "Home" at bounding box center [136, 20] width 11 height 4
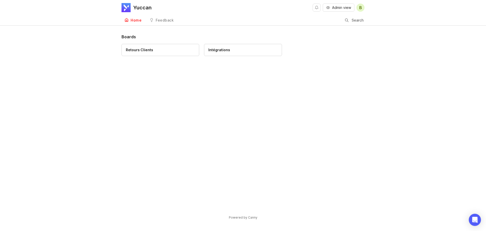
click at [155, 21] on link "Feedback" at bounding box center [162, 20] width 30 height 10
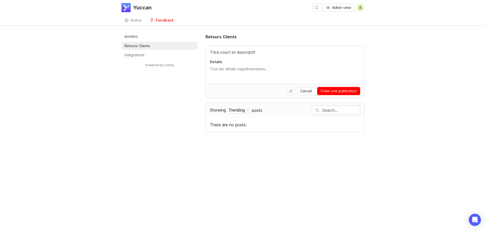
click at [136, 21] on div "Home" at bounding box center [136, 20] width 11 height 4
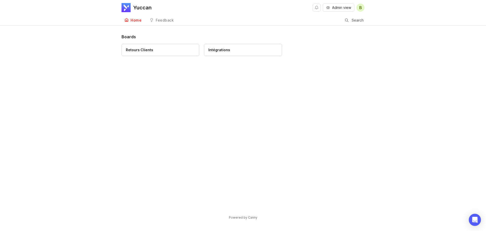
click at [159, 15] on link "Feedback" at bounding box center [162, 20] width 30 height 10
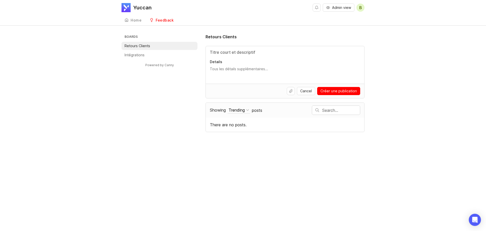
click at [167, 145] on div "Yuccan Admin view B Create Home Feedback Retours Clients 0 Boards Retours Clien…" at bounding box center [243, 115] width 486 height 231
click at [142, 37] on h3 "Boards" at bounding box center [161, 37] width 74 height 7
drag, startPoint x: 238, startPoint y: 168, endPoint x: 235, endPoint y: 165, distance: 4.1
click at [238, 168] on div "Yuccan Admin view B Create Home Feedback Retours Clients 0 Boards Retours Clien…" at bounding box center [243, 115] width 486 height 231
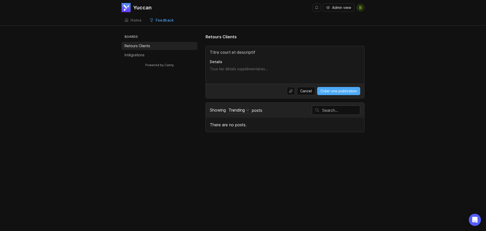
click at [133, 23] on link "Home" at bounding box center [133, 20] width 23 height 10
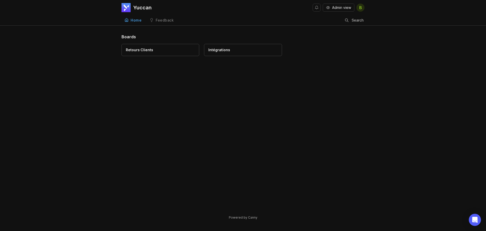
click at [154, 23] on link "Feedback" at bounding box center [162, 20] width 30 height 10
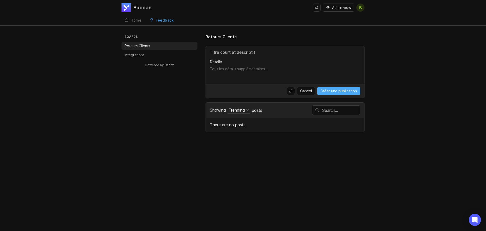
click at [129, 17] on link "Home" at bounding box center [133, 20] width 23 height 10
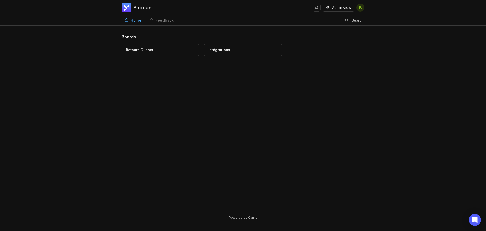
click at [159, 17] on link "Feedback" at bounding box center [162, 20] width 30 height 10
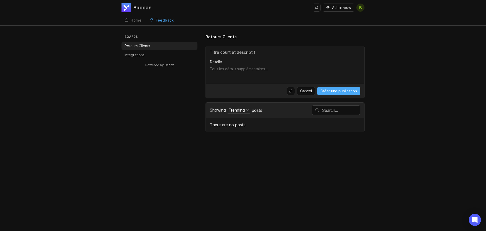
click at [136, 51] on li "Intégrations" at bounding box center [160, 55] width 76 height 8
click at [134, 23] on link "Home" at bounding box center [133, 20] width 23 height 10
click at [137, 21] on div "Home" at bounding box center [136, 20] width 11 height 4
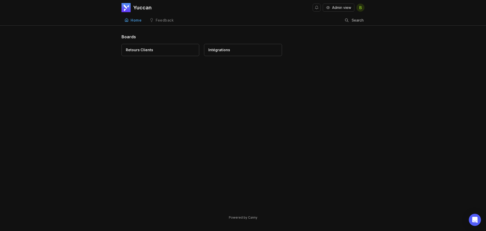
click at [168, 23] on link "Feedback" at bounding box center [162, 20] width 30 height 10
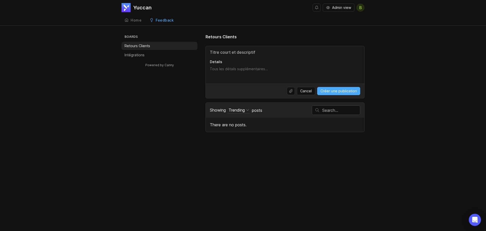
click at [130, 22] on link "Home" at bounding box center [133, 20] width 23 height 10
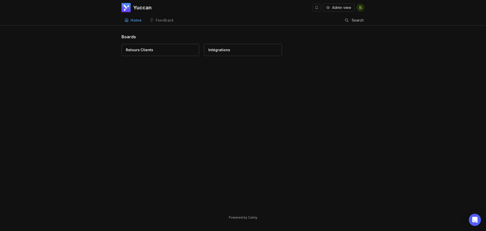
click at [280, 137] on div "Boards Retours Clients Intégrations" at bounding box center [243, 123] width 243 height 178
click at [223, 90] on div "Boards Retours Clients Intégrations" at bounding box center [243, 123] width 243 height 178
click at [159, 23] on link "Feedback" at bounding box center [162, 20] width 30 height 10
click at [132, 20] on div "Home" at bounding box center [136, 20] width 11 height 4
click at [330, 128] on div "Boards Retours Clients Intégrations" at bounding box center [243, 123] width 243 height 178
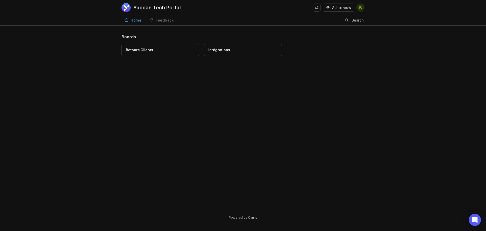
drag, startPoint x: 170, startPoint y: 138, endPoint x: 165, endPoint y: 135, distance: 5.9
click at [171, 138] on div "Boards Retours Clients Intégrations" at bounding box center [243, 123] width 243 height 178
click at [148, 50] on div "Feedback des clients" at bounding box center [144, 50] width 37 height 6
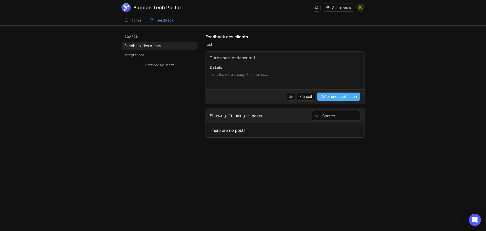
click at [131, 21] on div "Home" at bounding box center [136, 20] width 11 height 4
click at [175, 106] on div "Boards Feedback des clients Intégrations Powered by Canny Feedback des clients …" at bounding box center [243, 86] width 243 height 104
click at [252, 75] on textarea "Details" at bounding box center [285, 77] width 150 height 10
click at [338, 139] on div "Yuccan Tech Portal Admin view B Create Home Feedback Feedback clients 0 Boards …" at bounding box center [243, 115] width 486 height 231
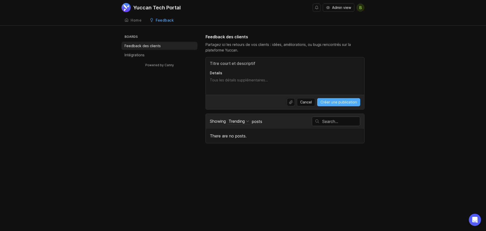
click at [162, 109] on div "Boards Feedback des clients Intégrations Powered by Canny Feedback des clients …" at bounding box center [243, 88] width 243 height 109
drag, startPoint x: 333, startPoint y: 164, endPoint x: 329, endPoint y: 162, distance: 3.8
click at [333, 163] on div "Yuccan Tech Portal Admin view B Create Home Feedback Feedback clients 0 Boards …" at bounding box center [243, 115] width 486 height 231
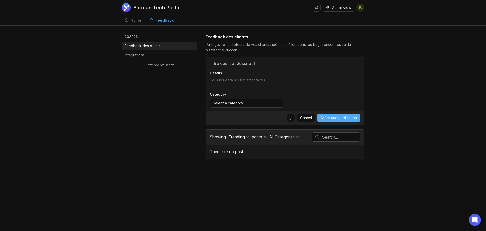
click at [256, 104] on div "Select a category" at bounding box center [242, 103] width 65 height 8
click at [231, 112] on li "Bug" at bounding box center [235, 113] width 50 height 8
click at [247, 103] on div "Bug" at bounding box center [242, 103] width 65 height 8
click at [233, 123] on div "Uncategorized" at bounding box center [225, 122] width 25 height 6
click at [246, 105] on div "Uncategorized" at bounding box center [242, 103] width 65 height 8
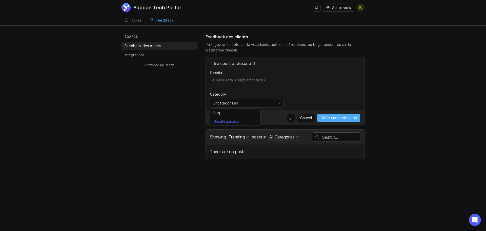
click at [308, 96] on div "Category Uncategorized" at bounding box center [285, 100] width 150 height 16
click at [251, 105] on div "Select a category" at bounding box center [242, 103] width 65 height 8
click at [167, 134] on div "Boards Feedback des clients Intégrations Powered by Canny Feedback des clients …" at bounding box center [243, 96] width 243 height 125
click at [248, 106] on div "Select a category" at bounding box center [242, 103] width 65 height 8
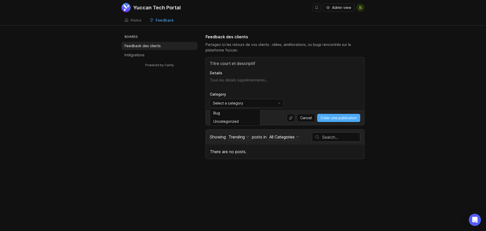
click at [249, 106] on div "Select a category" at bounding box center [242, 103] width 65 height 8
click at [169, 108] on div "Boards Feedback des clients Intégrations Powered by Canny Feedback des clients …" at bounding box center [243, 96] width 243 height 125
click at [228, 100] on span "Select a category" at bounding box center [228, 103] width 30 height 6
click at [167, 118] on div "Boards Feedback des clients Intégrations Powered by Canny Feedback des clients …" at bounding box center [243, 96] width 243 height 125
click at [268, 104] on div "Select a category" at bounding box center [242, 103] width 65 height 8
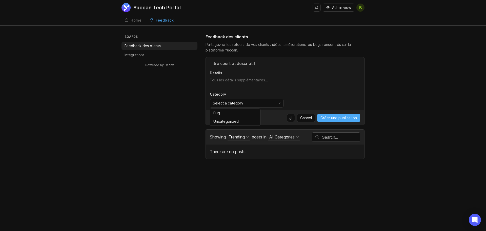
click at [268, 104] on div "Select a category" at bounding box center [242, 103] width 65 height 8
click at [281, 95] on p "Category" at bounding box center [247, 94] width 74 height 5
click at [146, 56] on li "Intégrations" at bounding box center [160, 55] width 76 height 8
click at [160, 51] on ul "Boards Feedback des clients Intégrations" at bounding box center [160, 46] width 76 height 25
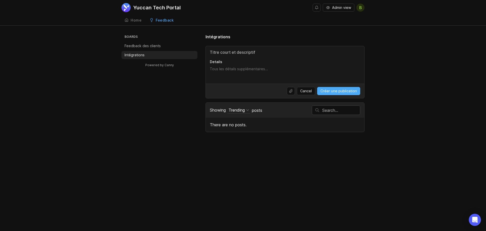
click at [136, 20] on div "Home" at bounding box center [136, 20] width 11 height 4
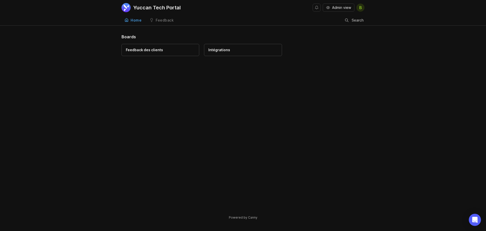
click at [163, 21] on div "Feedback" at bounding box center [165, 20] width 18 height 4
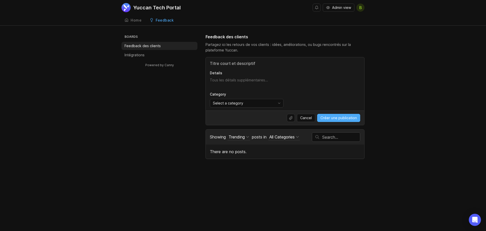
click at [135, 23] on link "Home" at bounding box center [133, 20] width 23 height 10
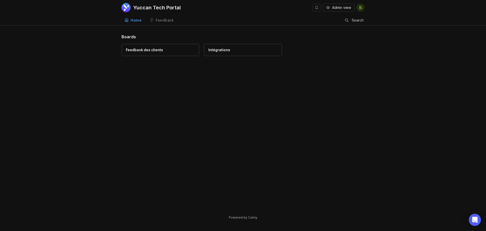
click at [162, 21] on div "Feedback" at bounding box center [165, 20] width 18 height 4
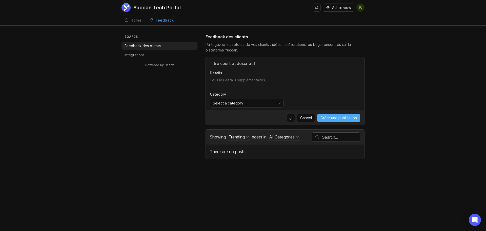
click at [139, 23] on link "Home" at bounding box center [133, 20] width 23 height 10
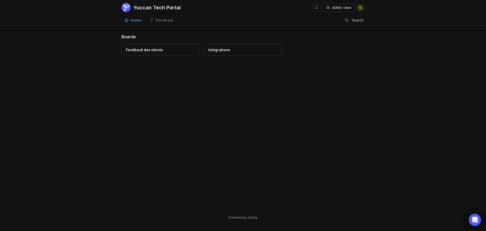
click at [162, 22] on div "Feedback" at bounding box center [165, 20] width 18 height 4
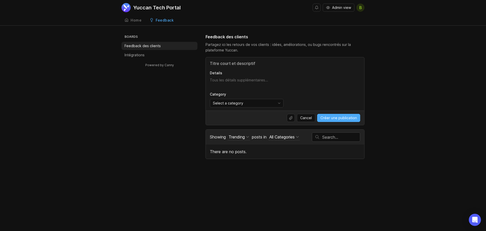
click at [135, 62] on div "Powered by Canny" at bounding box center [160, 67] width 76 height 17
click at [137, 58] on div "Boards Feedback des clients Intégrations Powered by Canny" at bounding box center [160, 55] width 76 height 42
click at [396, 176] on div "Yuccan Tech Portal Admin view B Create Home Feedback Feedback clients 0 Boards …" at bounding box center [243, 115] width 486 height 231
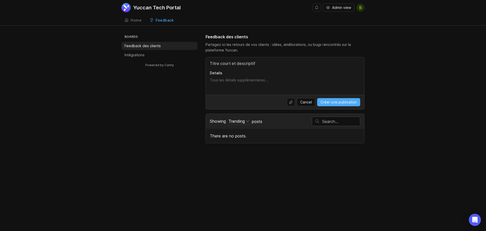
click at [159, 50] on ul "Boards Feedback des clients Intégrations" at bounding box center [160, 46] width 76 height 25
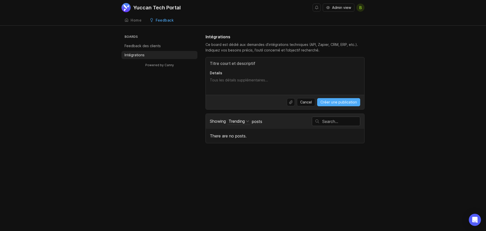
click at [295, 83] on textarea "Details" at bounding box center [285, 82] width 150 height 10
click at [165, 51] on li "Intégrations" at bounding box center [160, 55] width 76 height 8
click at [236, 75] on div "Details" at bounding box center [285, 75] width 159 height 37
click at [240, 67] on div "Details" at bounding box center [285, 75] width 159 height 37
click at [243, 66] on input "Titre" at bounding box center [285, 63] width 150 height 6
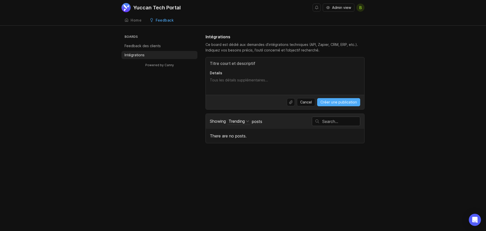
click at [233, 79] on textarea "Details" at bounding box center [285, 82] width 150 height 10
click at [240, 64] on input "Titre" at bounding box center [285, 63] width 150 height 6
click at [348, 102] on span "Créer une publication" at bounding box center [339, 102] width 36 height 5
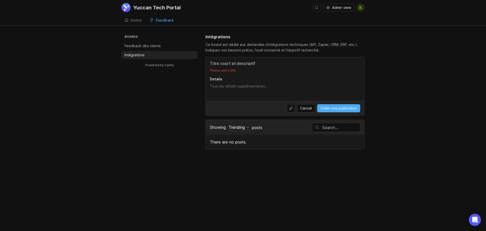
drag, startPoint x: 247, startPoint y: 72, endPoint x: 245, endPoint y: 65, distance: 7.4
click at [247, 71] on p "Please add a title" at bounding box center [285, 70] width 150 height 4
click at [245, 65] on input "Titre" at bounding box center [285, 63] width 150 height 6
type input "C"
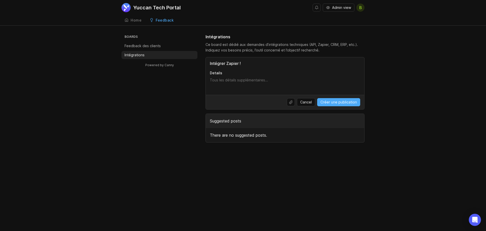
type input "Intégrer Zapier !"
click at [337, 104] on span "Créer une publication" at bounding box center [339, 102] width 36 height 5
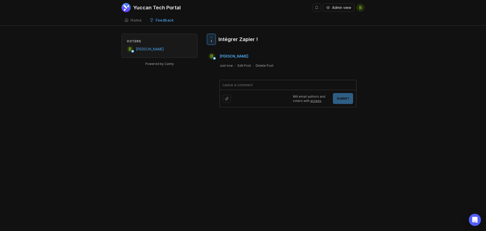
click at [254, 86] on textarea at bounding box center [288, 85] width 136 height 10
click at [253, 114] on div "1 Intégrer Zapier ! B [PERSON_NAME] Just now · Edit Post · Delete Post Will ema…" at bounding box center [285, 79] width 159 height 90
click at [266, 88] on textarea at bounding box center [288, 85] width 136 height 10
drag, startPoint x: 347, startPoint y: 128, endPoint x: 330, endPoint y: 122, distance: 18.6
click at [347, 128] on div "Yuccan Tech Portal Admin view B Create Home Feedback Intégrations 1 Voters B Ba…" at bounding box center [243, 115] width 486 height 231
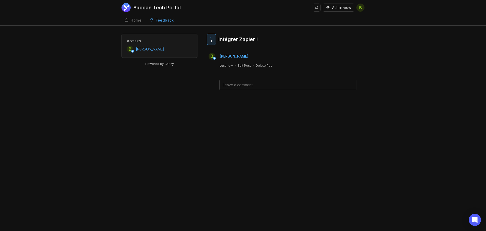
click at [227, 38] on div "Intégrer Zapier !" at bounding box center [239, 39] width 40 height 7
click at [208, 38] on div at bounding box center [211, 39] width 9 height 11
click at [211, 39] on span "0" at bounding box center [211, 41] width 2 height 4
click at [209, 40] on div at bounding box center [211, 39] width 9 height 11
click at [210, 41] on div at bounding box center [211, 39] width 9 height 11
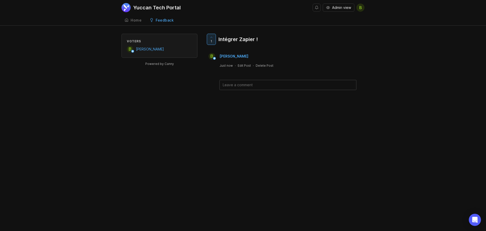
click at [159, 21] on div "Feedback" at bounding box center [165, 20] width 18 height 4
click at [166, 20] on div "Feedback" at bounding box center [165, 20] width 18 height 4
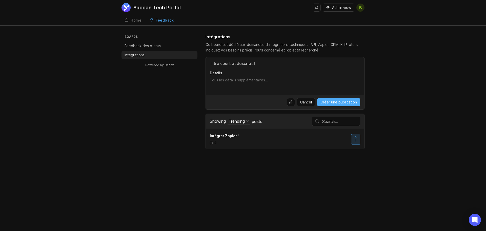
click at [140, 40] on h3 "Boards" at bounding box center [161, 37] width 74 height 7
click at [141, 42] on li "Feedback des clients" at bounding box center [160, 46] width 76 height 8
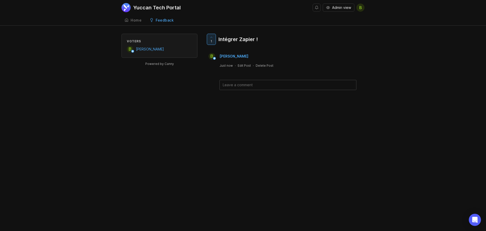
click at [159, 22] on div "Feedback" at bounding box center [165, 20] width 18 height 4
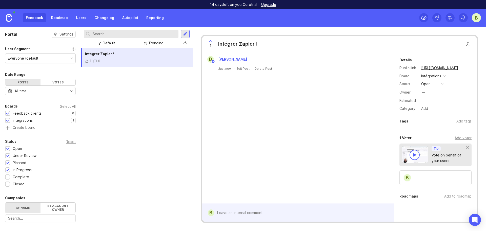
click at [110, 57] on div "Intégrer Zapier ! 1 0" at bounding box center [137, 57] width 112 height 19
click at [437, 84] on button "open" at bounding box center [432, 84] width 25 height 7
click at [339, 128] on div "B Baptiste Vandenborght Just now · Edit Post · Delete Post" at bounding box center [298, 127] width 192 height 151
click at [430, 89] on div "Owner —" at bounding box center [436, 92] width 72 height 8
click at [432, 86] on button "open" at bounding box center [432, 84] width 25 height 7
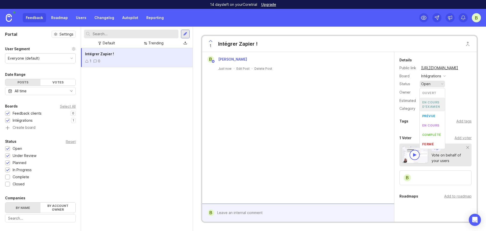
click at [402, 88] on div "Owner —" at bounding box center [436, 92] width 72 height 8
click at [428, 77] on div "Intégrations" at bounding box center [431, 76] width 20 height 6
click at [435, 83] on button "open" at bounding box center [432, 84] width 25 height 7
click at [416, 99] on div "Estimated" at bounding box center [408, 101] width 16 height 4
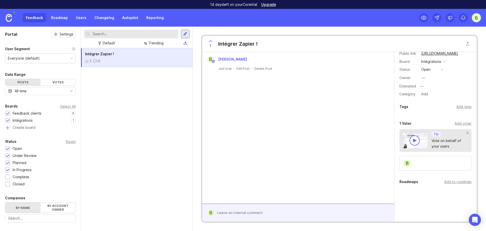
scroll to position [26, 0]
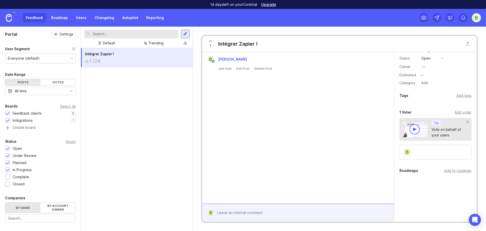
click at [429, 156] on div "B" at bounding box center [436, 152] width 72 height 15
click at [425, 157] on div "B" at bounding box center [436, 152] width 72 height 15
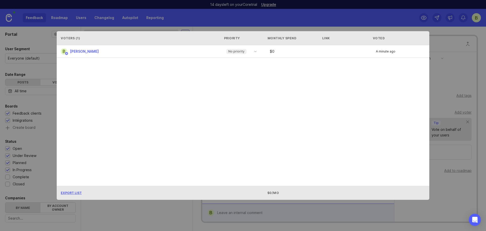
click at [241, 52] on p "No priority" at bounding box center [236, 51] width 16 height 4
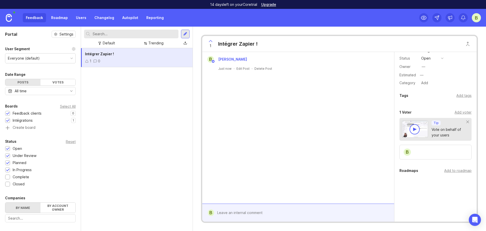
scroll to position [0, 0]
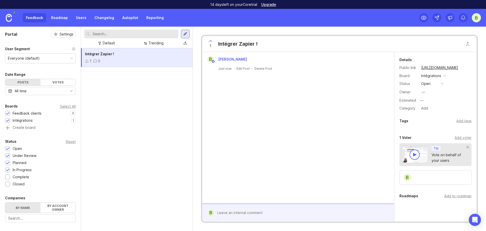
click at [424, 93] on div "—" at bounding box center [424, 92] width 4 height 6
click at [446, 92] on div "Owner —" at bounding box center [436, 92] width 72 height 8
click at [450, 99] on input "text" at bounding box center [445, 100] width 53 height 7
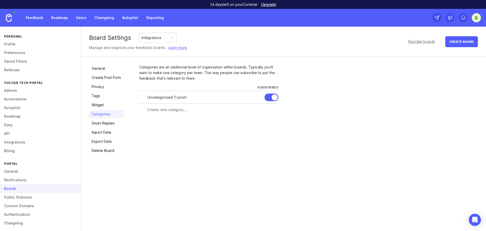
click at [105, 114] on link "Categories" at bounding box center [106, 114] width 35 height 8
click at [35, 19] on link "Feedback" at bounding box center [34, 17] width 23 height 9
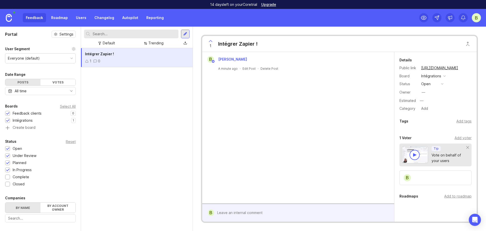
click at [142, 60] on div "1 0" at bounding box center [137, 61] width 104 height 6
click at [456, 139] on div "Add voter" at bounding box center [463, 138] width 17 height 6
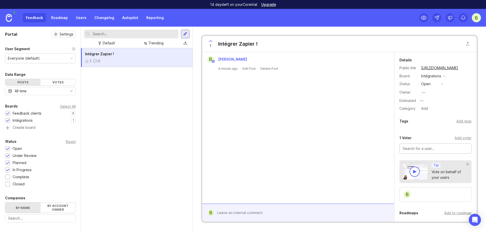
click at [427, 150] on input "text" at bounding box center [436, 149] width 66 height 6
drag, startPoint x: 359, startPoint y: 146, endPoint x: 414, endPoint y: 145, distance: 55.5
click at [359, 146] on div "B Baptiste Vandenborght A minute ago · Edit Post · Delete Post" at bounding box center [298, 127] width 192 height 151
click at [436, 133] on div "Details Public link https://yuccan.canny.io/integrations/p/integrer-zapier Boar…" at bounding box center [436, 158] width 82 height 212
click at [455, 136] on div "Add voter" at bounding box center [463, 138] width 17 height 6
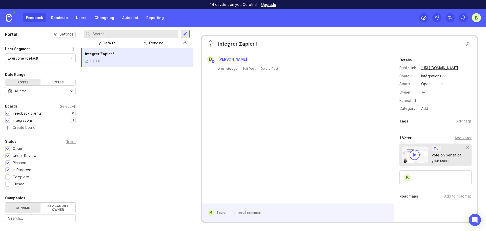
click at [419, 179] on div "B" at bounding box center [436, 177] width 72 height 15
click at [240, 215] on div at bounding box center [301, 213] width 175 height 10
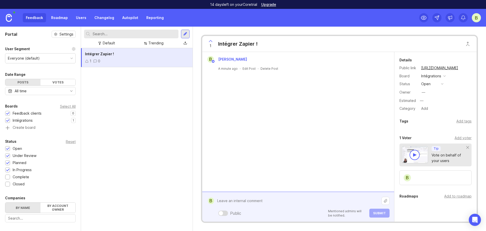
click at [227, 212] on div at bounding box center [223, 212] width 10 height 5
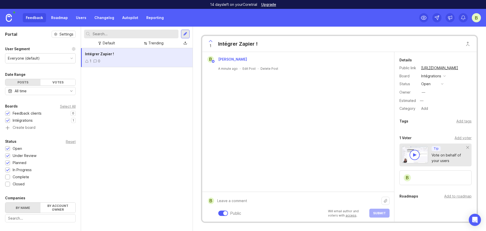
click at [227, 212] on div at bounding box center [225, 213] width 4 height 4
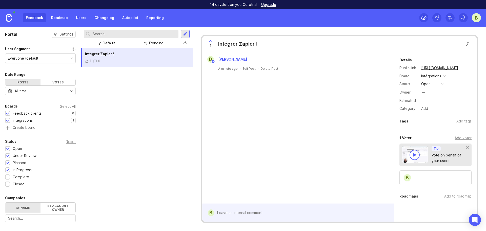
click at [301, 167] on div "B Baptiste Vandenborght A minute ago · Edit Post · Delete Post" at bounding box center [298, 127] width 192 height 151
click at [230, 209] on div at bounding box center [301, 213] width 175 height 10
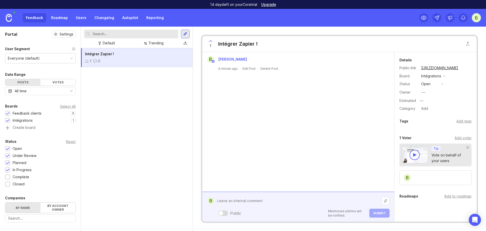
click at [221, 212] on div at bounding box center [221, 213] width 4 height 4
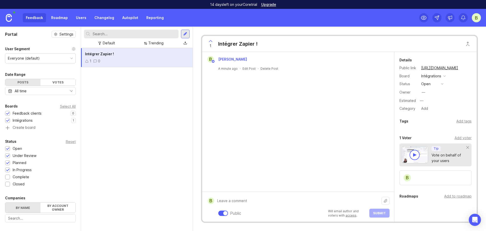
click at [224, 212] on div at bounding box center [225, 213] width 4 height 4
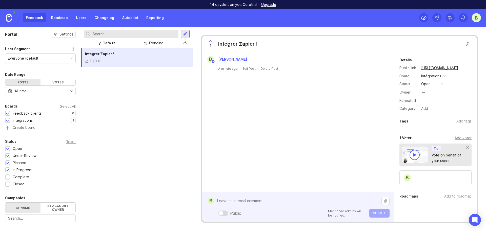
click at [290, 169] on div "B Baptiste Vandenborght A minute ago · Edit Post · Delete Post" at bounding box center [298, 122] width 192 height 140
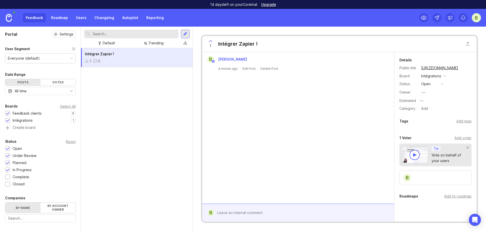
click at [119, 62] on div "1 0" at bounding box center [137, 61] width 104 height 6
click at [273, 181] on div "B Baptiste Vandenborght A minute ago · Edit Post · Delete Post" at bounding box center [298, 127] width 192 height 151
drag, startPoint x: 57, startPoint y: 81, endPoint x: 35, endPoint y: 83, distance: 22.4
click at [57, 81] on div "Votes" at bounding box center [58, 82] width 35 height 6
click at [27, 81] on div "Posts" at bounding box center [22, 82] width 35 height 6
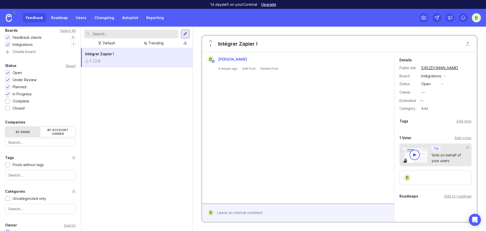
scroll to position [100, 0]
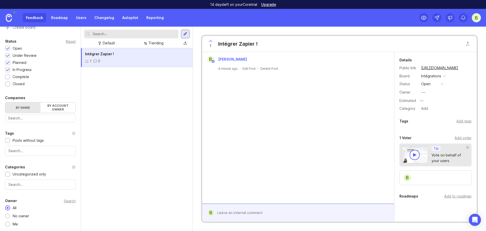
click at [35, 142] on div "Posts without tags" at bounding box center [28, 140] width 31 height 6
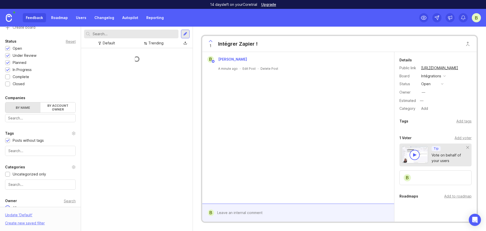
click at [35, 142] on div "Posts without tags" at bounding box center [28, 140] width 31 height 6
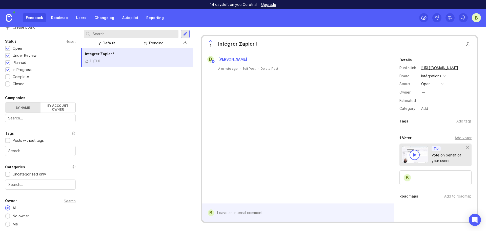
click at [431, 83] on button "open" at bounding box center [432, 84] width 25 height 7
click at [432, 102] on div "en cours d'examen" at bounding box center [432, 104] width 20 height 9
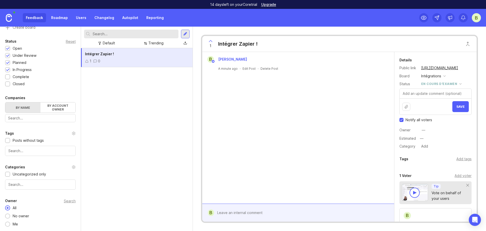
click at [455, 104] on button "Save" at bounding box center [460, 106] width 16 height 11
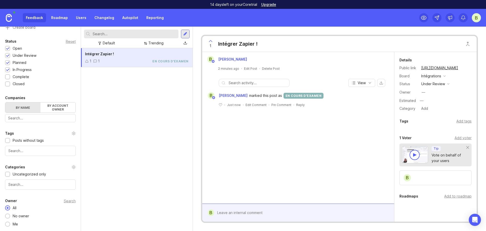
click at [437, 86] on div "under review" at bounding box center [433, 84] width 24 height 6
click at [437, 85] on div "under review" at bounding box center [433, 84] width 24 height 6
click at [441, 85] on div "under review" at bounding box center [433, 84] width 24 height 6
click at [374, 150] on div "B Baptiste Vandenborght 2 minutes ago · Edit Post · Delete Post View B Baptiste…" at bounding box center [298, 127] width 192 height 151
click at [440, 84] on div "under review" at bounding box center [433, 84] width 24 height 6
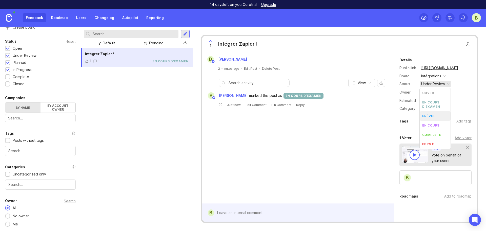
click at [434, 118] on li "prévue" at bounding box center [435, 115] width 31 height 9
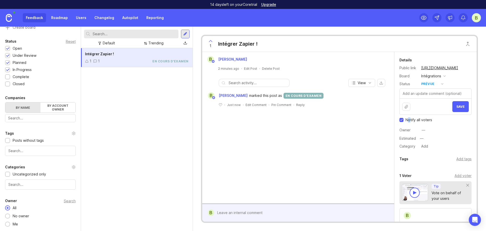
click at [409, 118] on span "Notify all voters" at bounding box center [419, 119] width 27 height 5
click at [411, 119] on span "Notify all voters" at bounding box center [419, 119] width 27 height 5
click at [404, 119] on input "Notify all voters" at bounding box center [402, 120] width 4 height 4
click at [411, 119] on span "Notify all voters" at bounding box center [419, 119] width 27 height 5
click at [404, 119] on input "Notify all voters" at bounding box center [402, 120] width 4 height 4
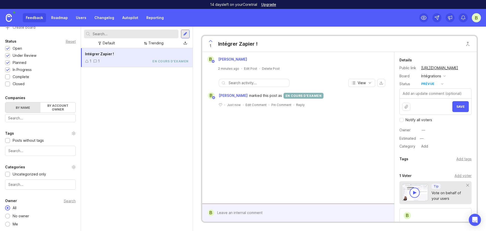
checkbox input "true"
click at [457, 107] on span "Save" at bounding box center [461, 107] width 8 height 4
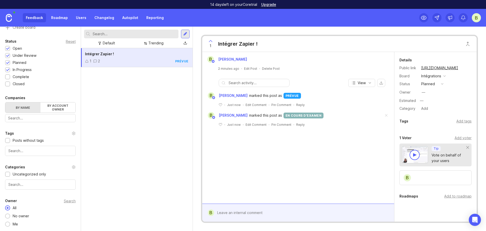
click at [388, 117] on span at bounding box center [386, 115] width 11 height 11
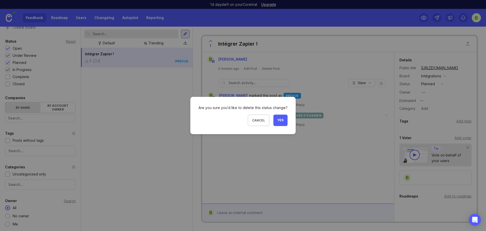
click at [278, 123] on button "Yes" at bounding box center [280, 119] width 14 height 11
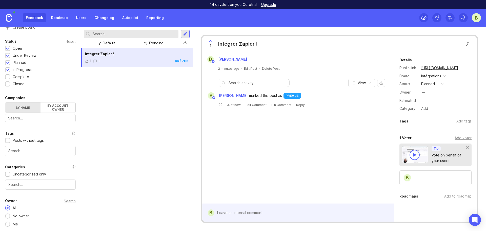
click at [154, 55] on div "Intégrer Zapier !" at bounding box center [137, 54] width 104 height 6
drag, startPoint x: 152, startPoint y: 58, endPoint x: 173, endPoint y: 63, distance: 21.7
click at [128, 59] on div "1 1 prévue" at bounding box center [137, 61] width 104 height 6
click at [466, 48] on button "Close button" at bounding box center [468, 44] width 10 height 10
click at [418, 58] on input "text" at bounding box center [428, 56] width 84 height 6
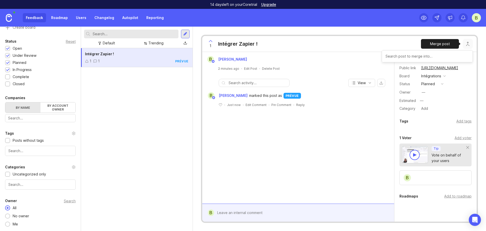
click at [384, 47] on div "1 Intégrer Zapier !" at bounding box center [339, 44] width 274 height 16
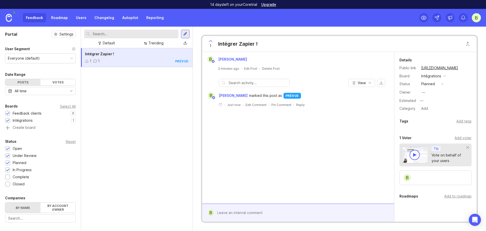
click at [104, 55] on span "Intégrer Zapier !" at bounding box center [99, 54] width 29 height 4
click at [14, 18] on link at bounding box center [9, 18] width 18 height 18
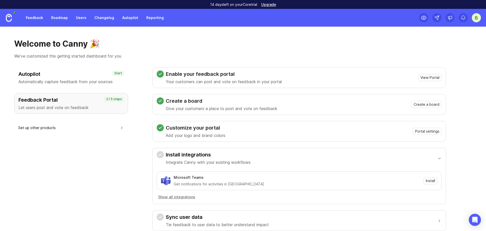
click at [60, 80] on p "Automatically capture feedback from your sources" at bounding box center [70, 81] width 105 height 6
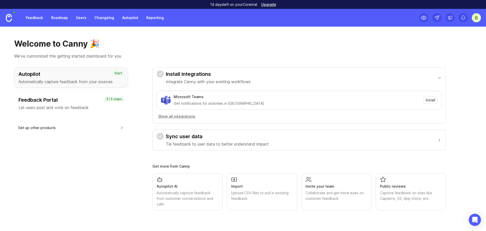
click at [68, 102] on h3 "Feedback Portal" at bounding box center [70, 99] width 105 height 7
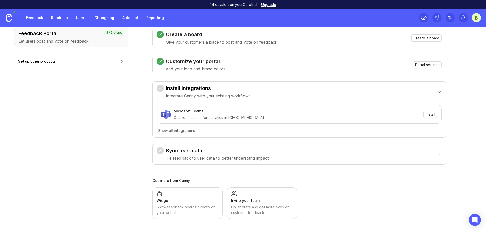
click at [251, 158] on p "Tie feedback to user data to better understand impact" at bounding box center [217, 158] width 103 height 6
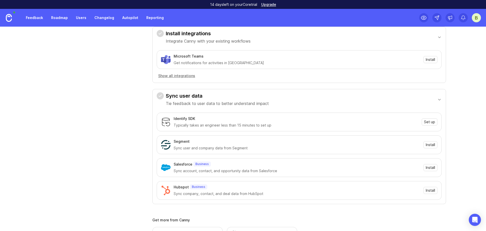
scroll to position [92, 0]
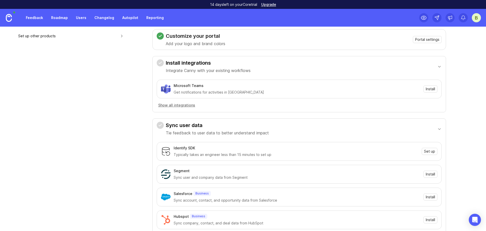
click at [190, 124] on h3 "Sync user data" at bounding box center [217, 125] width 103 height 7
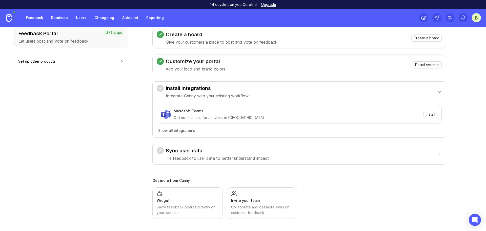
scroll to position [66, 0]
click at [194, 154] on div "Sync user data Tie feedback to user data to better understand impact" at bounding box center [217, 154] width 103 height 14
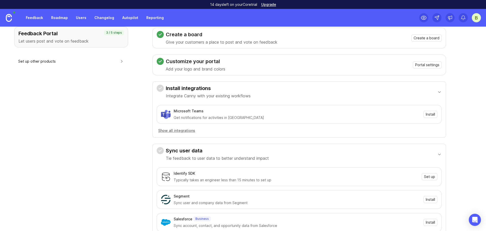
scroll to position [92, 0]
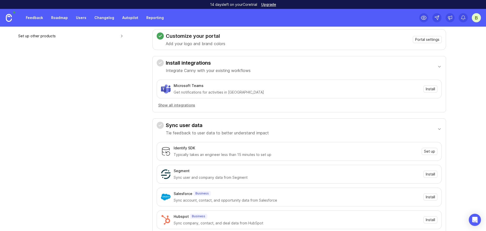
click at [206, 131] on p "Tie feedback to user data to better understand impact" at bounding box center [217, 133] width 103 height 6
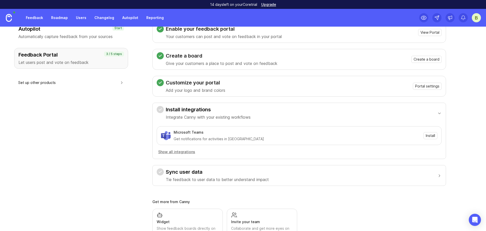
scroll to position [16, 0]
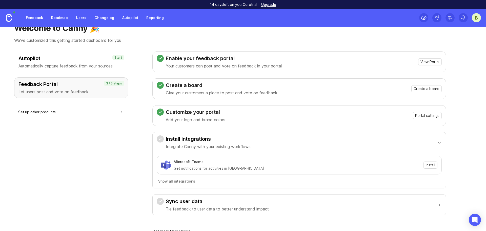
drag, startPoint x: 188, startPoint y: 140, endPoint x: 192, endPoint y: 147, distance: 8.2
click at [188, 140] on h3 "Install integrations" at bounding box center [208, 138] width 85 height 7
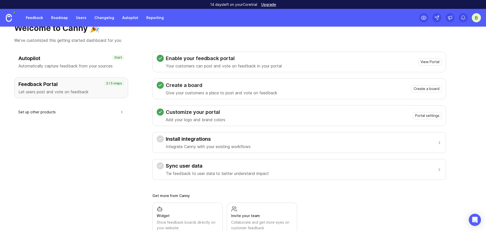
click at [192, 139] on h3 "Install integrations" at bounding box center [208, 138] width 85 height 7
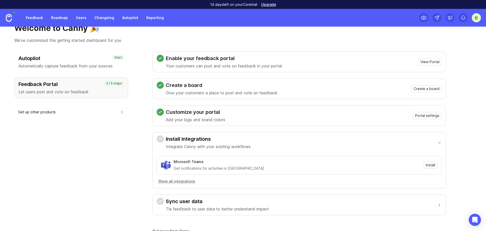
click at [192, 139] on h3 "Install integrations" at bounding box center [208, 138] width 85 height 7
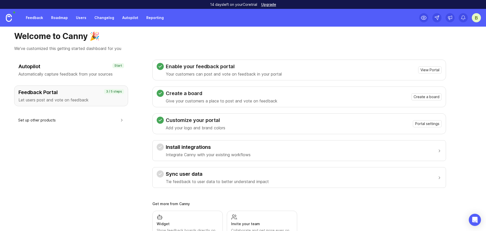
scroll to position [0, 0]
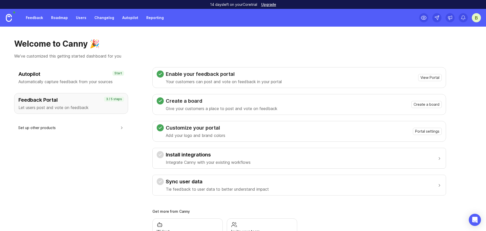
click at [64, 80] on p "Automatically capture feedback from your sources" at bounding box center [70, 81] width 105 height 6
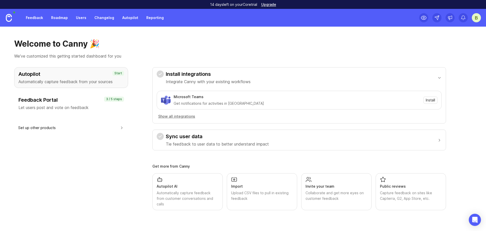
click at [182, 116] on button "Show all integrations" at bounding box center [177, 116] width 40 height 6
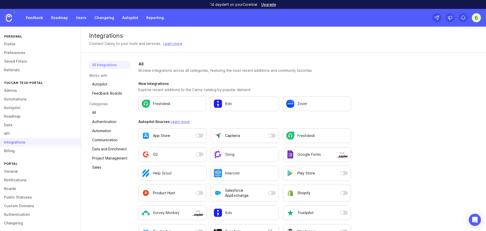
click at [32, 45] on link "Profile" at bounding box center [40, 44] width 81 height 9
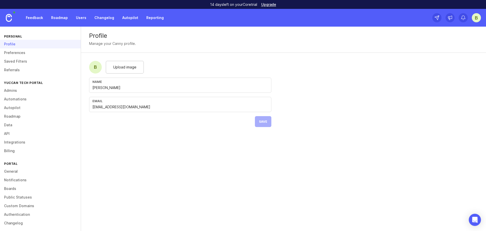
click at [36, 20] on link "Feedback" at bounding box center [34, 17] width 23 height 9
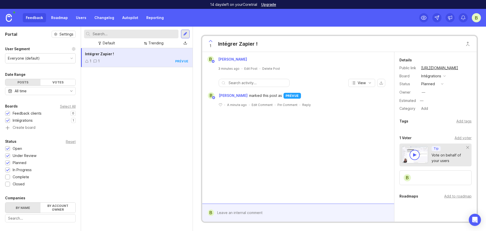
click at [18, 113] on div "Feedback clients" at bounding box center [27, 113] width 29 height 6
click at [19, 115] on div "Feedback clients" at bounding box center [27, 113] width 29 height 6
click at [19, 121] on div "Intégrations" at bounding box center [23, 120] width 20 height 6
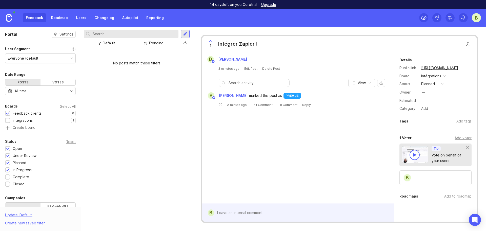
click at [19, 121] on div "Intégrations" at bounding box center [23, 120] width 20 height 6
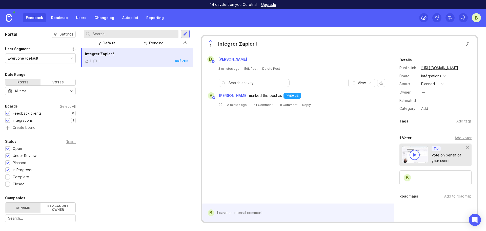
click at [157, 43] on div "Trending" at bounding box center [155, 43] width 15 height 6
click at [157, 43] on div "Newest" at bounding box center [156, 43] width 13 height 6
click at [155, 43] on div "Trending" at bounding box center [155, 43] width 15 height 6
click at [154, 44] on div "Status Changed" at bounding box center [153, 43] width 27 height 6
click at [15, 18] on link at bounding box center [9, 18] width 18 height 18
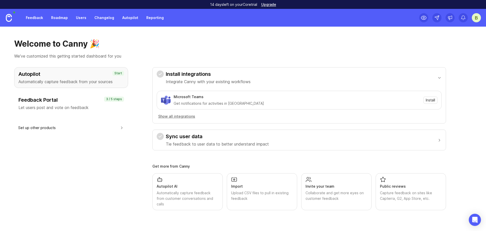
click at [14, 18] on link at bounding box center [9, 18] width 18 height 18
click at [33, 19] on link "Feedback" at bounding box center [34, 17] width 23 height 9
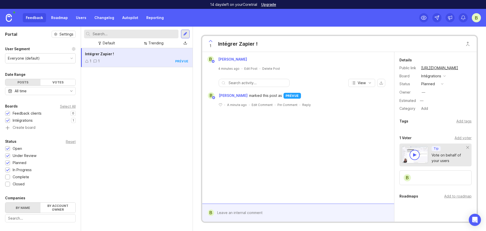
click at [48, 19] on link "Roadmap" at bounding box center [59, 17] width 23 height 9
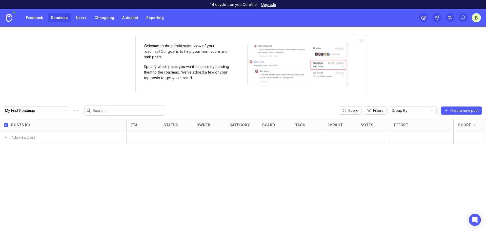
click at [36, 18] on link "Feedback" at bounding box center [34, 17] width 23 height 9
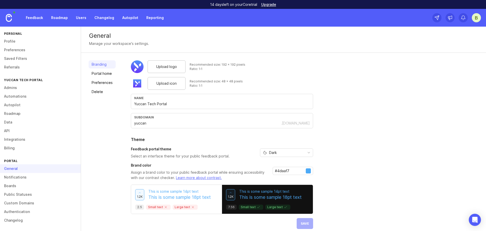
scroll to position [6, 0]
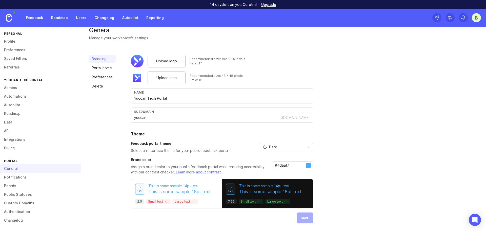
click at [28, 203] on link "Custom Domains" at bounding box center [40, 203] width 81 height 9
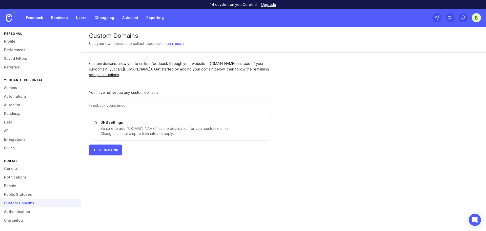
click at [127, 103] on input "text" at bounding box center [178, 106] width 179 height 6
type input "roadmap.yuccan.app"
click at [249, 103] on button "Add Domain" at bounding box center [257, 106] width 28 height 10
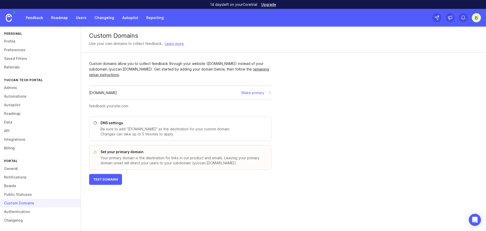
click at [198, 165] on p "Your primary domain is the destination for links in our product and emails. Lea…" at bounding box center [183, 160] width 165 height 10
drag, startPoint x: 198, startPoint y: 165, endPoint x: 219, endPoint y: 166, distance: 20.8
click at [219, 166] on div "Set your primary domain Your primary domain is the destination for links in our…" at bounding box center [180, 157] width 182 height 25
copy p "yuccan .canny.io"
click at [131, 129] on p "Be sure to add "cname.canny.io" as the destination for your custom domain. Chan…" at bounding box center [183, 131] width 165 height 10
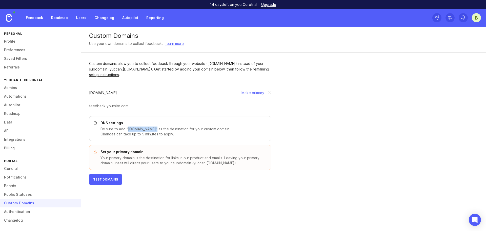
drag, startPoint x: 131, startPoint y: 129, endPoint x: 152, endPoint y: 131, distance: 20.8
click at [152, 131] on p "Be sure to add "cname.canny.io" as the destination for your custom domain. Chan…" at bounding box center [183, 131] width 165 height 10
copy p "cname.canny.io"
click at [94, 95] on div "roadmap.yuccan.app" at bounding box center [103, 93] width 28 height 6
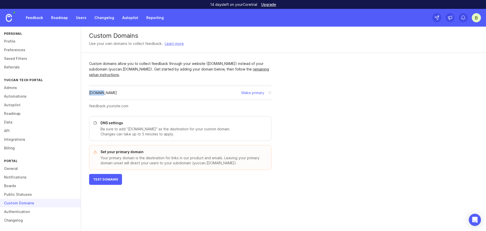
copy div "roadmap"
click at [208, 95] on div "roadmap.yuccan.app Make primary" at bounding box center [178, 93] width 179 height 6
click at [109, 181] on span "Test Domains" at bounding box center [105, 179] width 25 height 4
click at [188, 93] on div "This domain isn't set up. Please follow the DNS instructions." at bounding box center [179, 93] width 89 height 6
click at [133, 129] on p "Be sure to add "cname.canny.io" as the destination for your custom domain. Chan…" at bounding box center [183, 131] width 165 height 10
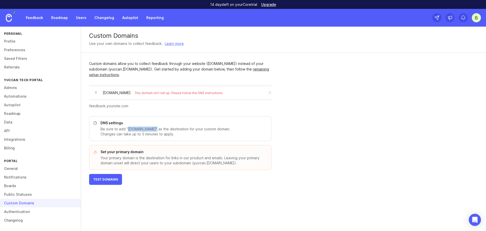
drag, startPoint x: 133, startPoint y: 129, endPoint x: 151, endPoint y: 128, distance: 17.8
click at [151, 128] on p "Be sure to add "cname.canny.io" as the destination for your custom domain. Chan…" at bounding box center [183, 131] width 165 height 10
copy p "cname.canny.io"
click at [170, 140] on div "DNS settings Be sure to add "cname.canny.io" as the destination for your custom…" at bounding box center [180, 128] width 182 height 25
click at [113, 178] on span "Test Domains" at bounding box center [105, 179] width 25 height 4
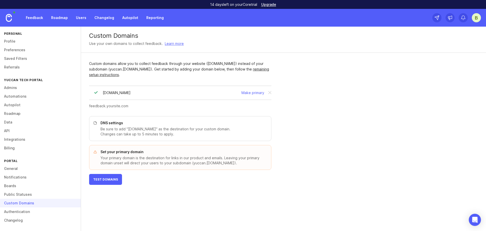
click at [253, 93] on button "Make primary" at bounding box center [253, 93] width 23 height 6
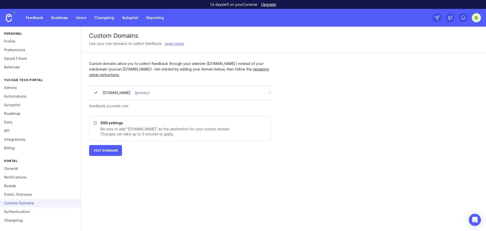
click at [137, 143] on div "Custom domains allow you to collect feedback through your website (feedback.you…" at bounding box center [180, 108] width 199 height 111
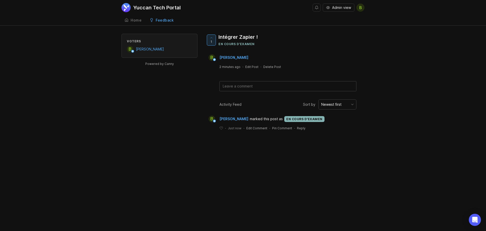
click at [155, 21] on link "Feedback" at bounding box center [162, 20] width 30 height 10
click at [273, 118] on span "marked this post as" at bounding box center [266, 119] width 33 height 6
click at [293, 154] on div "Yuccan Tech Portal Admin view B Create Home Feedback Intégrations 1 Voters B Ba…" at bounding box center [243, 115] width 486 height 231
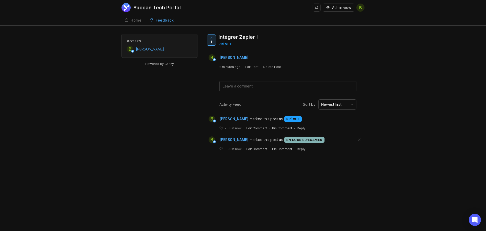
click at [360, 140] on span at bounding box center [359, 139] width 11 height 11
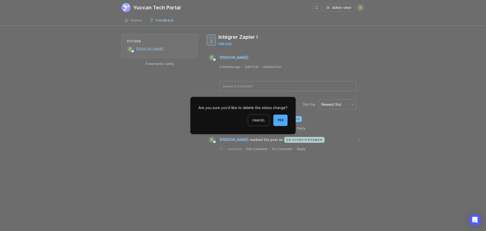
click at [282, 123] on button "Yes" at bounding box center [280, 119] width 14 height 11
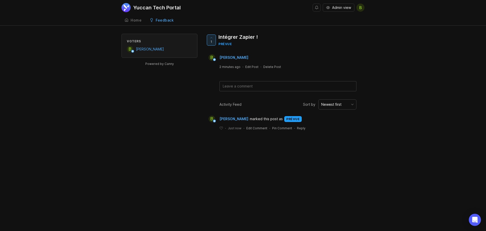
click at [318, 118] on div "B [PERSON_NAME] marked this post as prévue" at bounding box center [285, 118] width 159 height 7
click at [138, 21] on div "Home" at bounding box center [136, 20] width 11 height 4
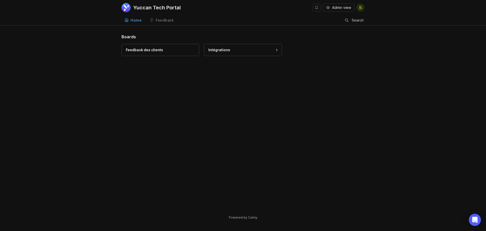
click at [156, 20] on div "Feedback" at bounding box center [165, 20] width 18 height 4
